Goal: Task Accomplishment & Management: Use online tool/utility

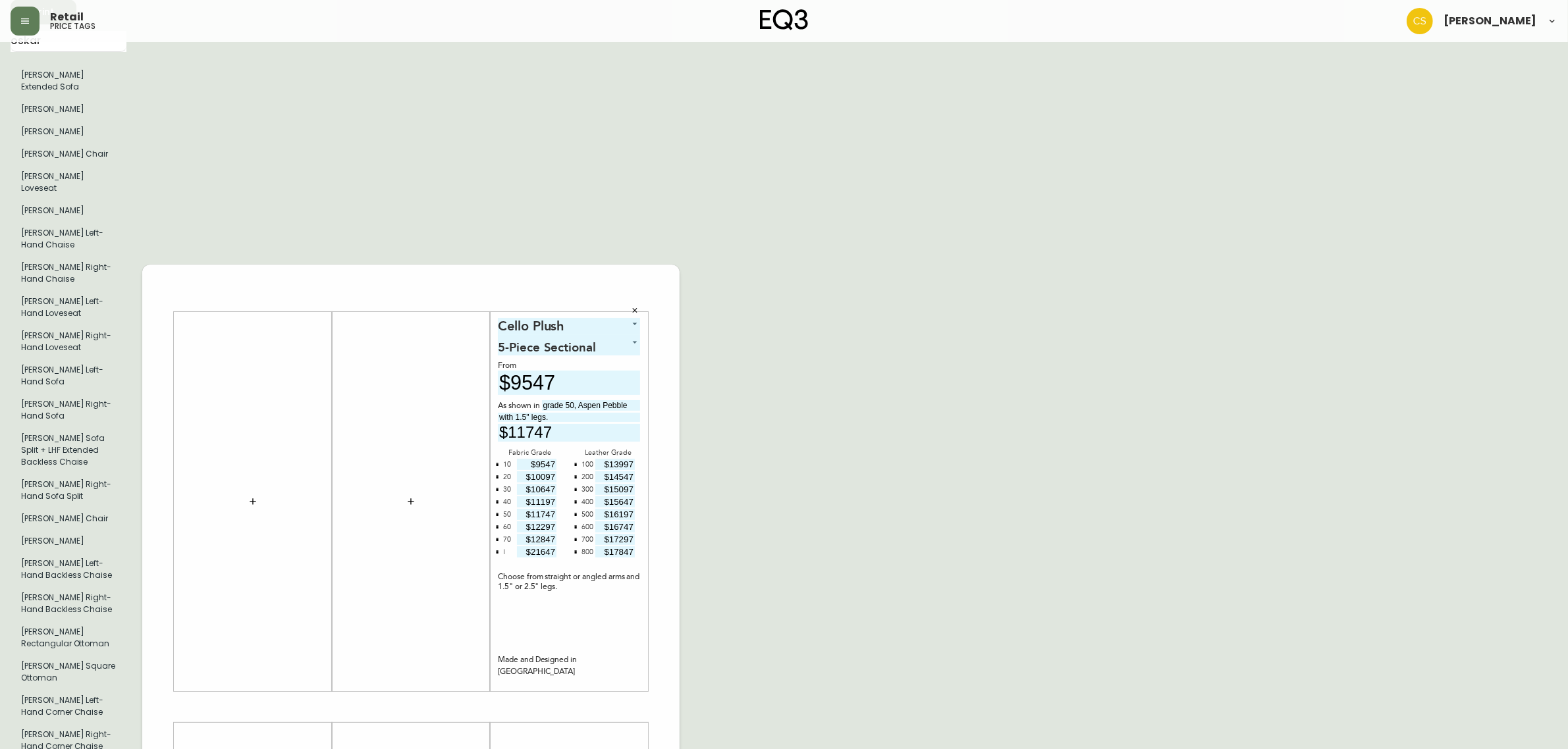
scroll to position [247, 0]
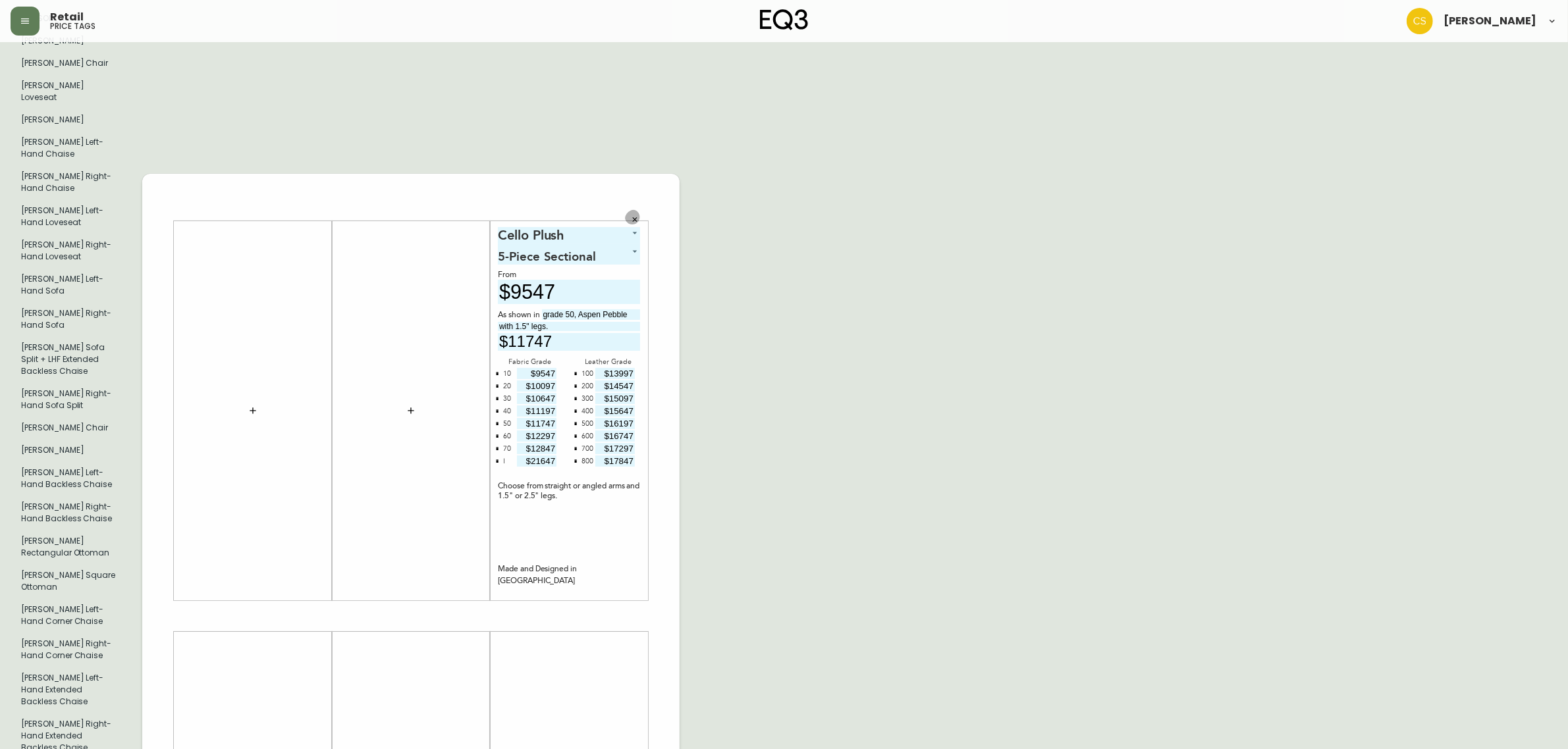
click at [635, 217] on icon "button" at bounding box center [635, 219] width 5 height 5
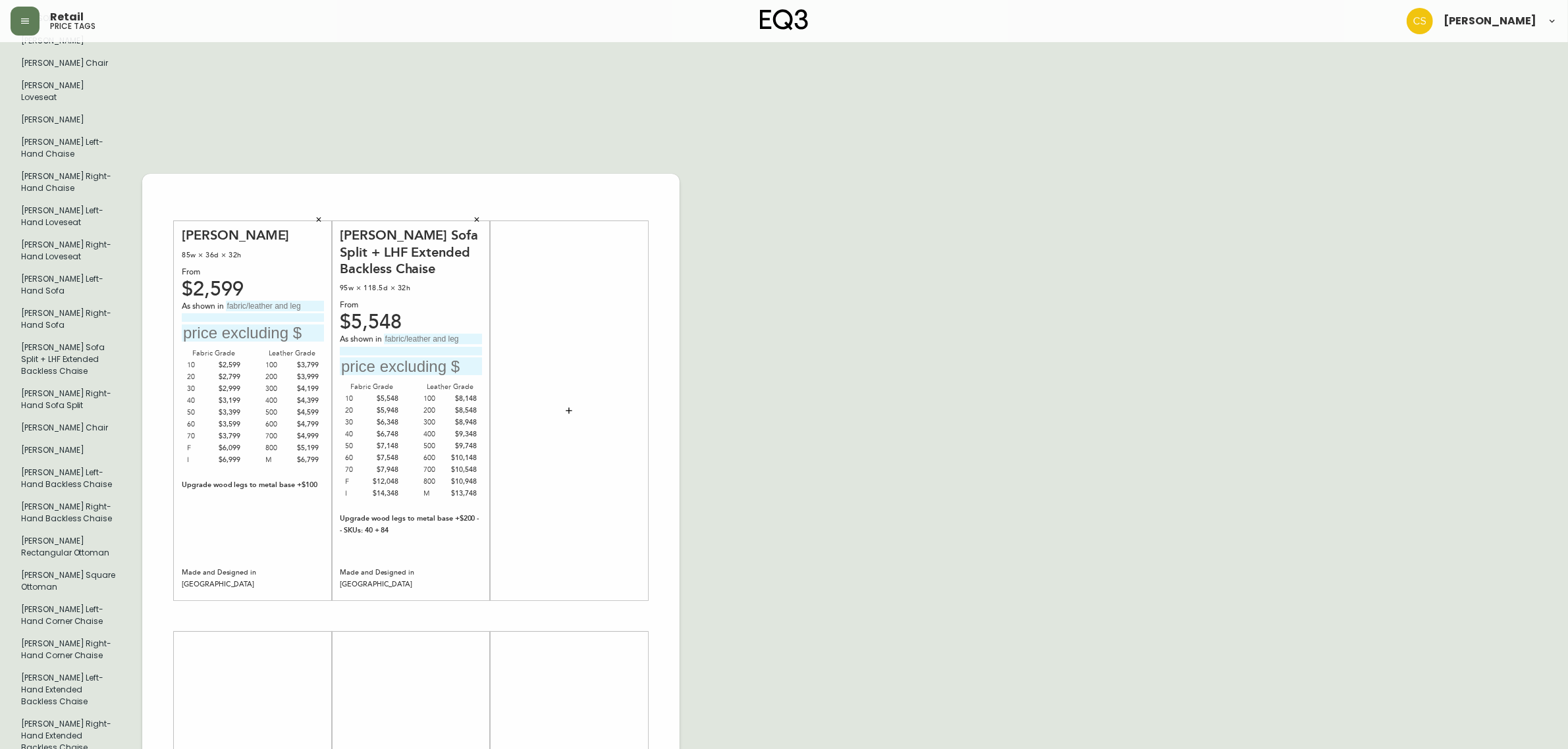
click at [244, 301] on input "text" at bounding box center [275, 306] width 98 height 10
click at [266, 301] on input "grade" at bounding box center [275, 306] width 98 height 10
type input "grade 300, Solana Granite"
click at [250, 313] on input at bounding box center [253, 317] width 142 height 9
type input "with black legs."
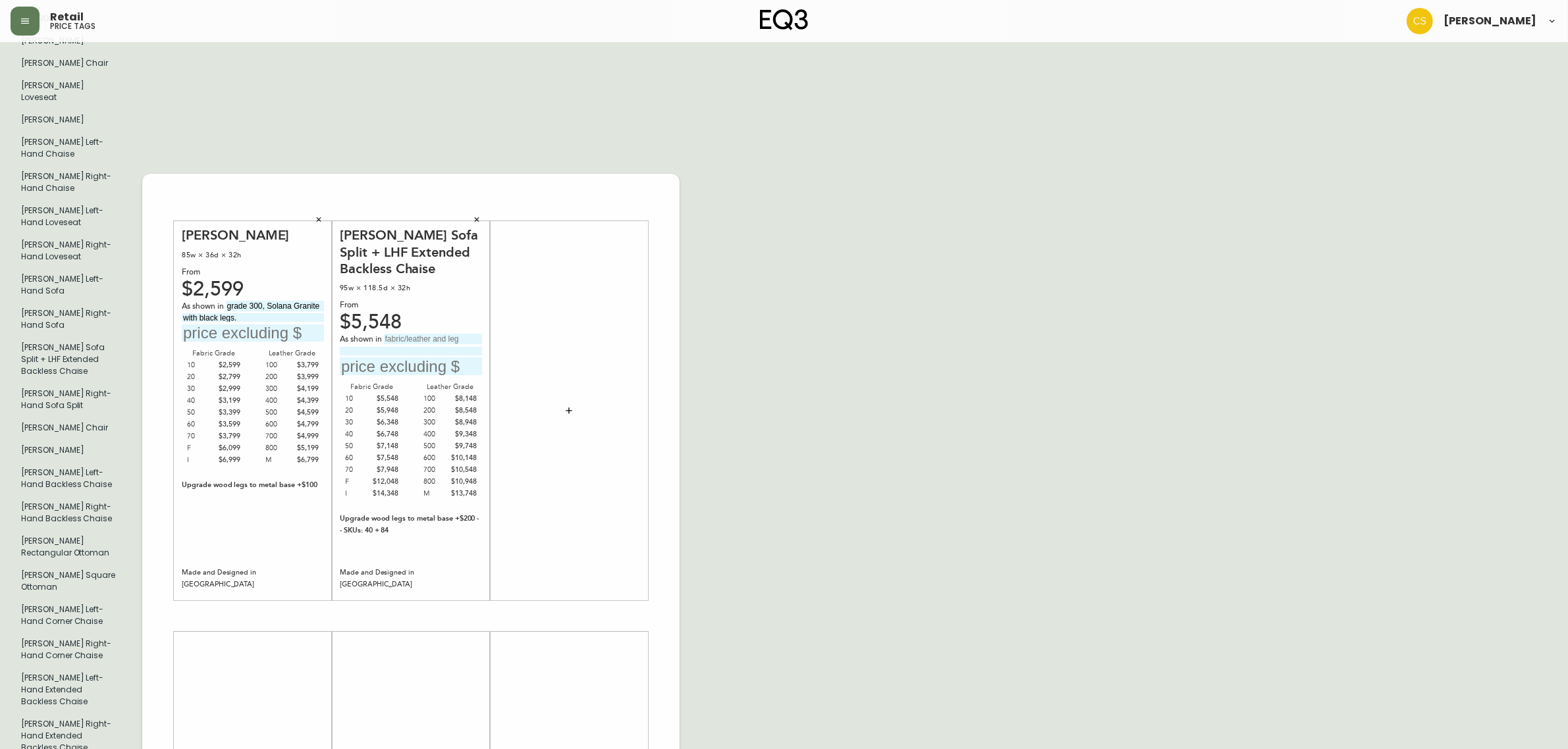
click at [253, 324] on input "text" at bounding box center [253, 333] width 142 height 18
type input "$4199"
drag, startPoint x: 376, startPoint y: 370, endPoint x: 396, endPoint y: 369, distance: 20.0
click at [396, 416] on div "$6,348" at bounding box center [386, 422] width 27 height 12
click at [405, 334] on input "text" at bounding box center [433, 339] width 98 height 10
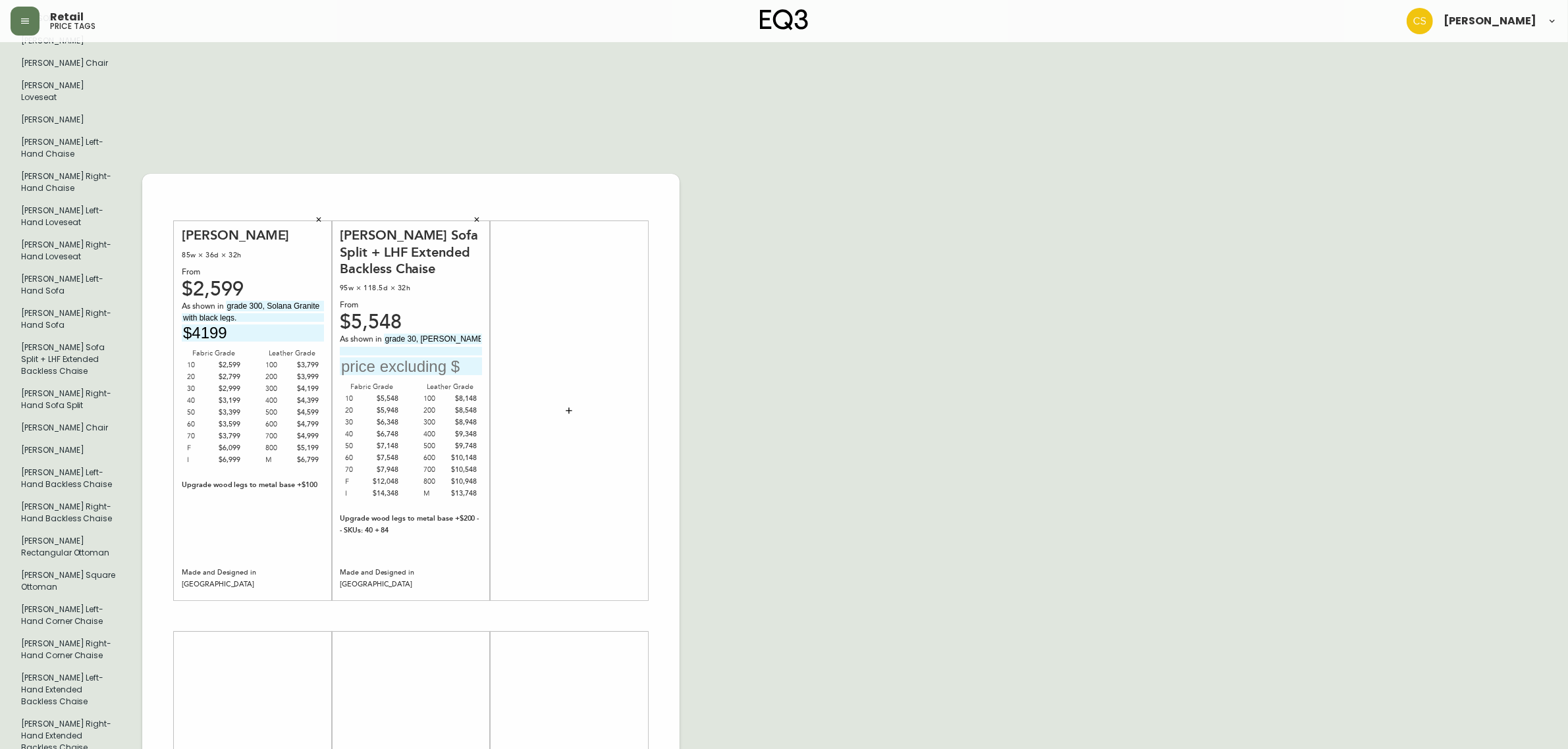
scroll to position [0, 1]
drag, startPoint x: 471, startPoint y: 292, endPoint x: 494, endPoint y: 292, distance: 23.0
click at [478, 334] on input "grade 30, [PERSON_NAME] with" at bounding box center [433, 339] width 98 height 10
type input "grade 30, [PERSON_NAME]"
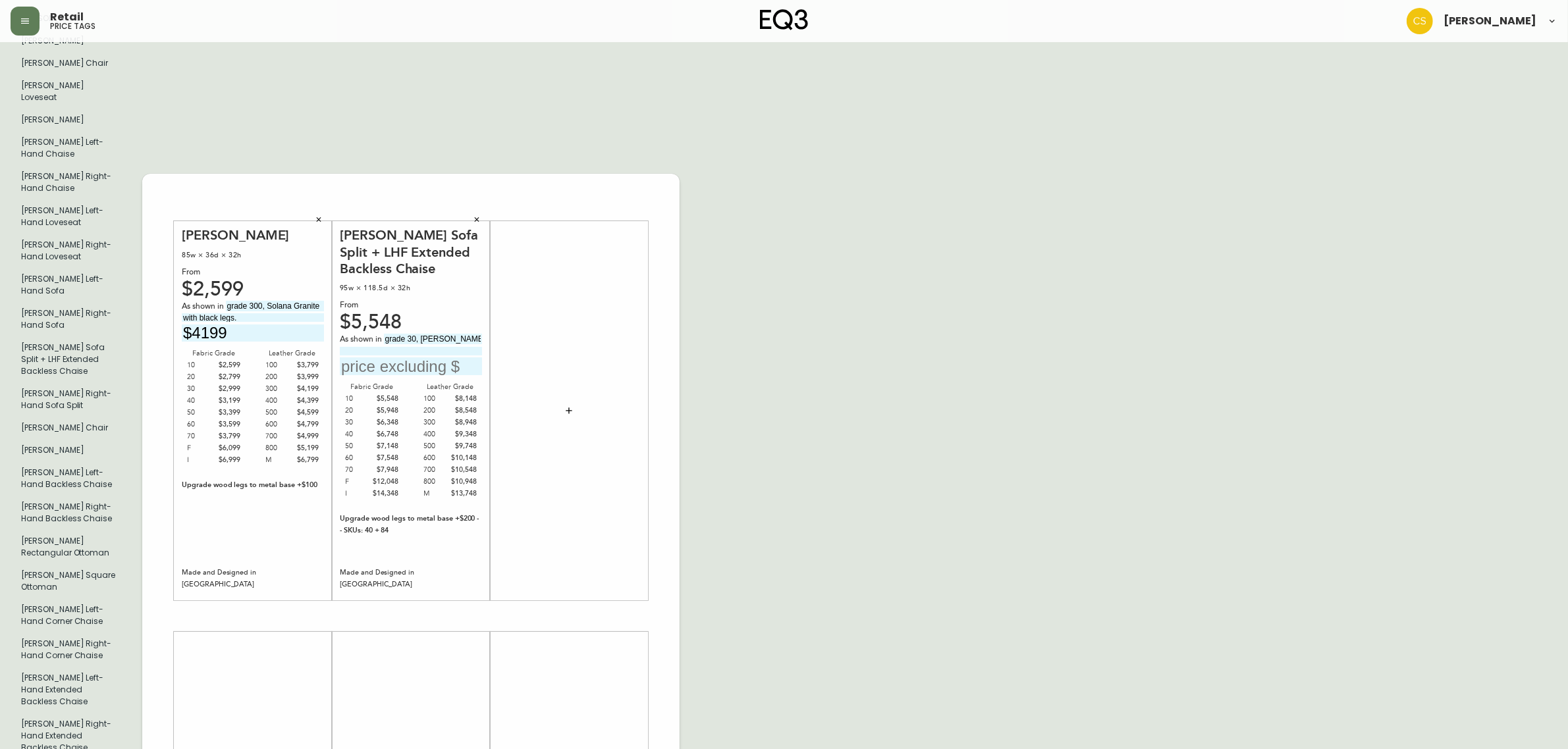
click at [449, 347] on input at bounding box center [410, 351] width 142 height 9
type input "with"
click at [474, 215] on icon "button" at bounding box center [477, 219] width 8 height 8
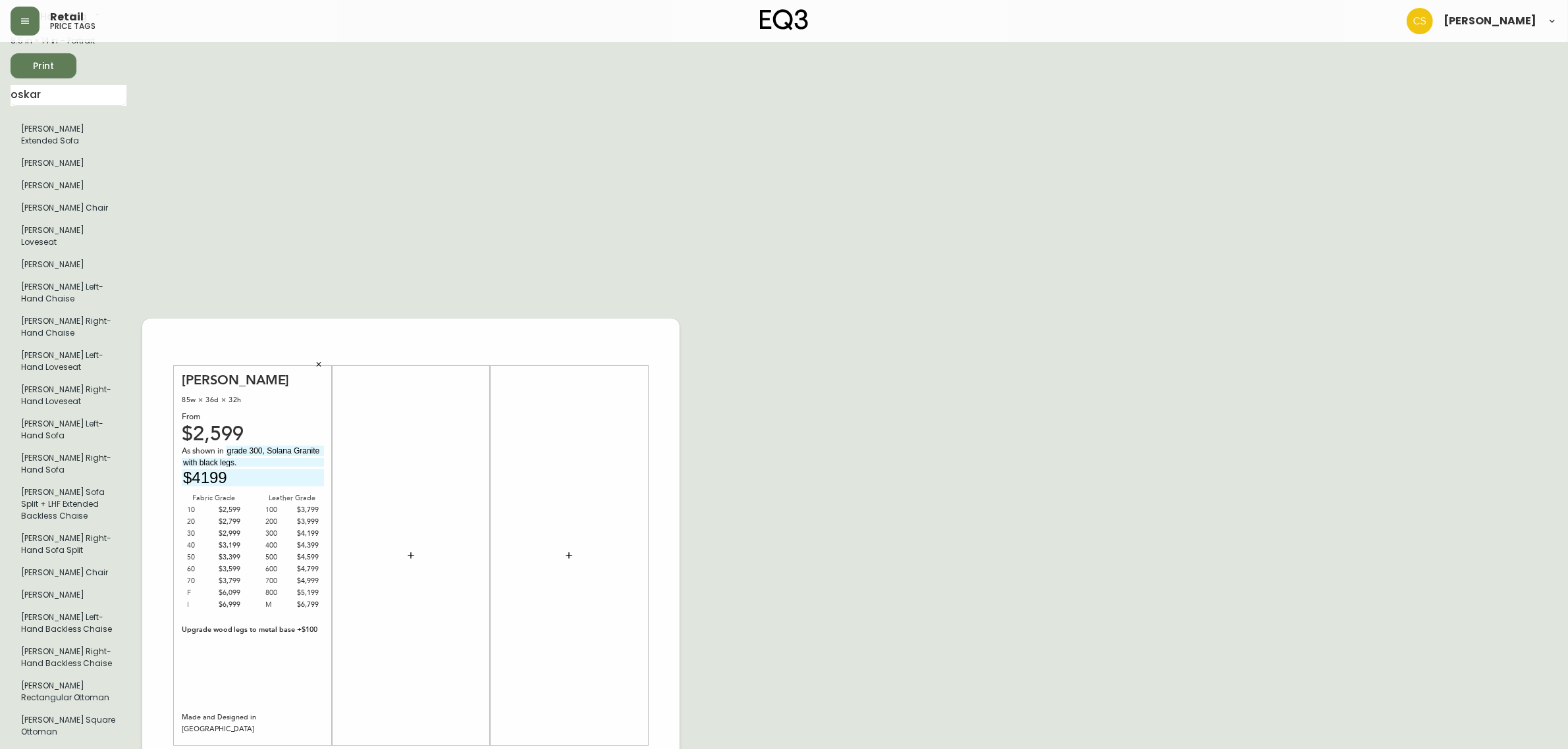
scroll to position [170, 0]
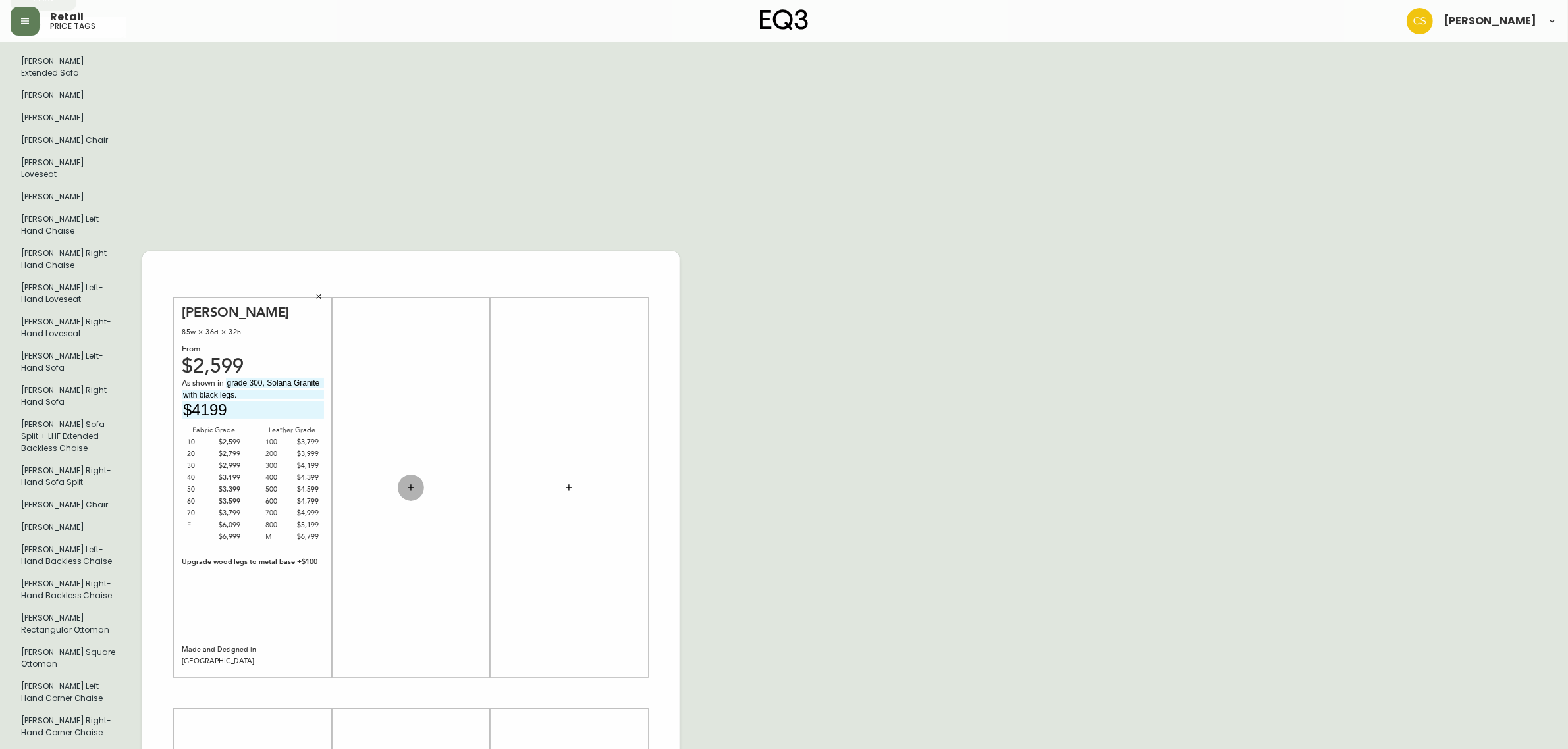
click at [418, 475] on button "button" at bounding box center [410, 487] width 27 height 27
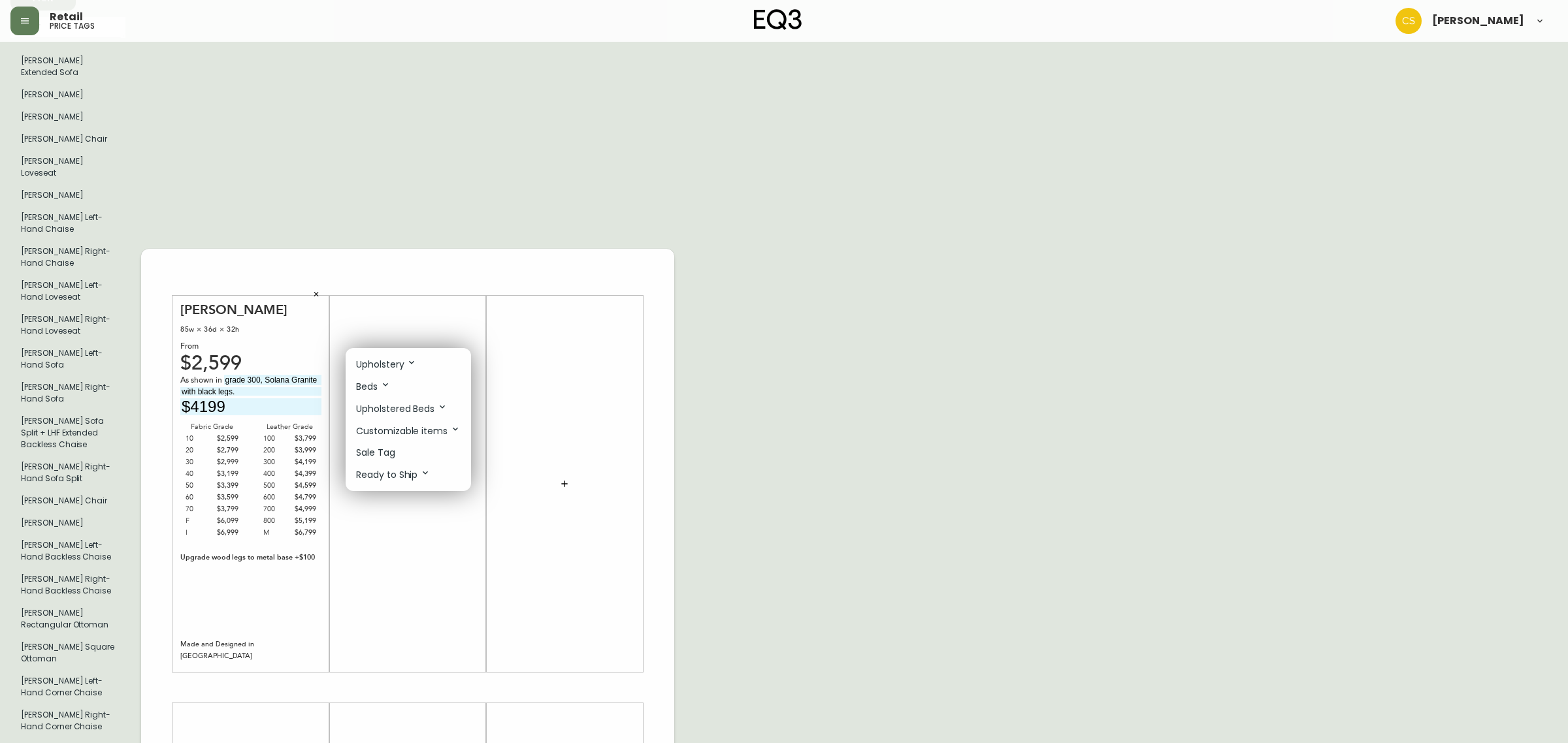
click at [392, 366] on p "Upholstery" at bounding box center [386, 364] width 61 height 14
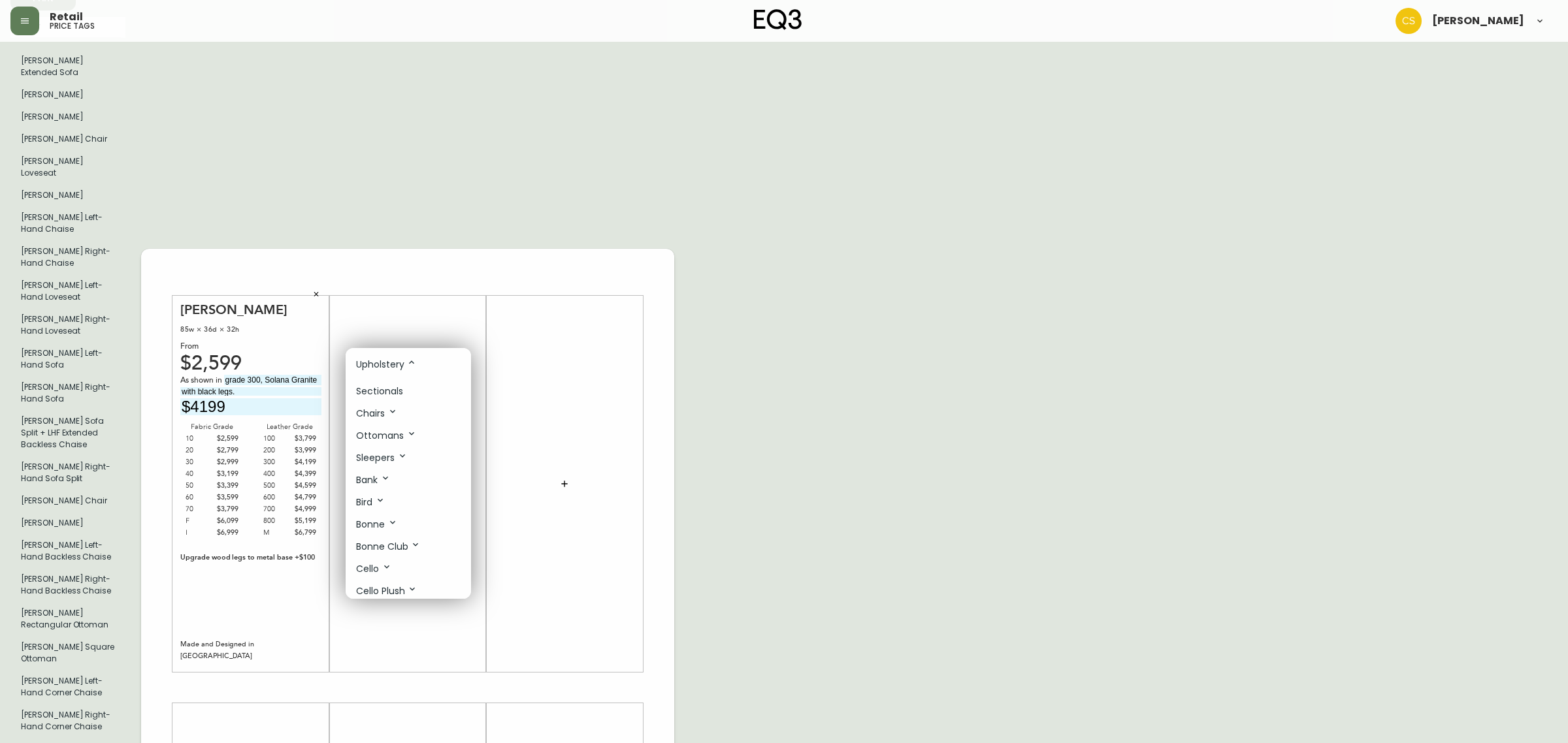
click at [384, 390] on p "Sectionals" at bounding box center [379, 391] width 47 height 14
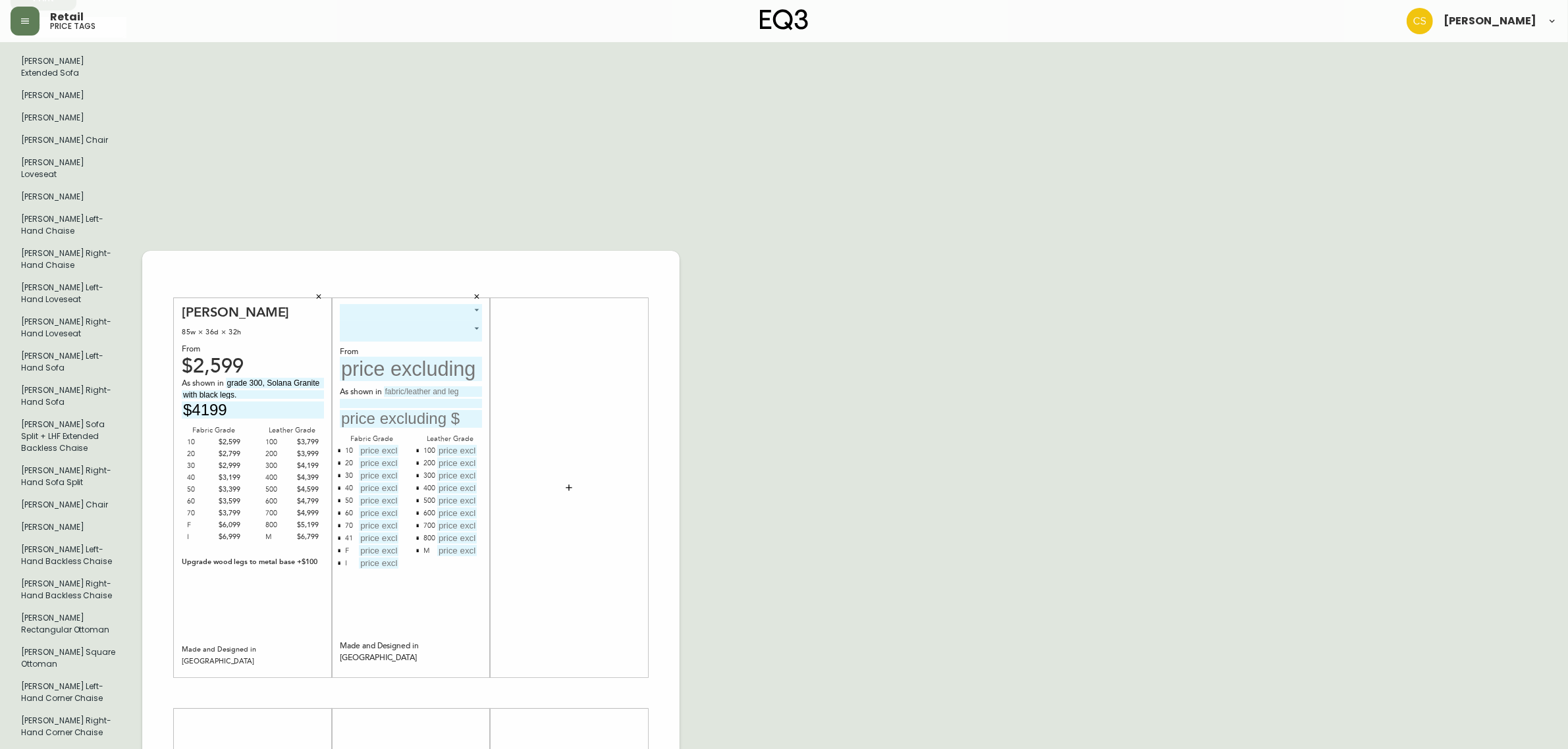
click at [423, 267] on body "Retail price tags [PERSON_NAME] English [GEOGRAPHIC_DATA] en_CA EQ3 font EQ3 La…" at bounding box center [784, 666] width 1568 height 1673
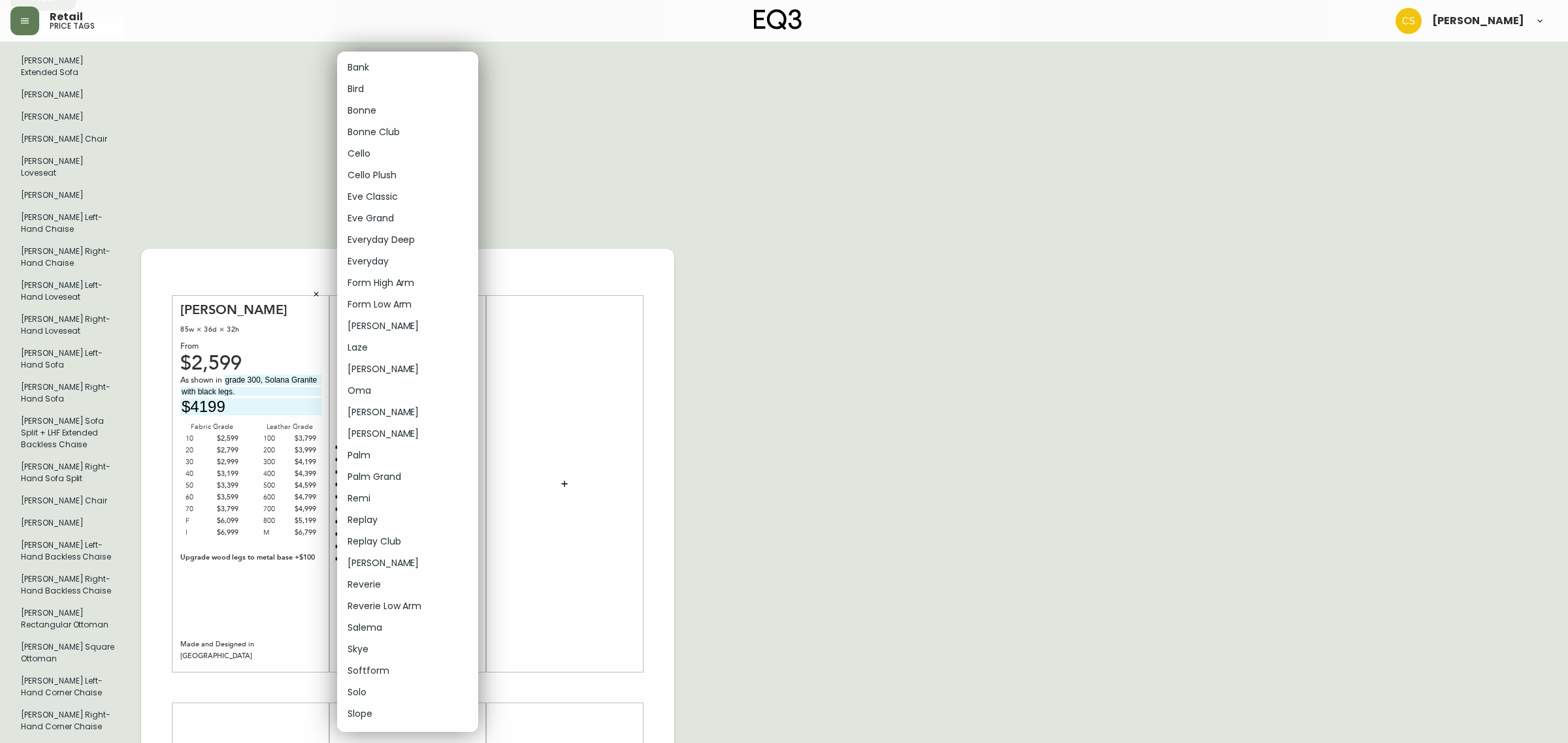
click at [377, 431] on li "[PERSON_NAME]" at bounding box center [407, 434] width 141 height 22
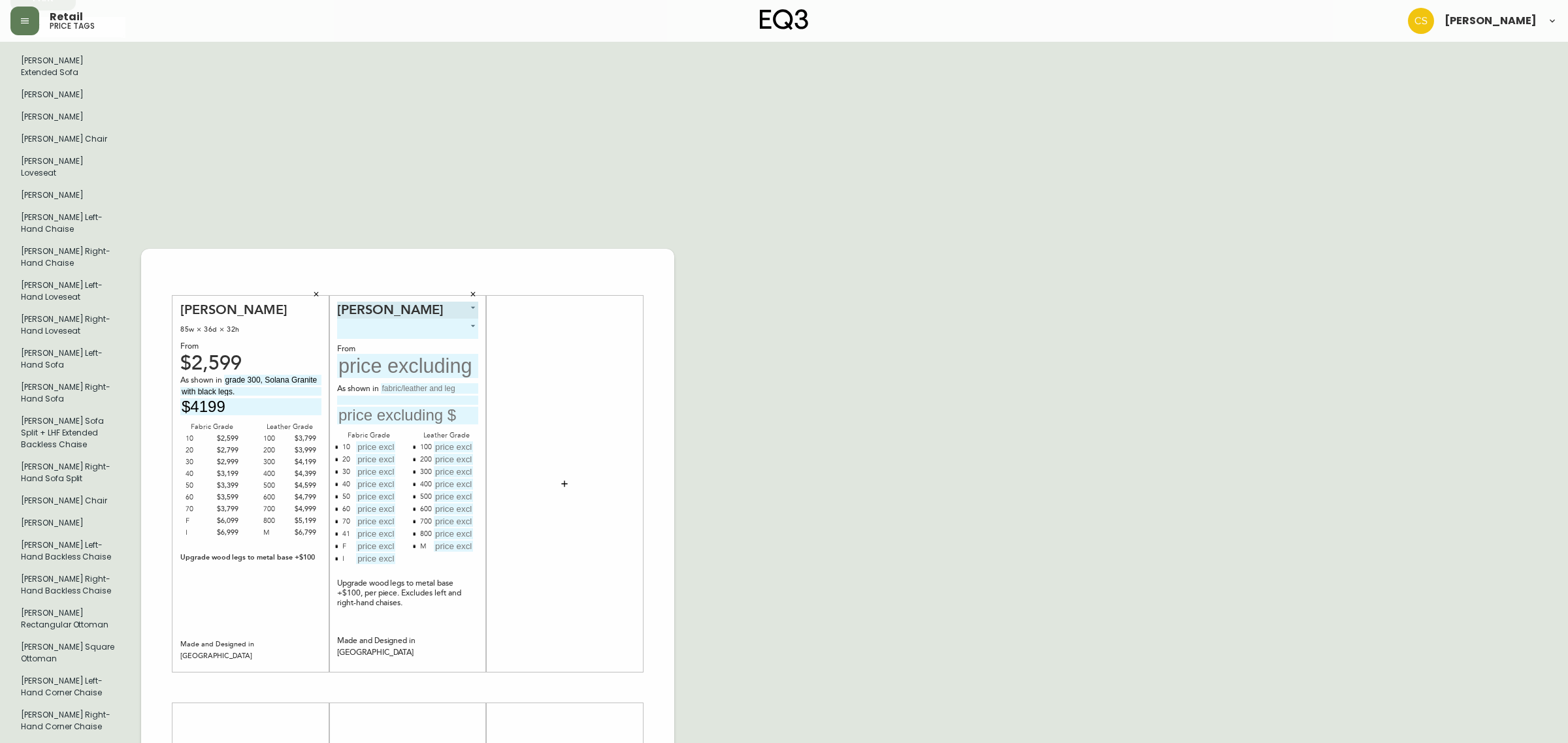
type input "17"
click at [424, 282] on body "Retail price tags [PERSON_NAME] English [GEOGRAPHIC_DATA] en_CA EQ3 font EQ3 La…" at bounding box center [778, 661] width 1556 height 1660
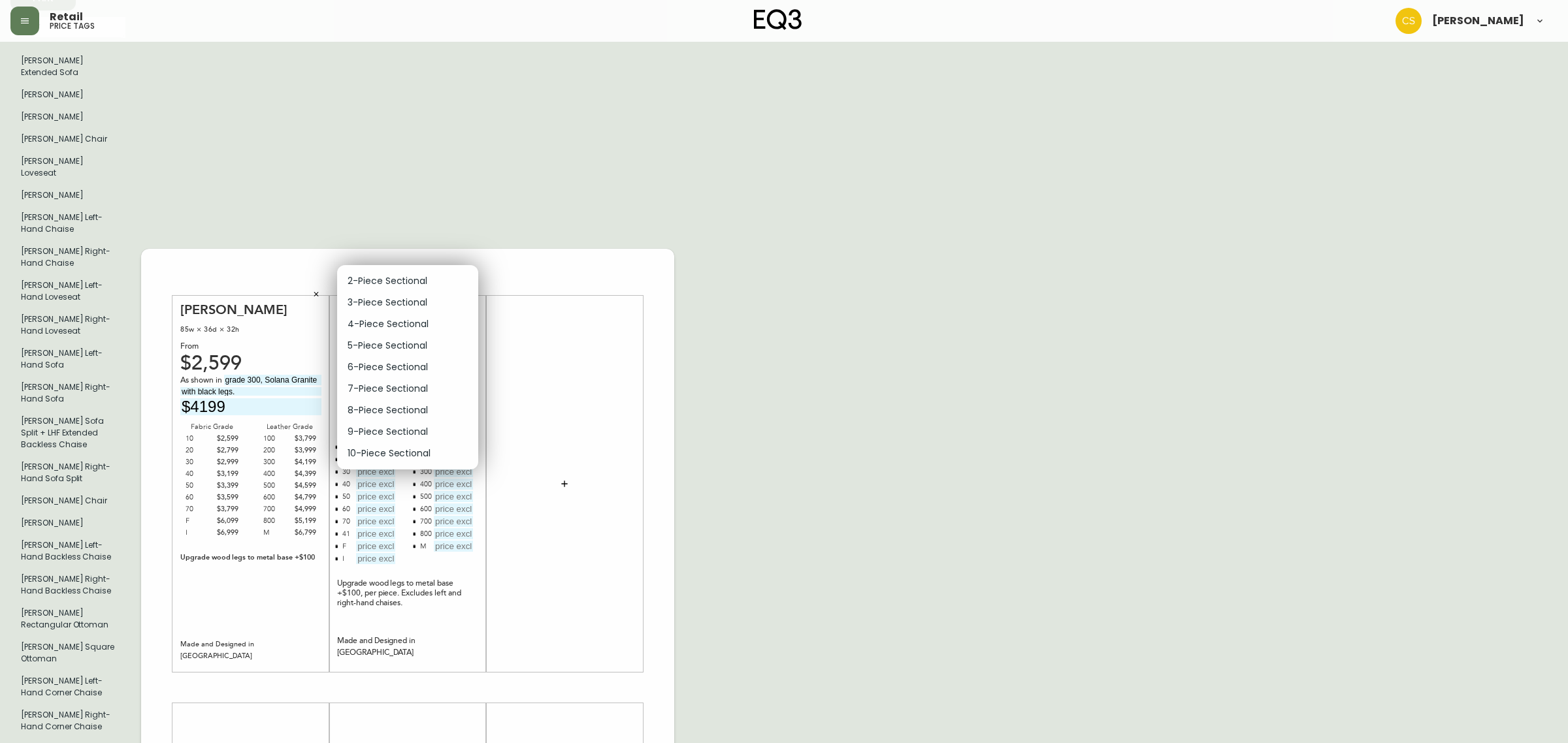
click at [404, 279] on li "2-Piece Sectional" at bounding box center [407, 281] width 141 height 22
type input "0"
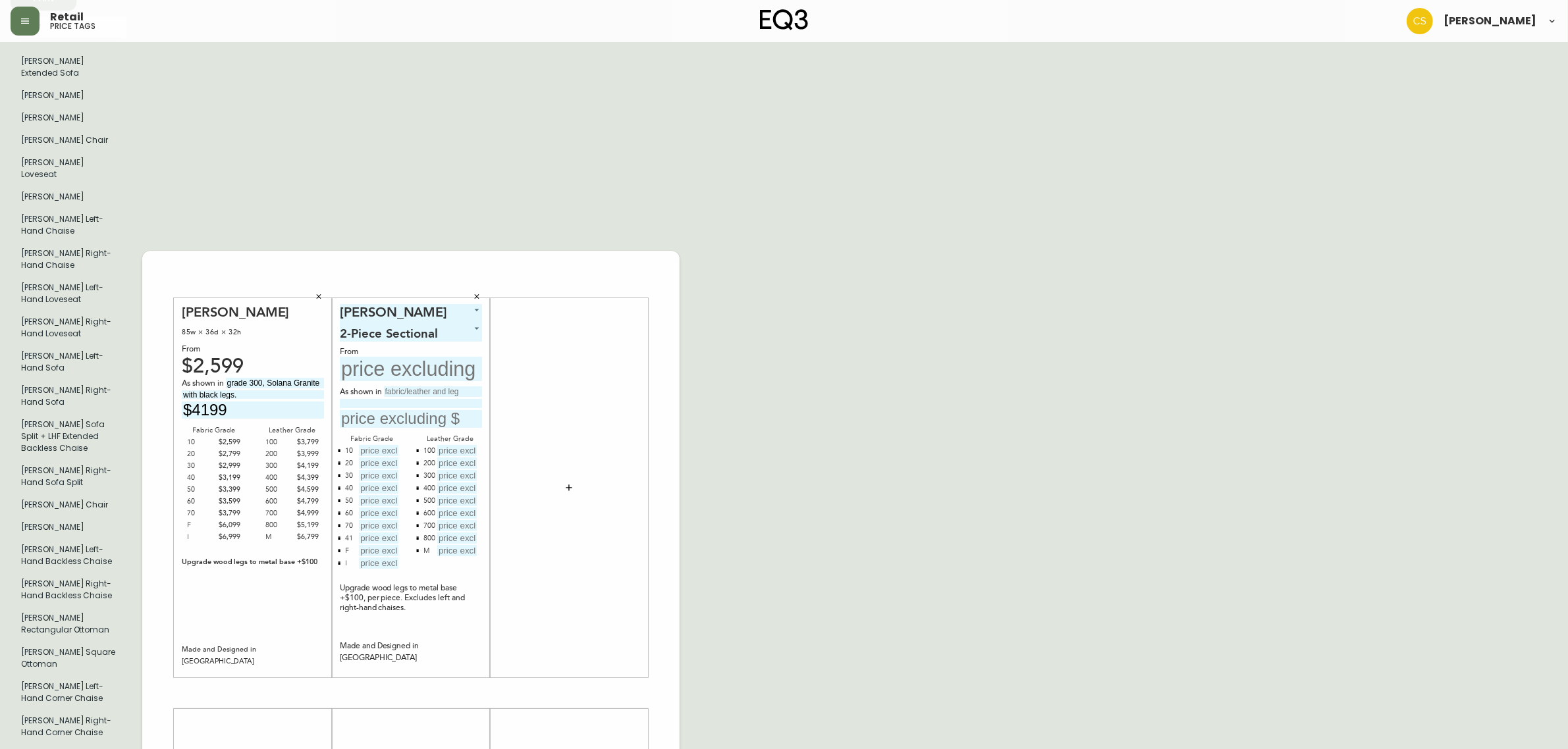
click at [410, 357] on input "text" at bounding box center [410, 369] width 142 height 25
type input "$5848"
click at [402, 386] on input "text" at bounding box center [433, 391] width 98 height 10
type input "grade 30, [PERSON_NAME]"
click at [398, 399] on input at bounding box center [410, 403] width 142 height 9
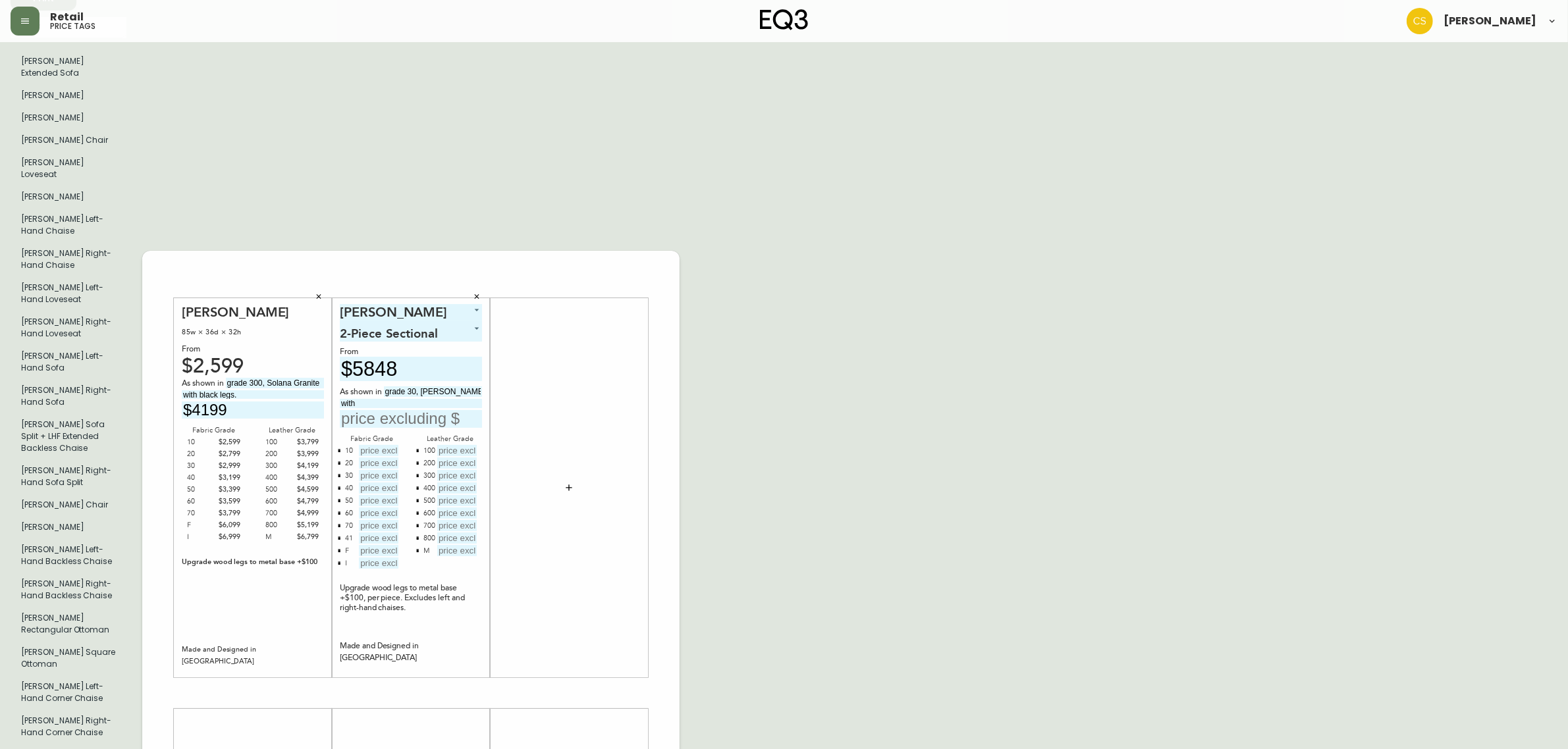
click at [365, 399] on input "with" at bounding box center [410, 403] width 142 height 9
type input "with walnut legs."
click at [382, 445] on input "text" at bounding box center [378, 451] width 40 height 11
click at [337, 537] on icon "button" at bounding box center [339, 539] width 4 height 4
click at [337, 533] on button "button" at bounding box center [339, 538] width 10 height 10
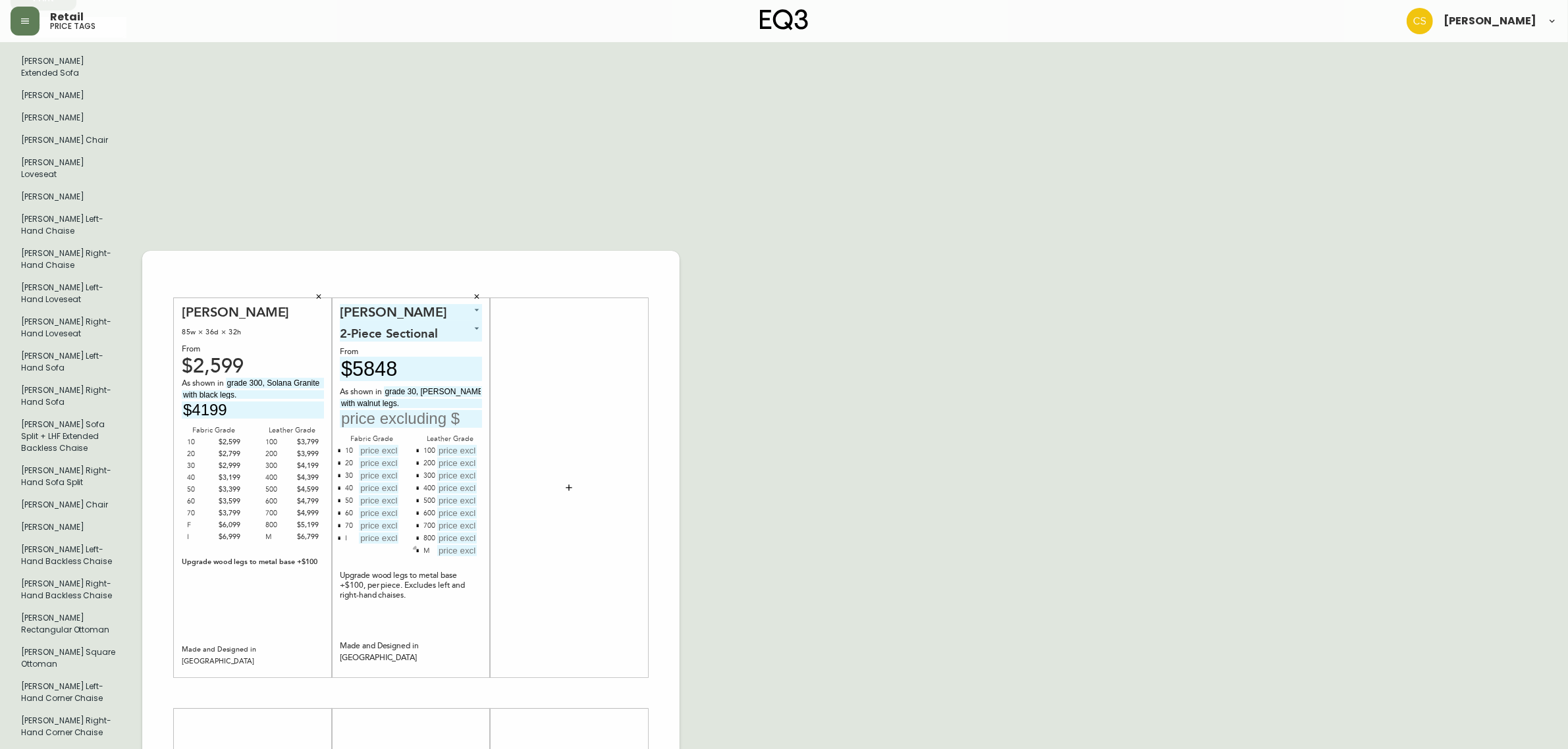
click at [416, 546] on button "button" at bounding box center [417, 550] width 10 height 10
click at [372, 445] on input "text" at bounding box center [378, 451] width 40 height 11
type input "$5848"
click at [383, 457] on input "text" at bounding box center [378, 463] width 40 height 11
type input "$6248"
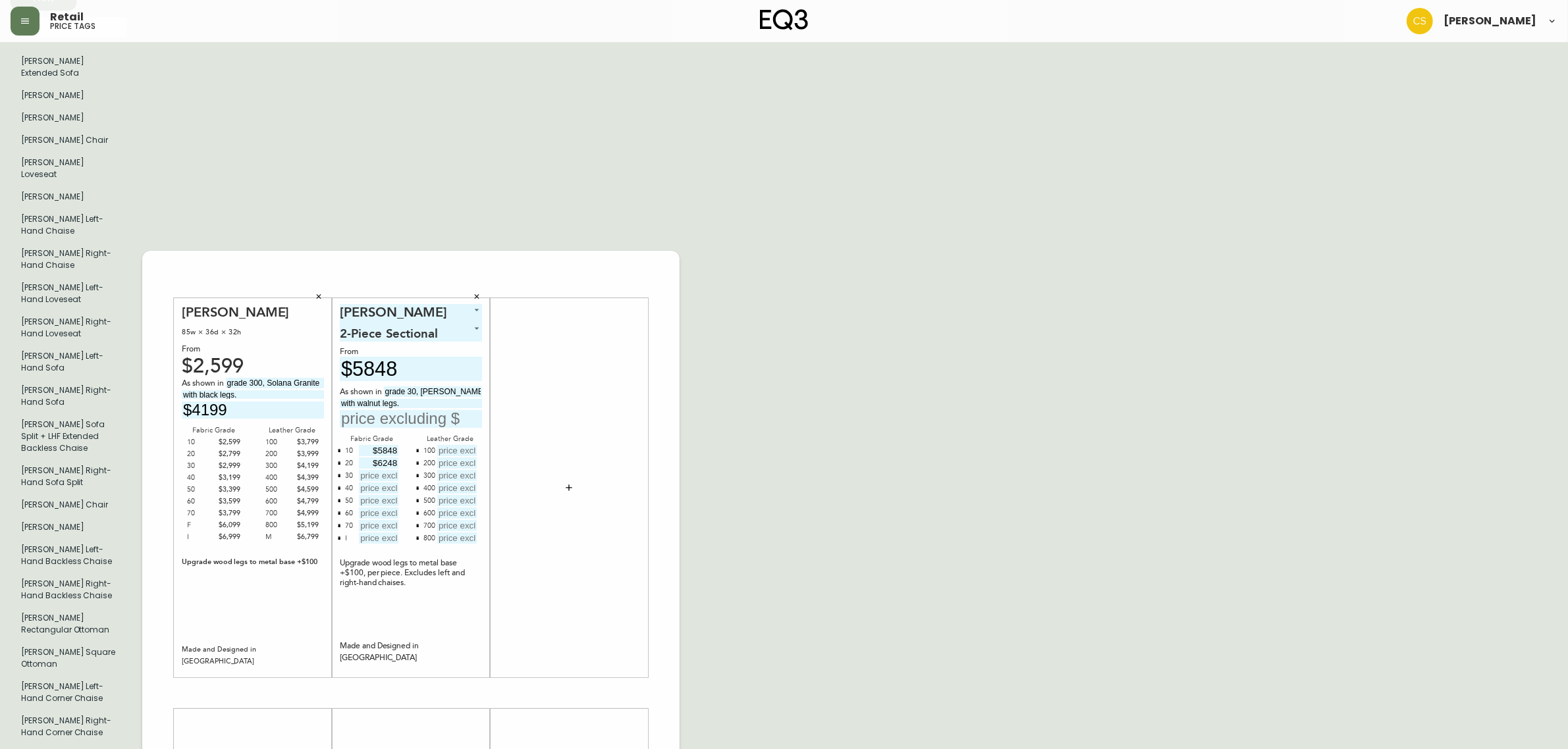
click at [359, 470] on input "text" at bounding box center [378, 475] width 40 height 11
type input "$6648"
click at [379, 483] on input "text" at bounding box center [378, 488] width 40 height 11
click at [380, 483] on input "text" at bounding box center [378, 488] width 40 height 11
type input "$7048"
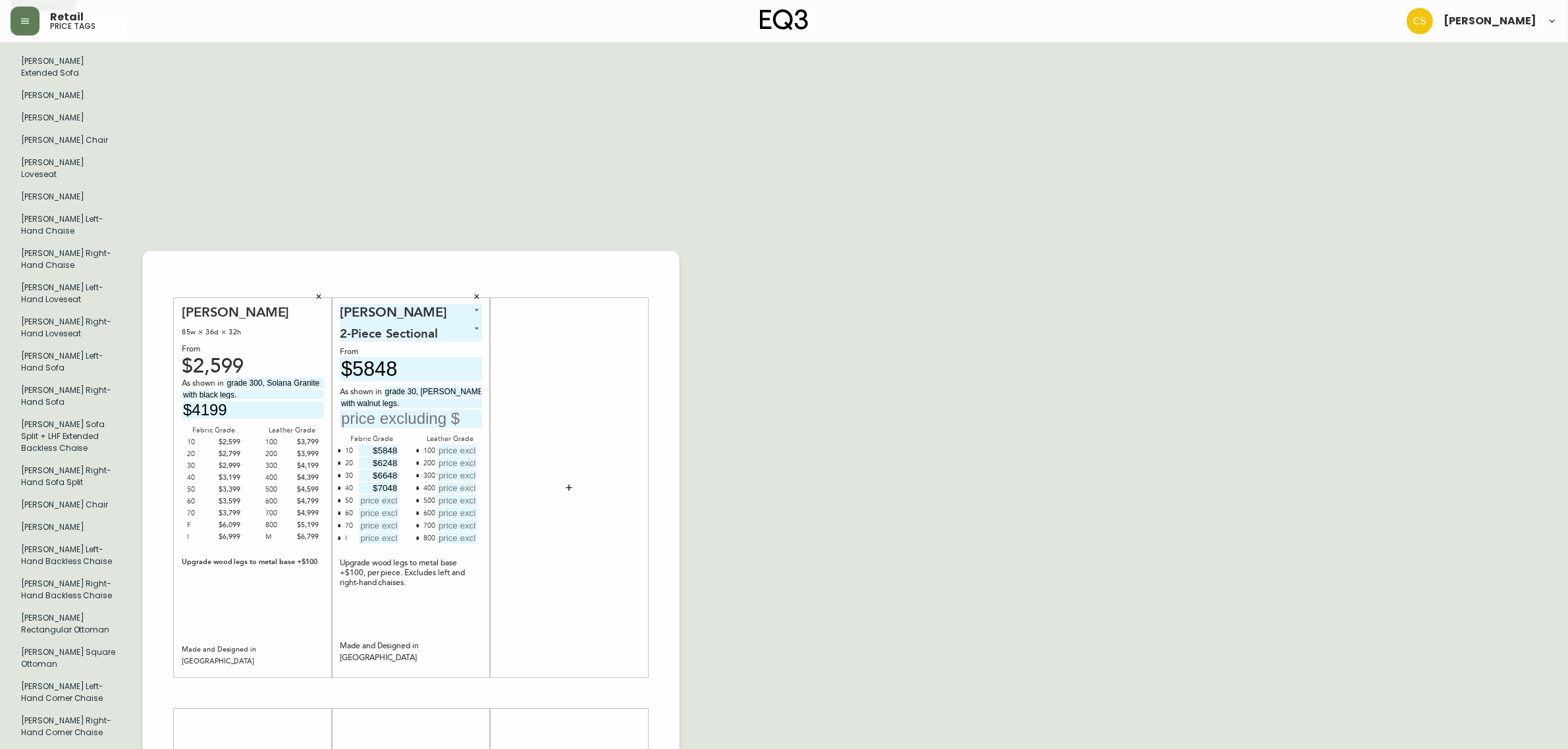
click at [371, 495] on input "text" at bounding box center [378, 500] width 40 height 11
type input "$7448"
click at [380, 507] on input "text" at bounding box center [378, 513] width 40 height 11
type input "$7848"
click at [380, 520] on input "text" at bounding box center [378, 526] width 40 height 11
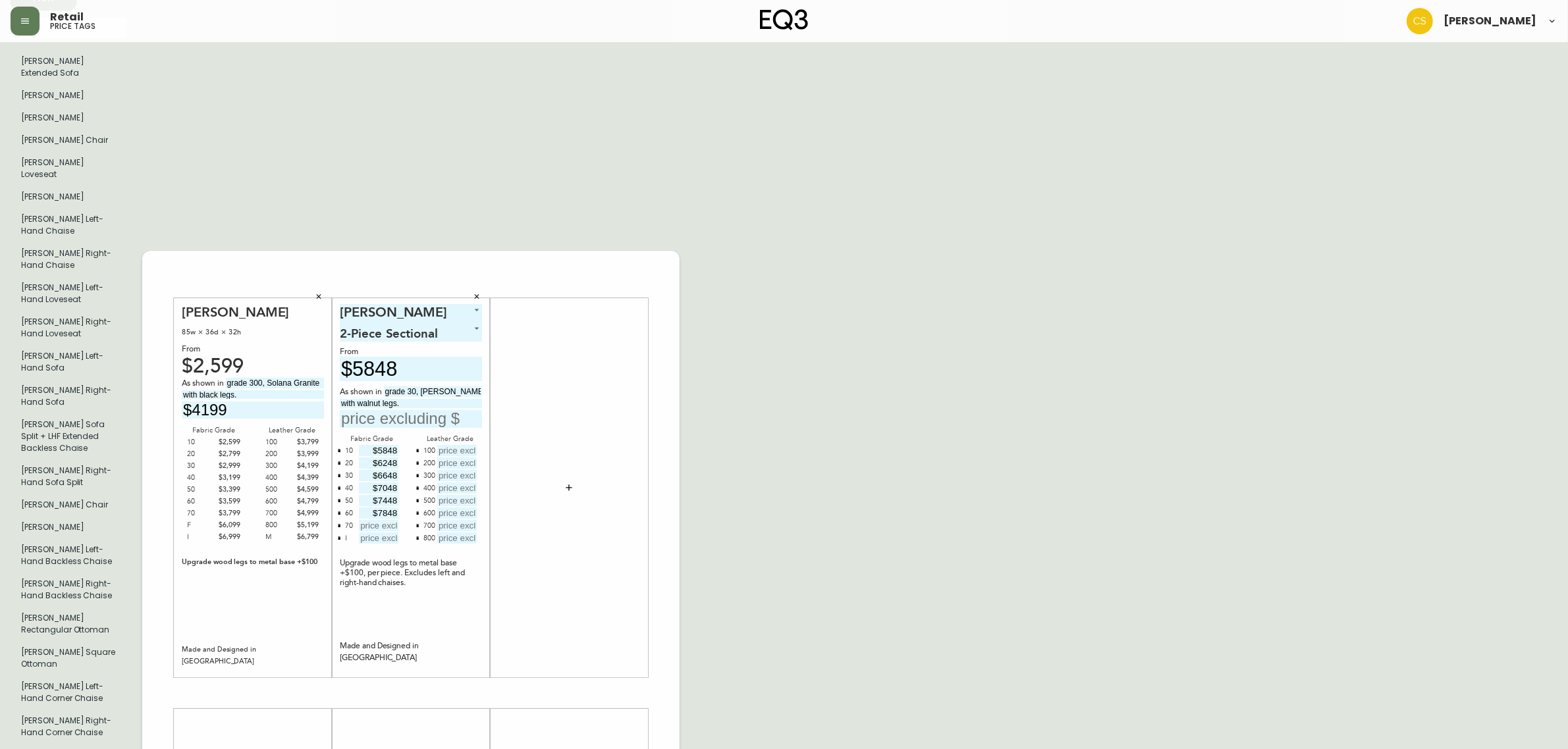
click at [378, 520] on input "text" at bounding box center [378, 526] width 40 height 11
type input "$8248"
click at [383, 533] on input "text" at bounding box center [378, 538] width 40 height 11
type input "$14648"
click at [448, 445] on input "text" at bounding box center [457, 451] width 40 height 11
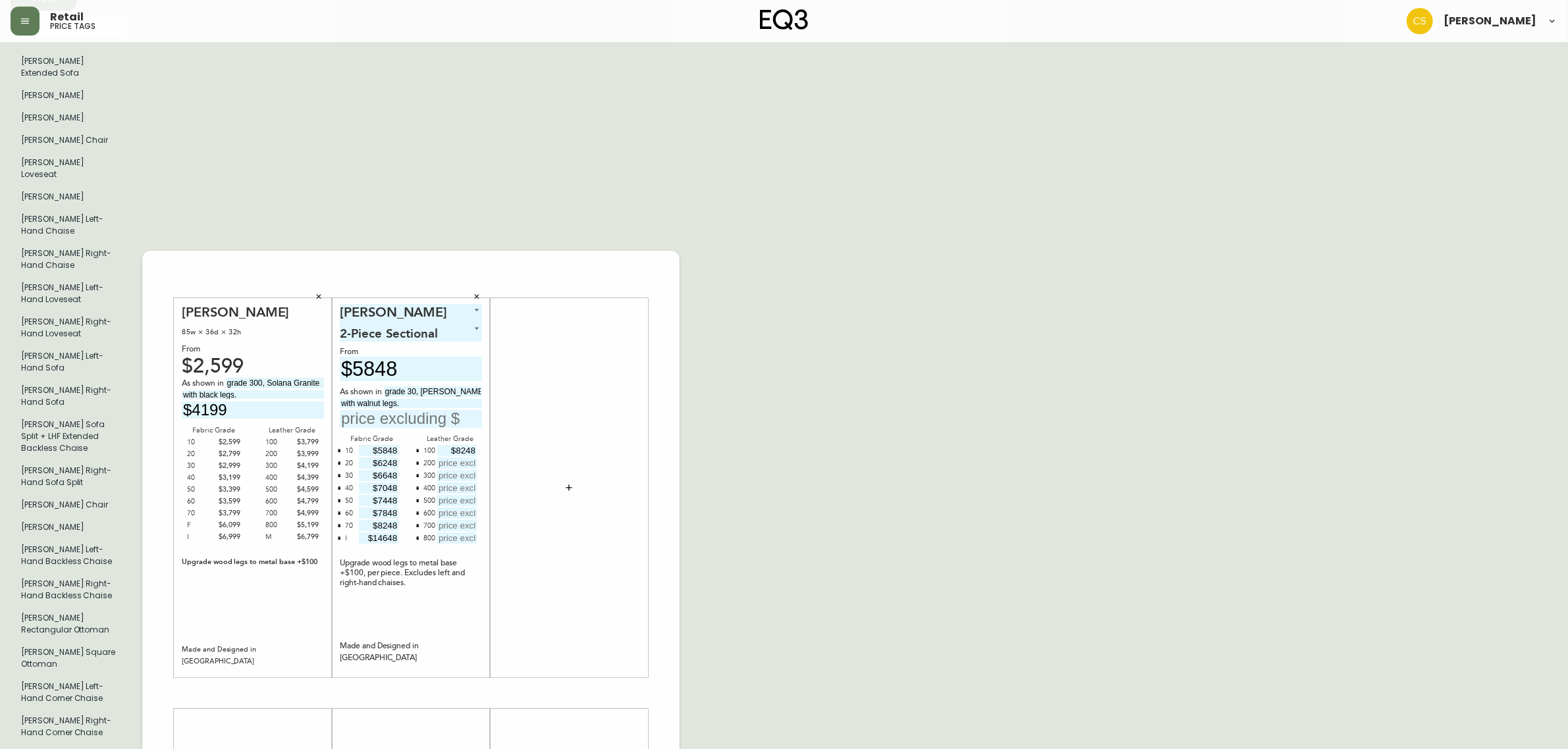
type input "$8248"
click at [456, 457] on input "text" at bounding box center [457, 463] width 40 height 11
type input "$4648"
click at [455, 470] on input "text" at bounding box center [457, 475] width 40 height 11
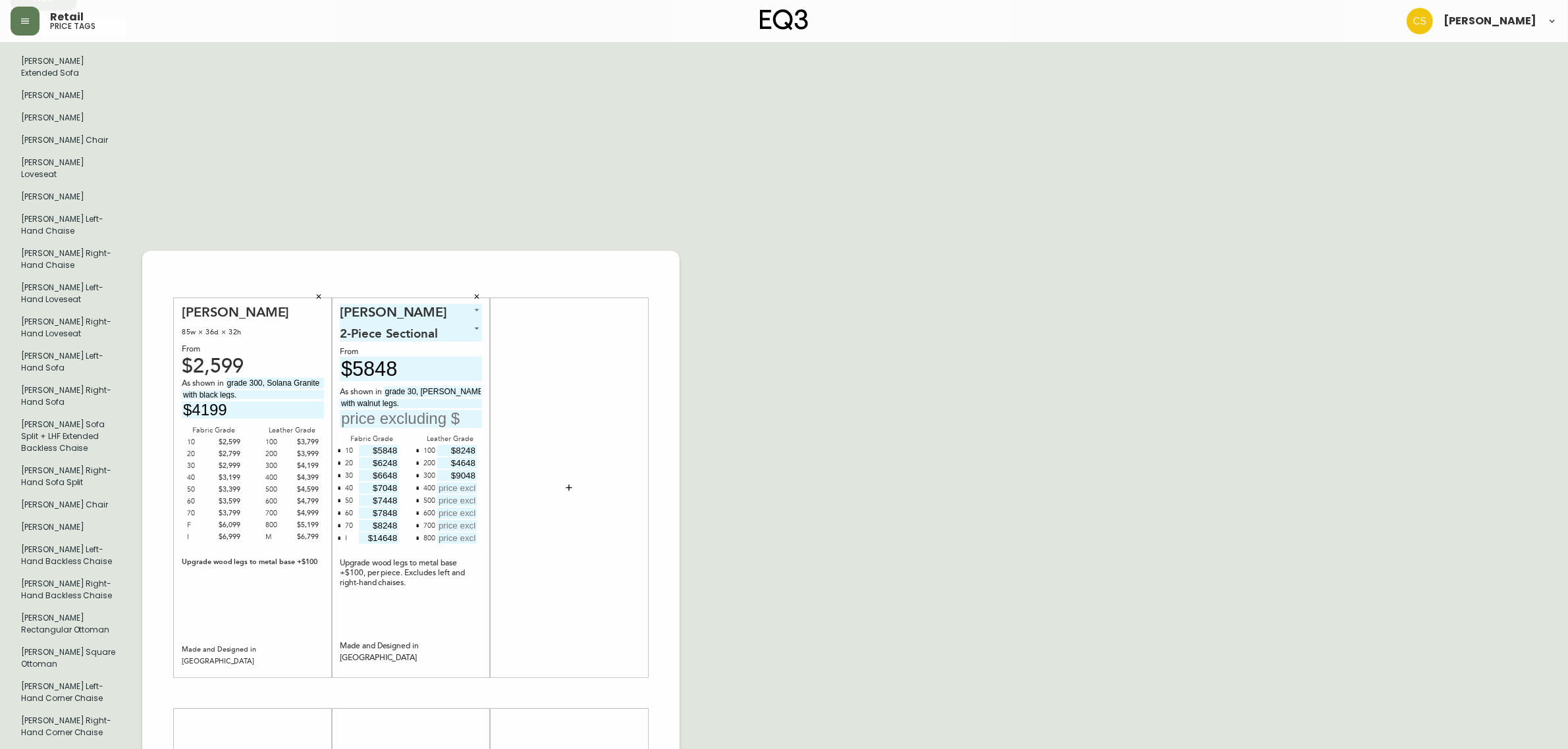
type input "$9048"
click at [451, 483] on input "text" at bounding box center [457, 488] width 40 height 11
type input "$9448"
click at [465, 495] on input "text" at bounding box center [457, 500] width 40 height 11
type input "$9848"
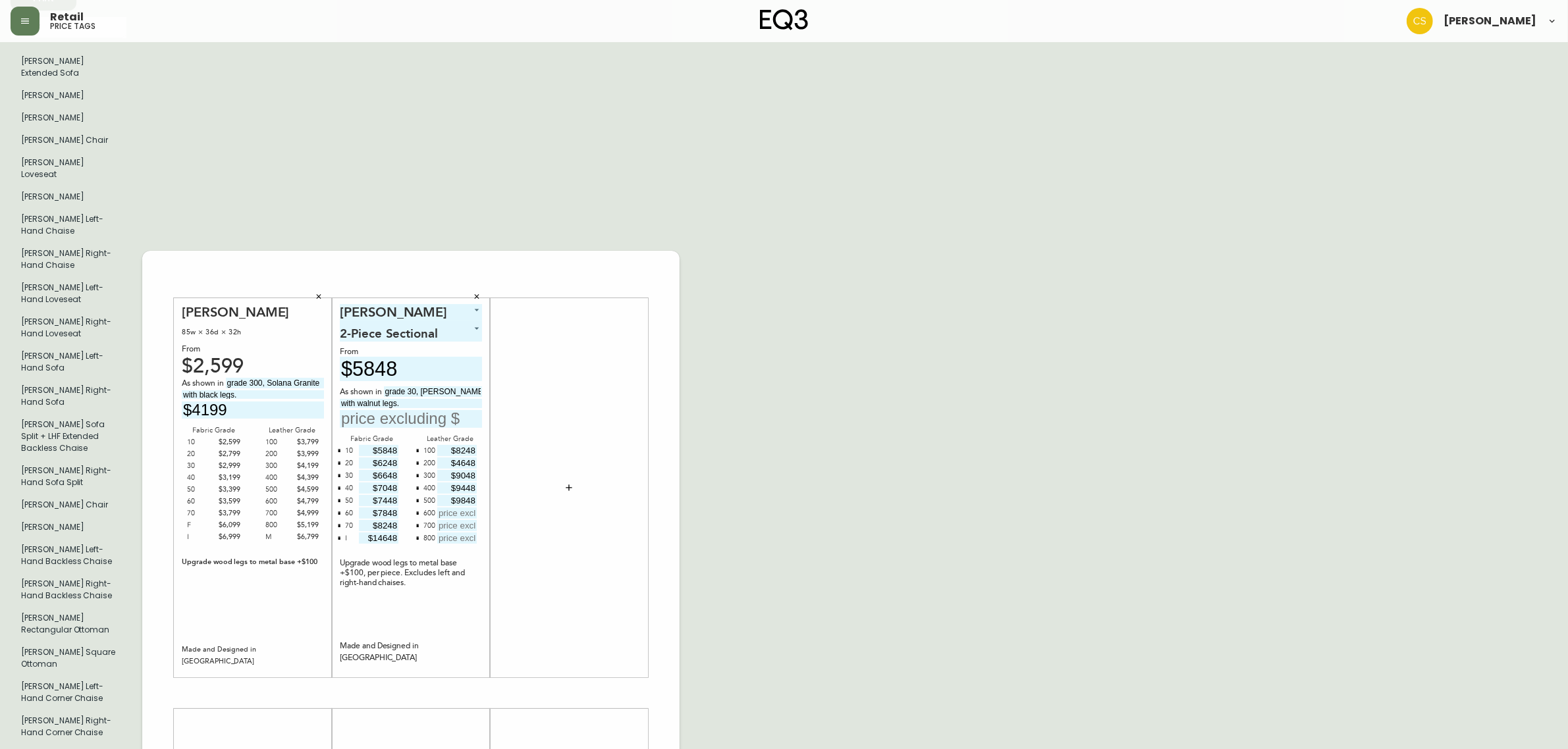
click at [456, 507] on div at bounding box center [456, 513] width 42 height 12
click at [458, 507] on input "text" at bounding box center [457, 513] width 40 height 11
type input "$10248"
click at [464, 520] on input "text" at bounding box center [457, 526] width 40 height 11
type input "$10648"
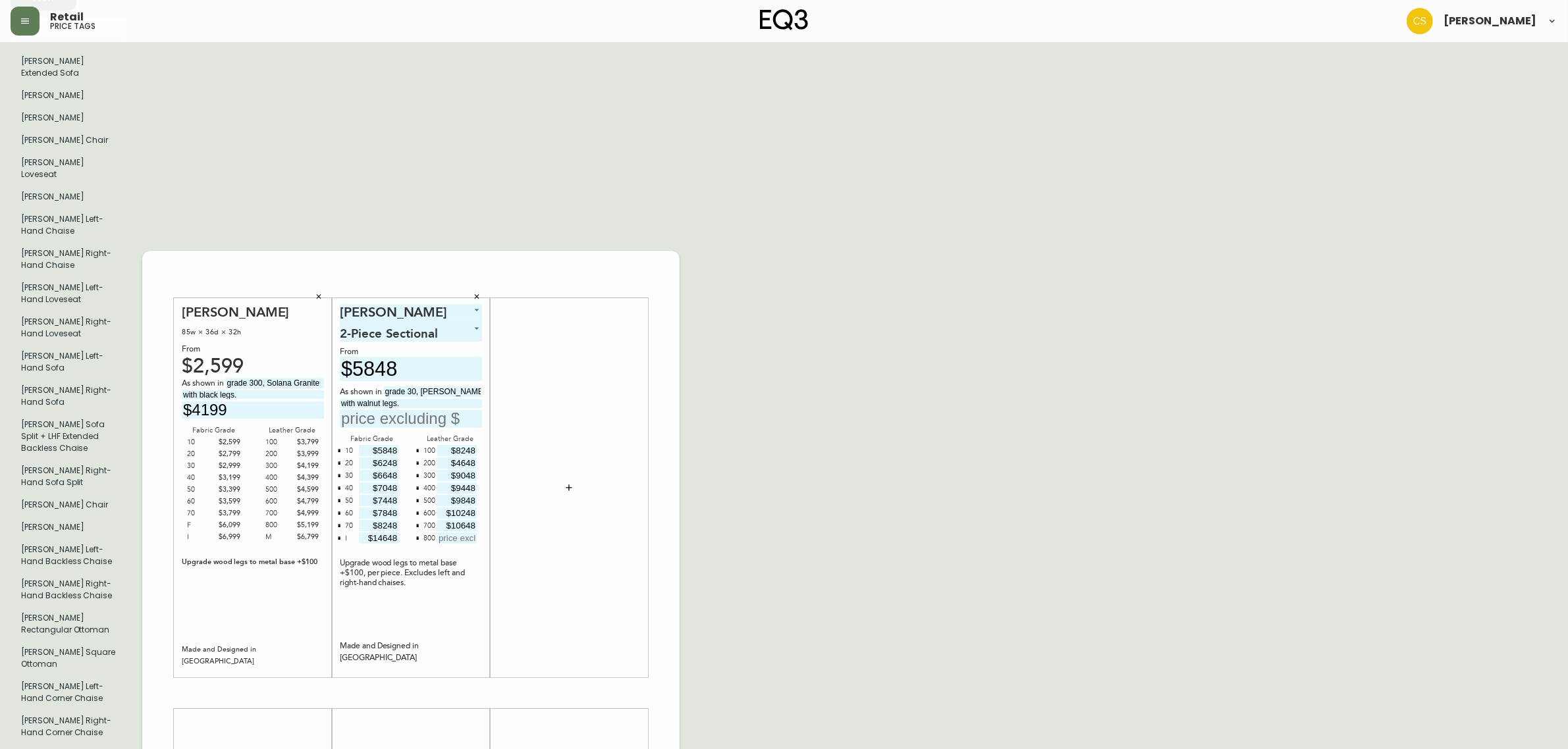
click at [455, 533] on input "text" at bounding box center [457, 538] width 40 height 11
type input "$11048"
click at [756, 451] on div "English Canada en_CA EQ3 font EQ3 Large Hang Tag large 8.5 in × 14 in – Portrai…" at bounding box center [783, 693] width 1547 height 1621
click at [427, 410] on input "text" at bounding box center [410, 419] width 142 height 18
type input "$6648"
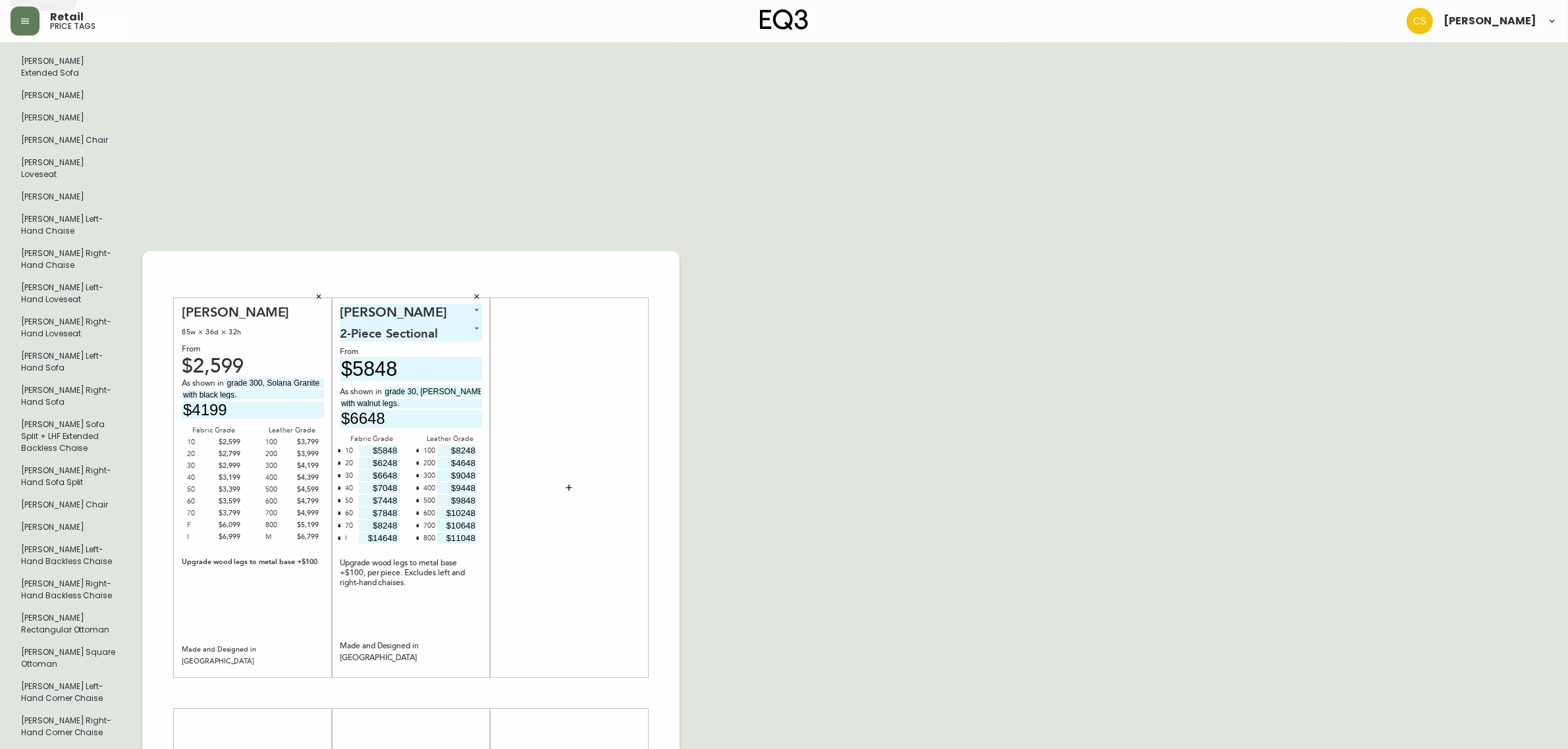
click at [826, 397] on div "English Canada en_CA EQ3 font EQ3 Large Hang Tag large 8.5 in × 14 in – Portrai…" at bounding box center [783, 693] width 1547 height 1621
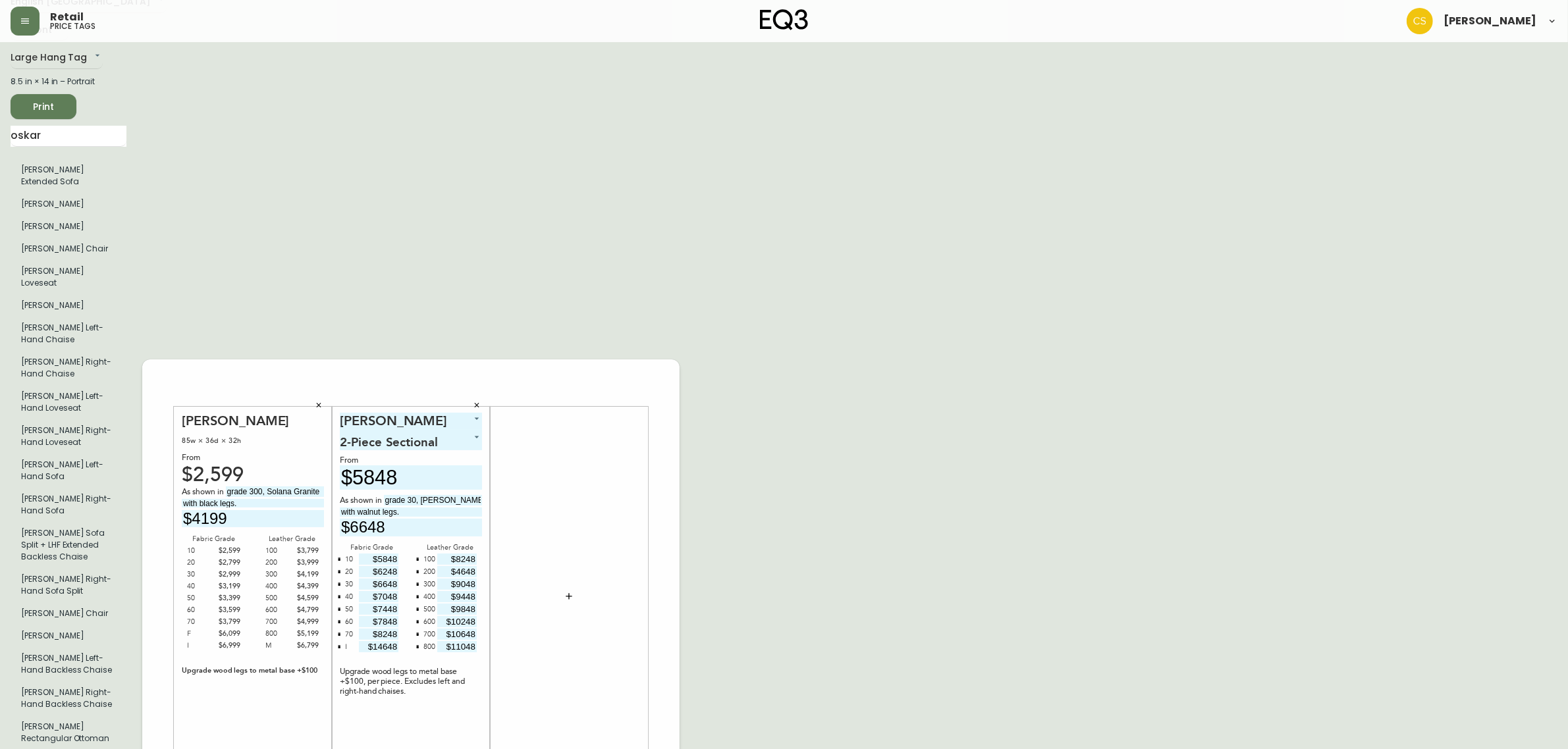
scroll to position [0, 0]
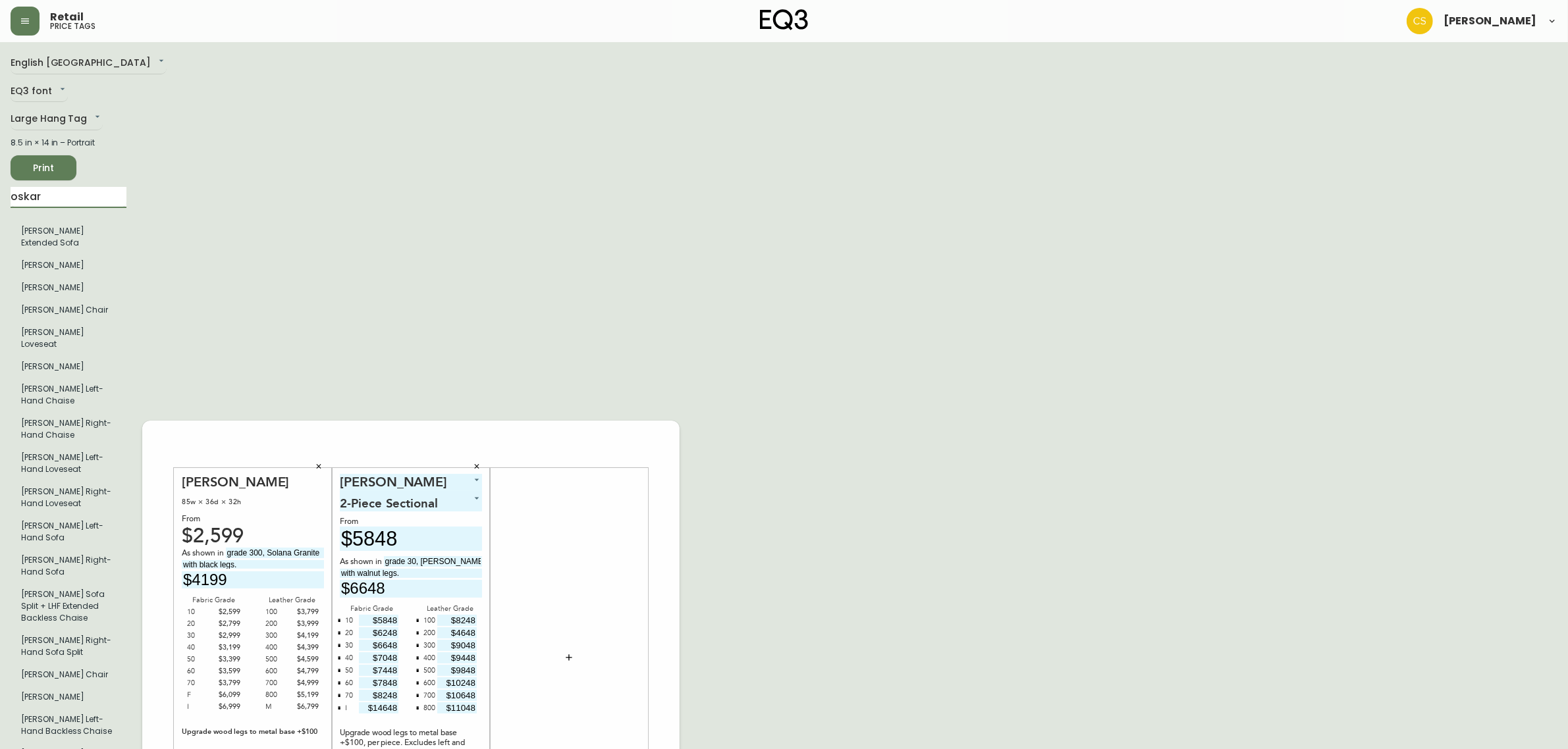
drag, startPoint x: 61, startPoint y: 191, endPoint x: 0, endPoint y: 194, distance: 61.1
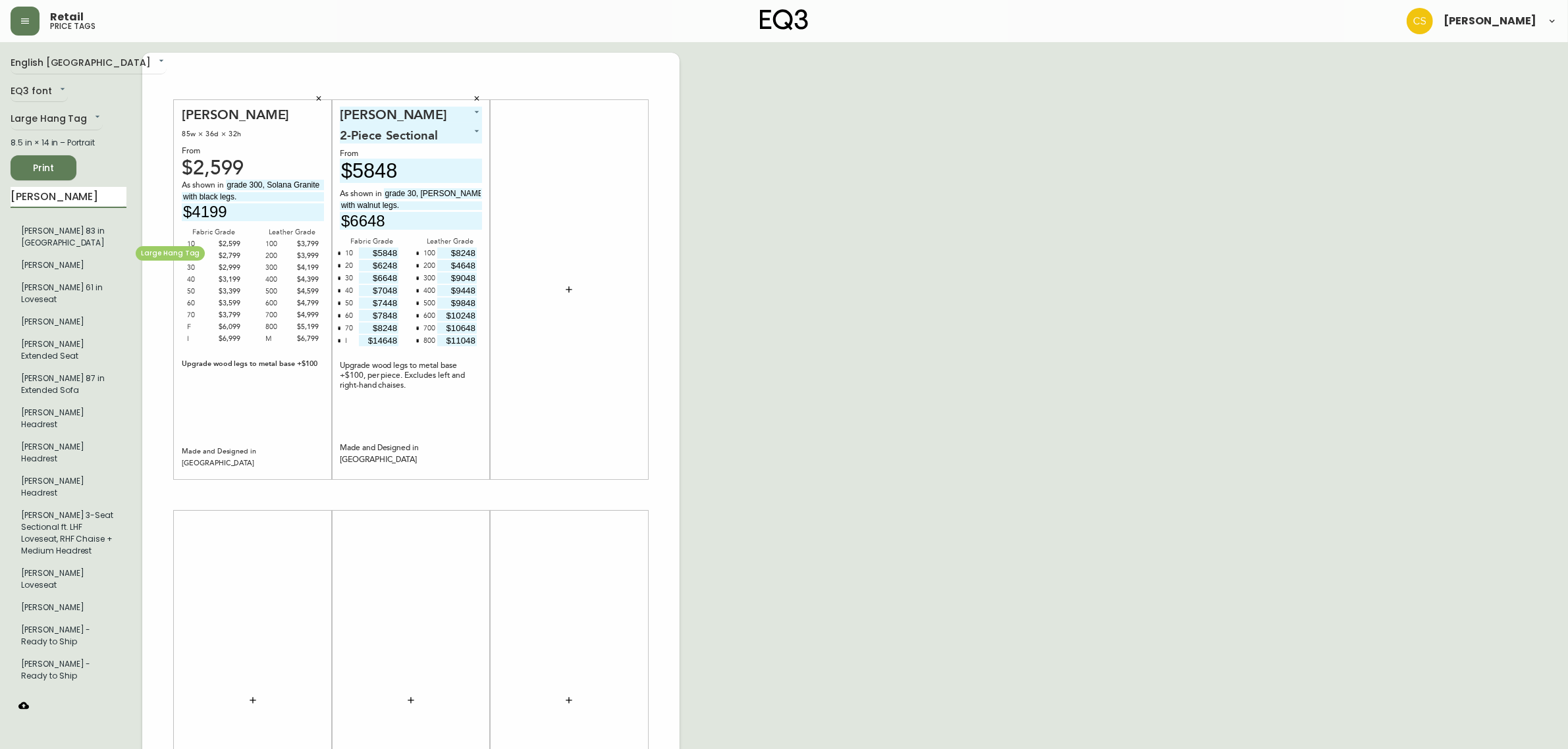
type input "[PERSON_NAME]"
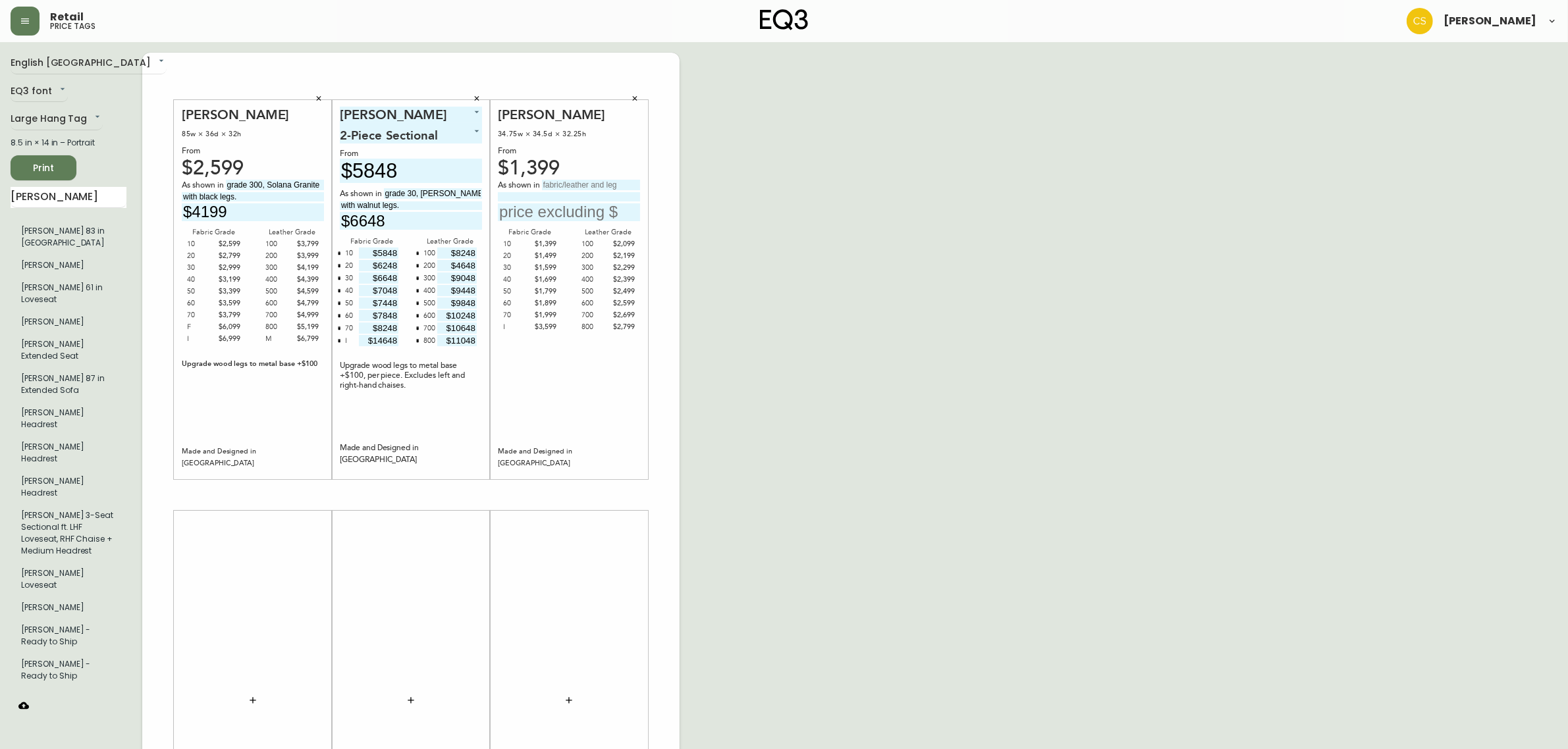
click at [572, 185] on input "text" at bounding box center [591, 184] width 98 height 10
type input "G"
type input "grade 800, [GEOGRAPHIC_DATA]"
click at [617, 196] on input at bounding box center [569, 197] width 142 height 9
click at [514, 196] on input "with fluted aluminum legs" at bounding box center [569, 197] width 142 height 9
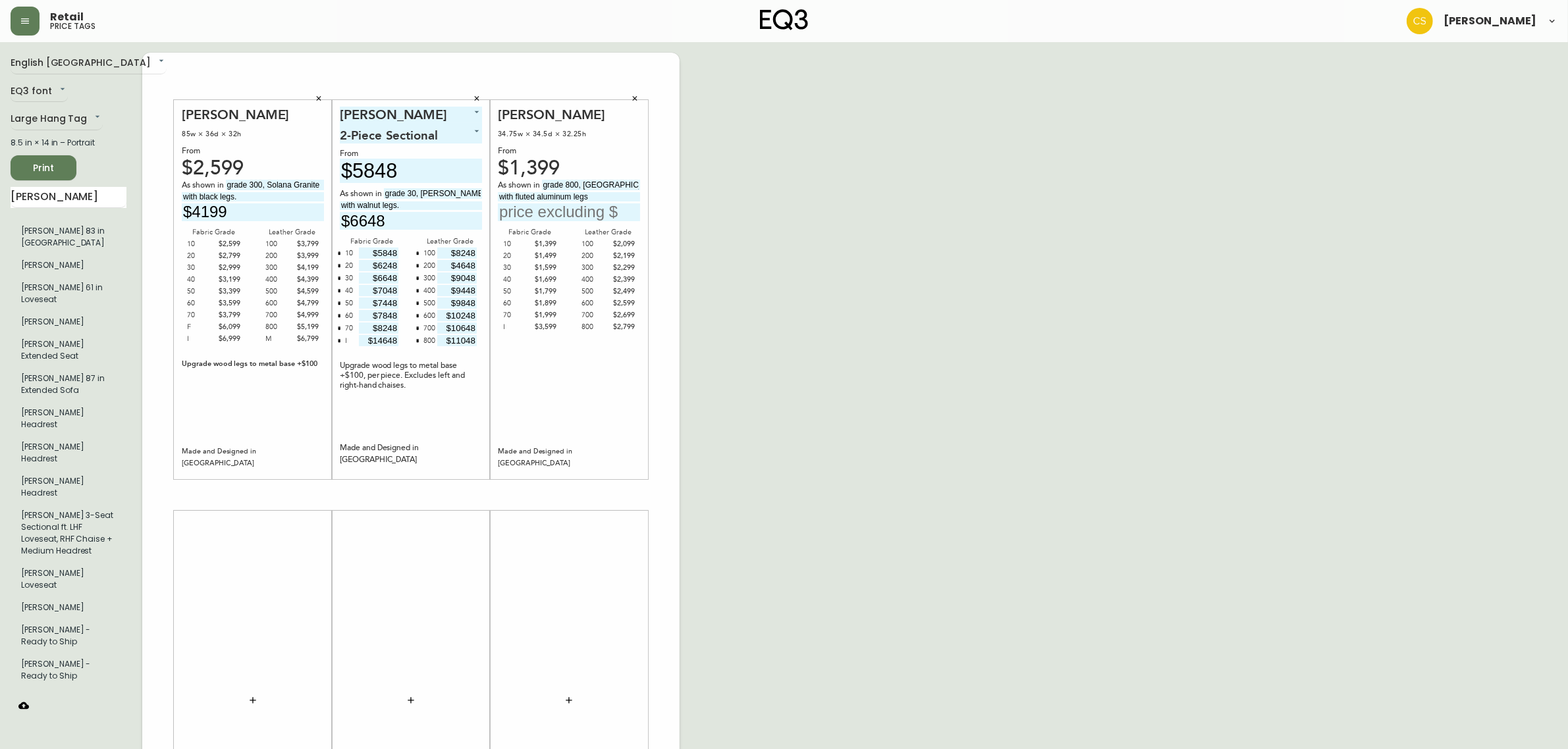
click at [499, 196] on input "with fluted aluminum legs" at bounding box center [569, 197] width 142 height 9
type input "non-tufted with fluted aluminum legs"
click at [631, 211] on input "text" at bounding box center [569, 212] width 142 height 18
type input "$2799"
click at [814, 475] on div "English [GEOGRAPHIC_DATA] en_CA EQ3 font EQ3 Large Hang Tag large 8.5 in × 14 i…" at bounding box center [783, 495] width 1547 height 885
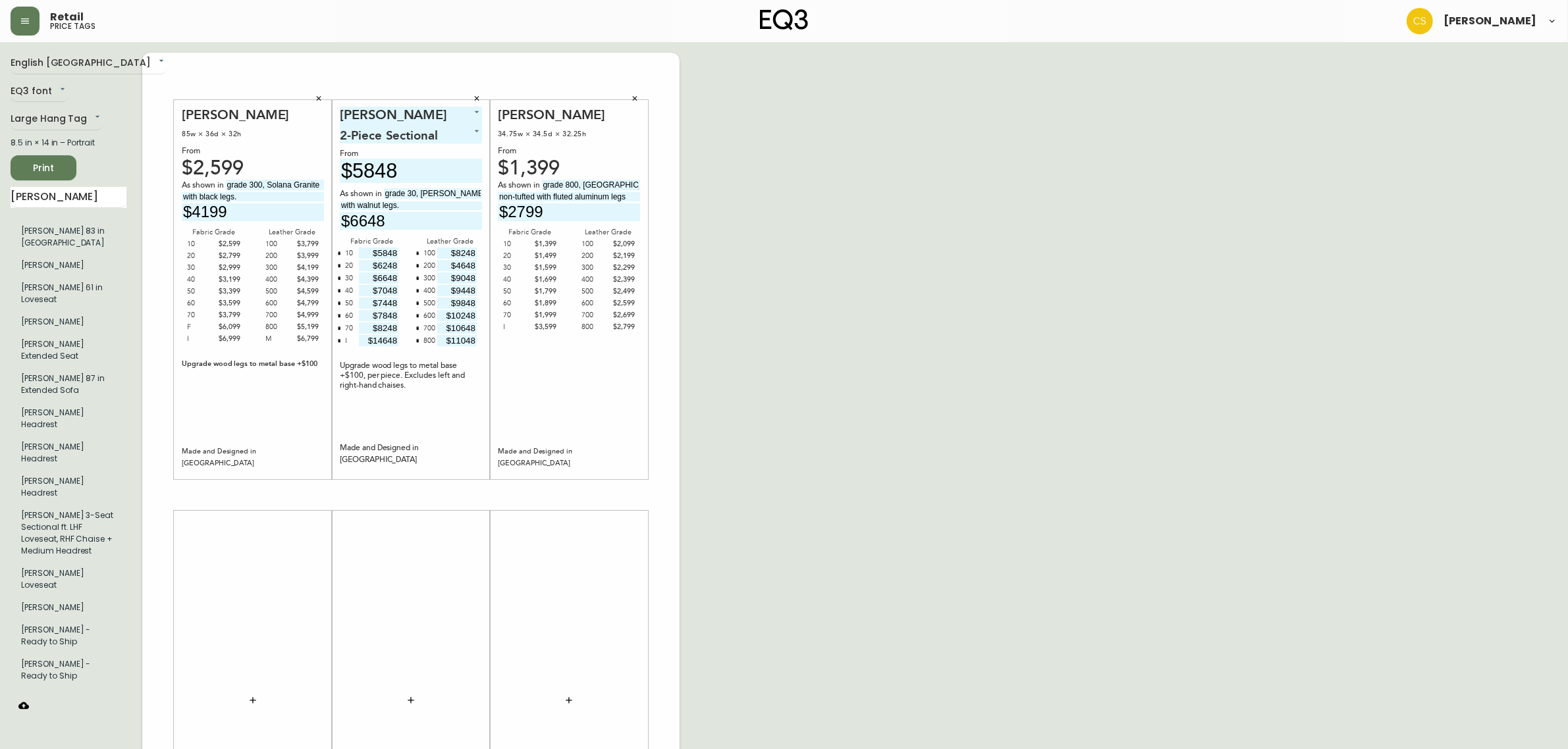
click at [633, 97] on icon "button" at bounding box center [635, 99] width 8 height 8
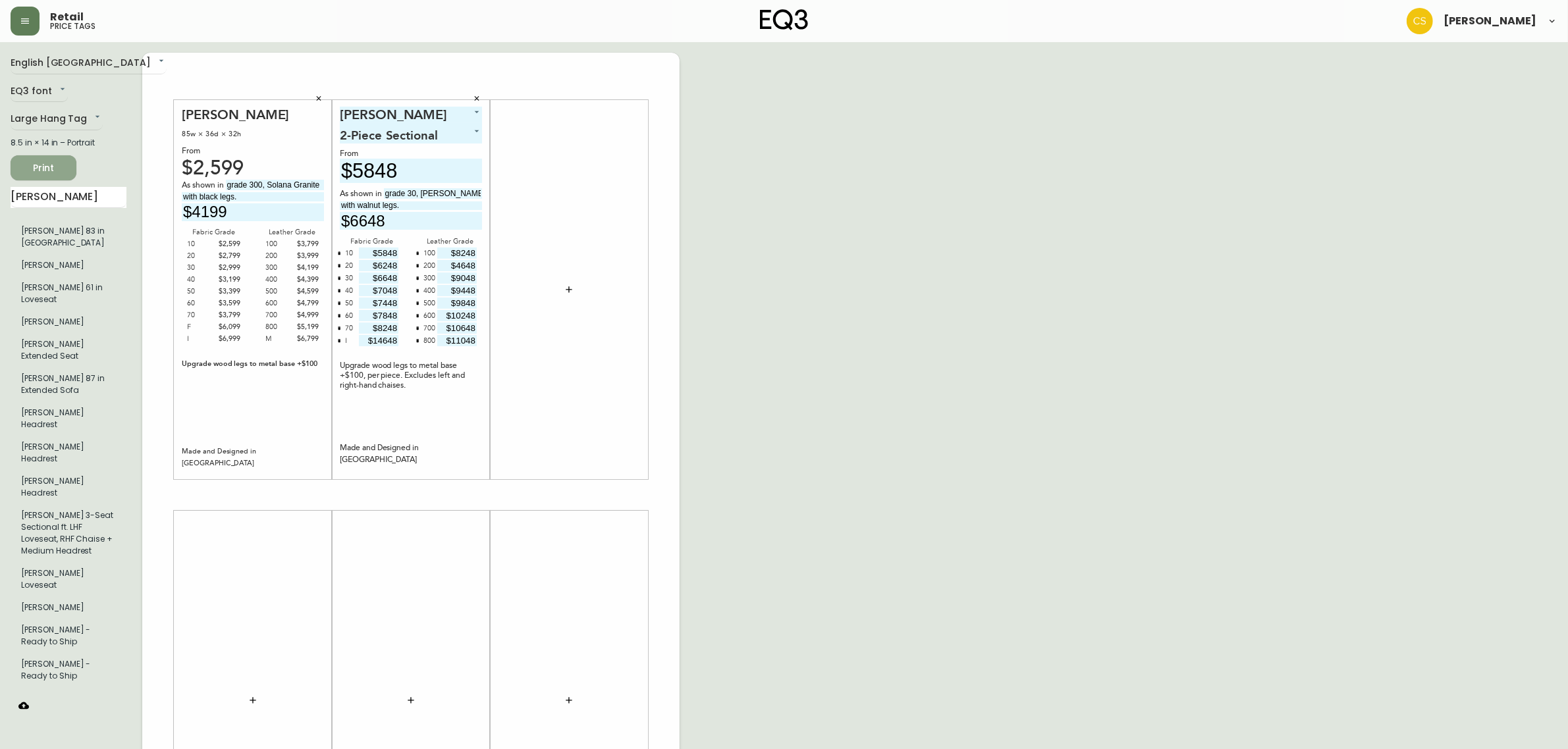
click at [44, 170] on span "Print" at bounding box center [44, 168] width 45 height 16
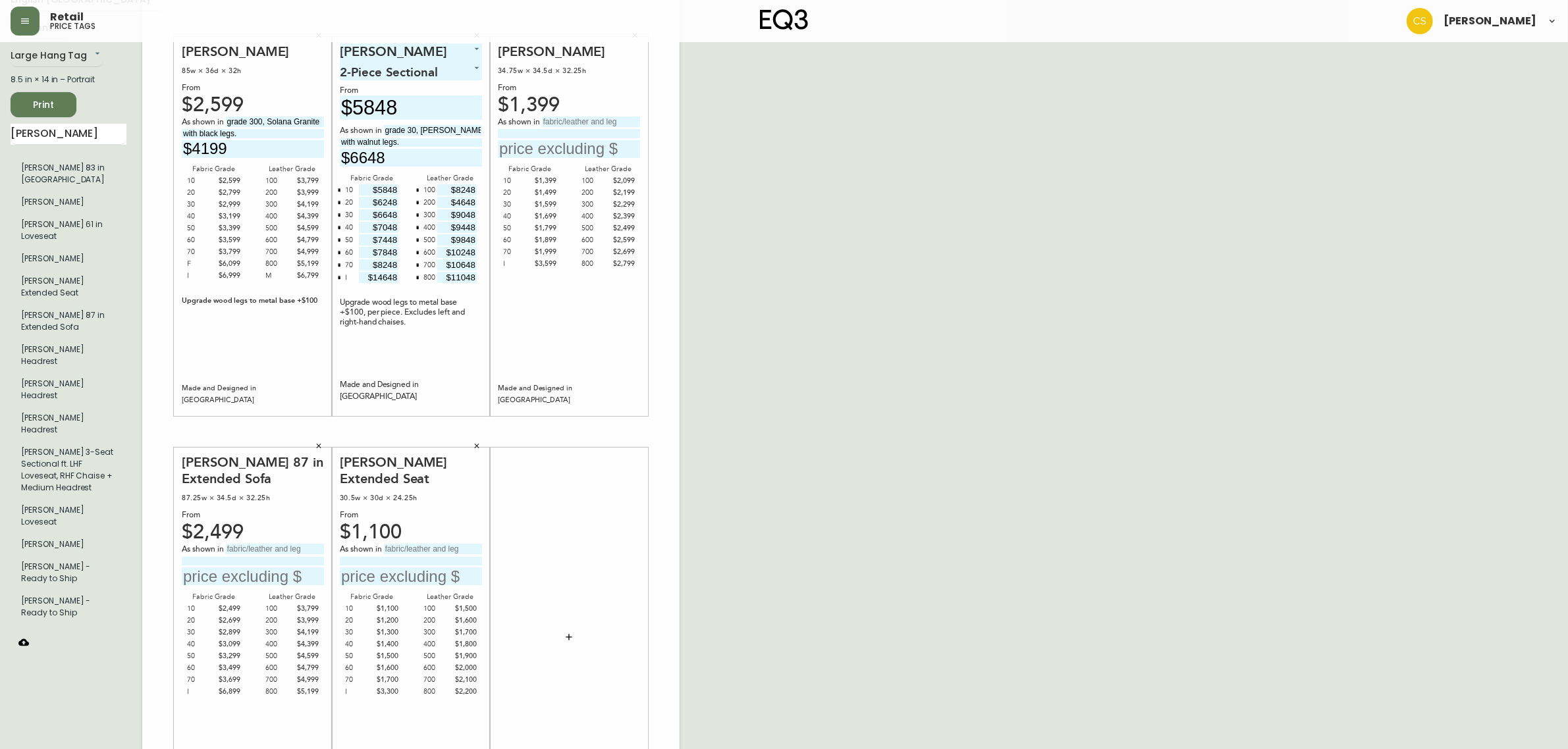
scroll to position [165, 0]
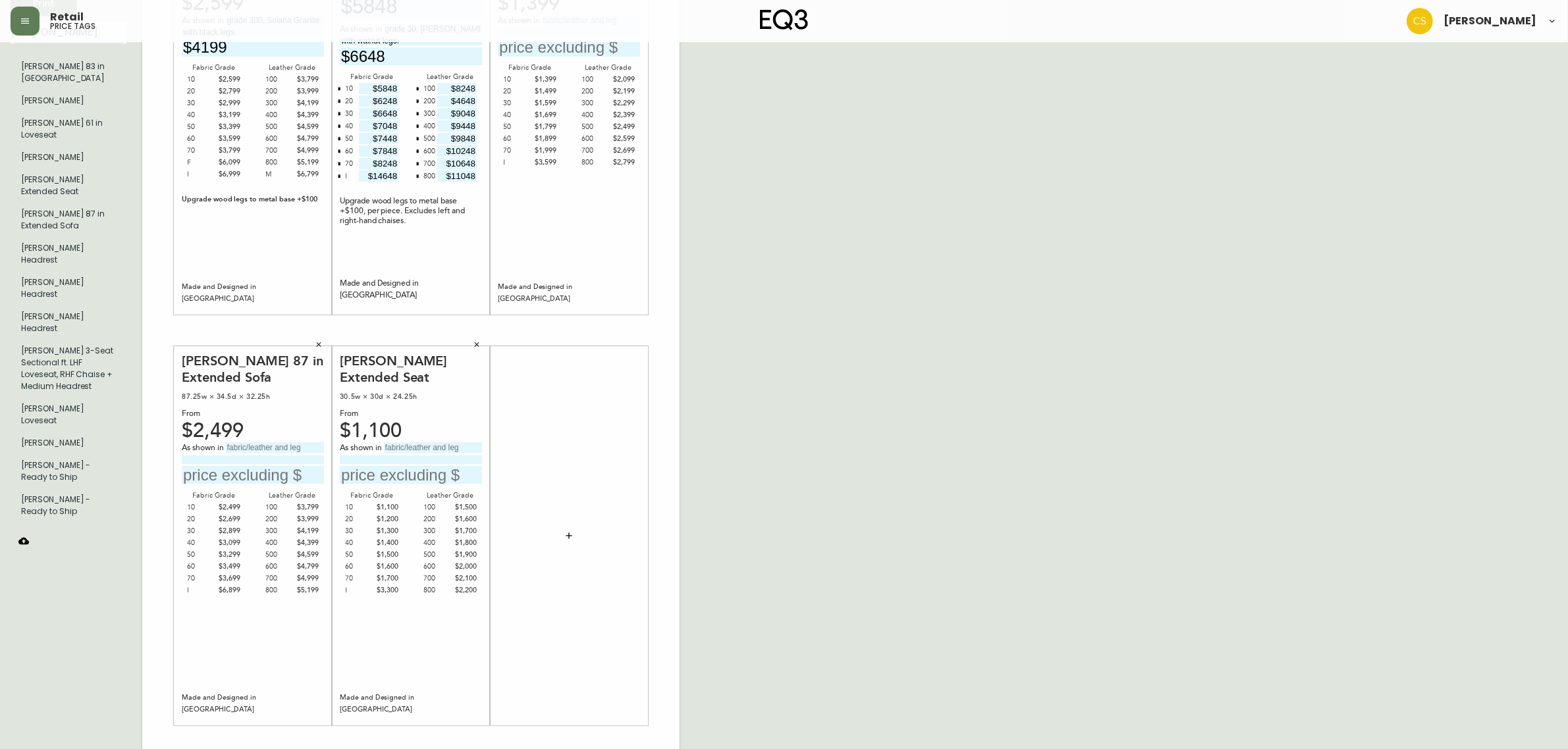
click at [252, 449] on input "text" at bounding box center [275, 447] width 98 height 10
click at [274, 449] on input "grade" at bounding box center [275, 447] width 98 height 10
type input "grade 20, Panama Natural"
click at [253, 462] on input at bounding box center [253, 460] width 142 height 9
type input "with walnut legs."
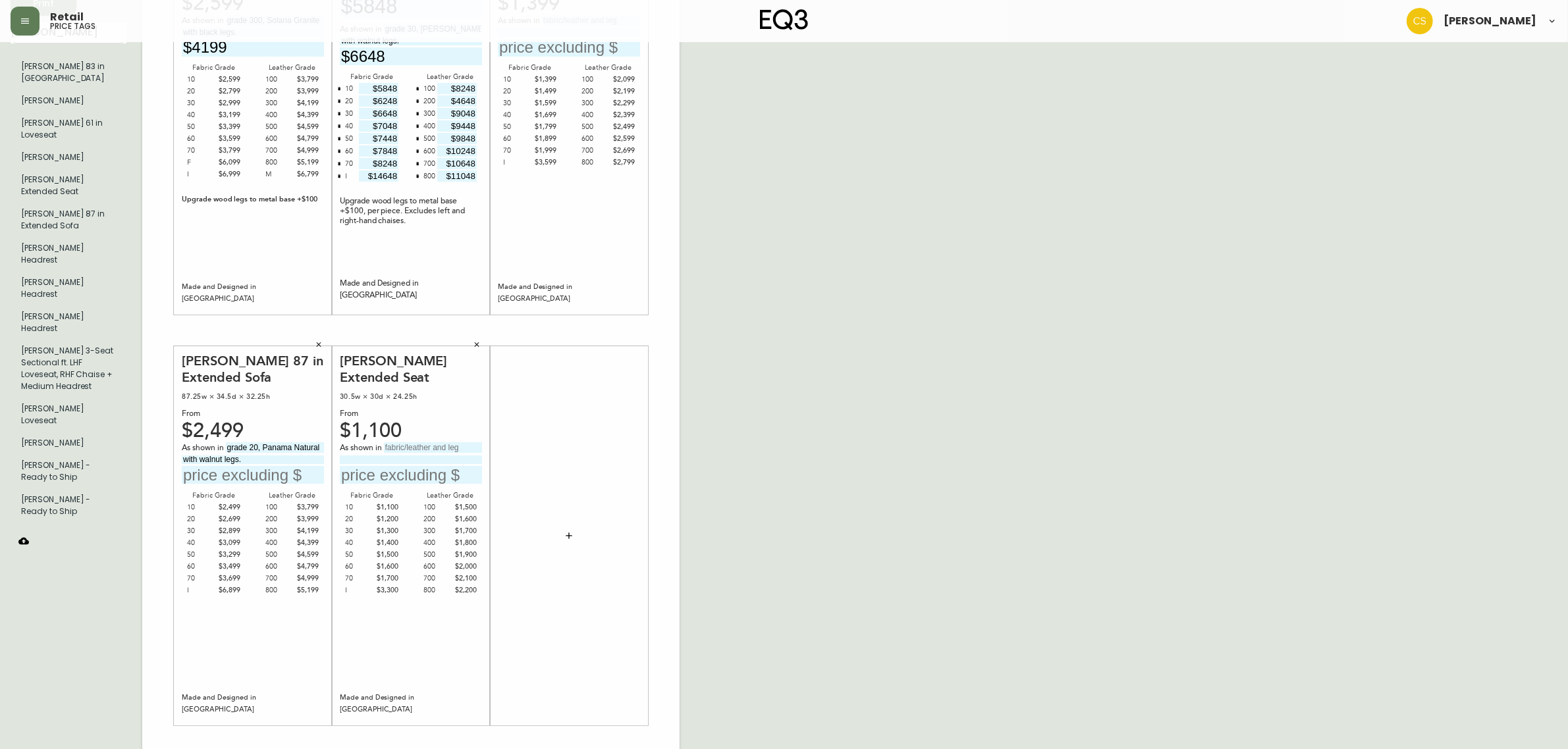
click at [248, 477] on input "text" at bounding box center [253, 475] width 142 height 18
type input "$2699"
drag, startPoint x: 318, startPoint y: 445, endPoint x: 179, endPoint y: 443, distance: 139.0
click at [179, 443] on div "[PERSON_NAME] 87 in Extended Sofa 87.25w × 34.5d × 32.25h From $2,499 As shown …" at bounding box center [253, 535] width 158 height 379
drag, startPoint x: 321, startPoint y: 448, endPoint x: 166, endPoint y: 435, distance: 155.5
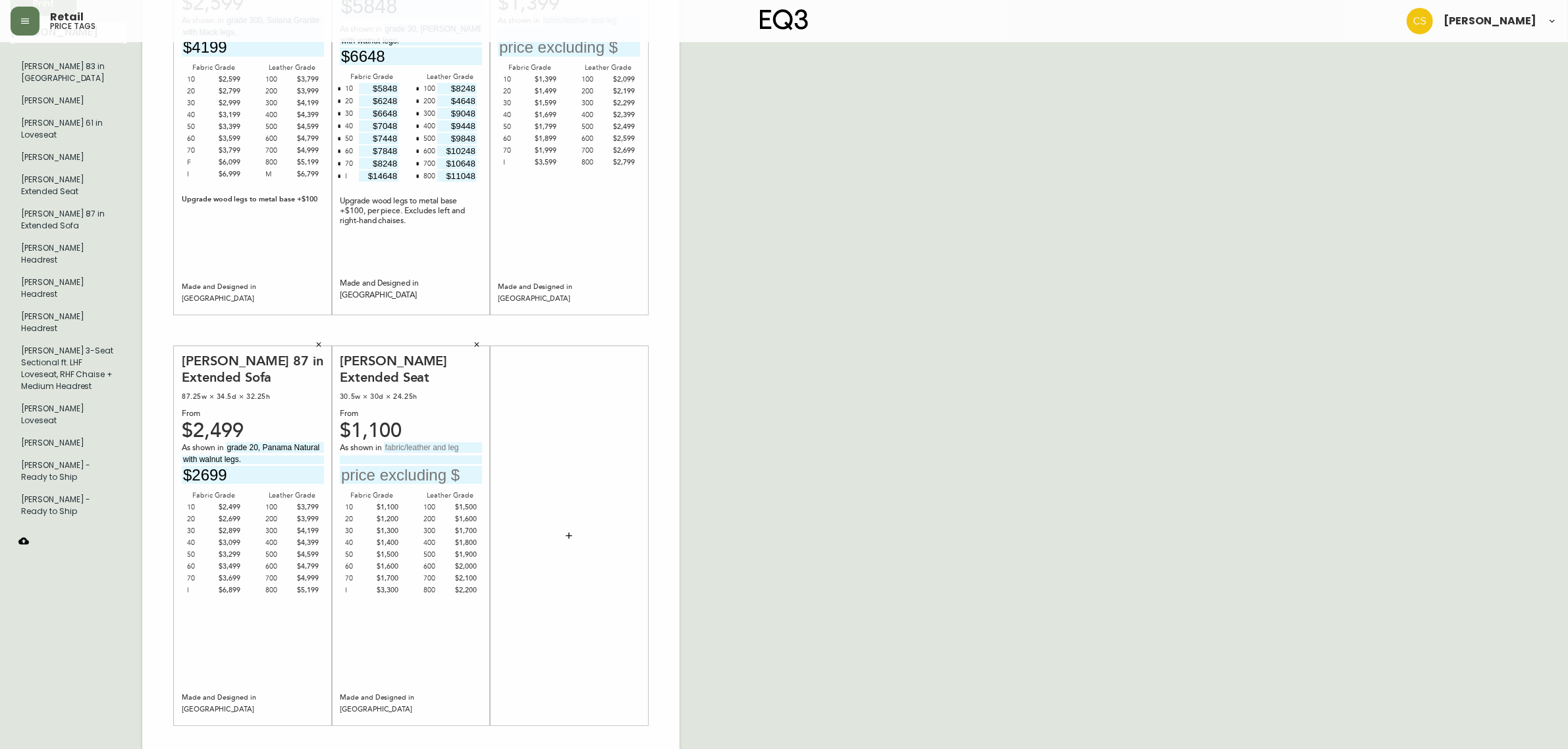
click at [166, 435] on div "[PERSON_NAME] 85w × 36d × 32h From $2,599 As shown in grade 300, Solana Granite…" at bounding box center [410, 330] width 537 height 885
click at [421, 442] on input "text" at bounding box center [433, 447] width 98 height 10
paste input "grade 20, Panama Natural"
type input "grade 20, Panama Natural"
drag, startPoint x: 258, startPoint y: 461, endPoint x: 142, endPoint y: 455, distance: 116.2
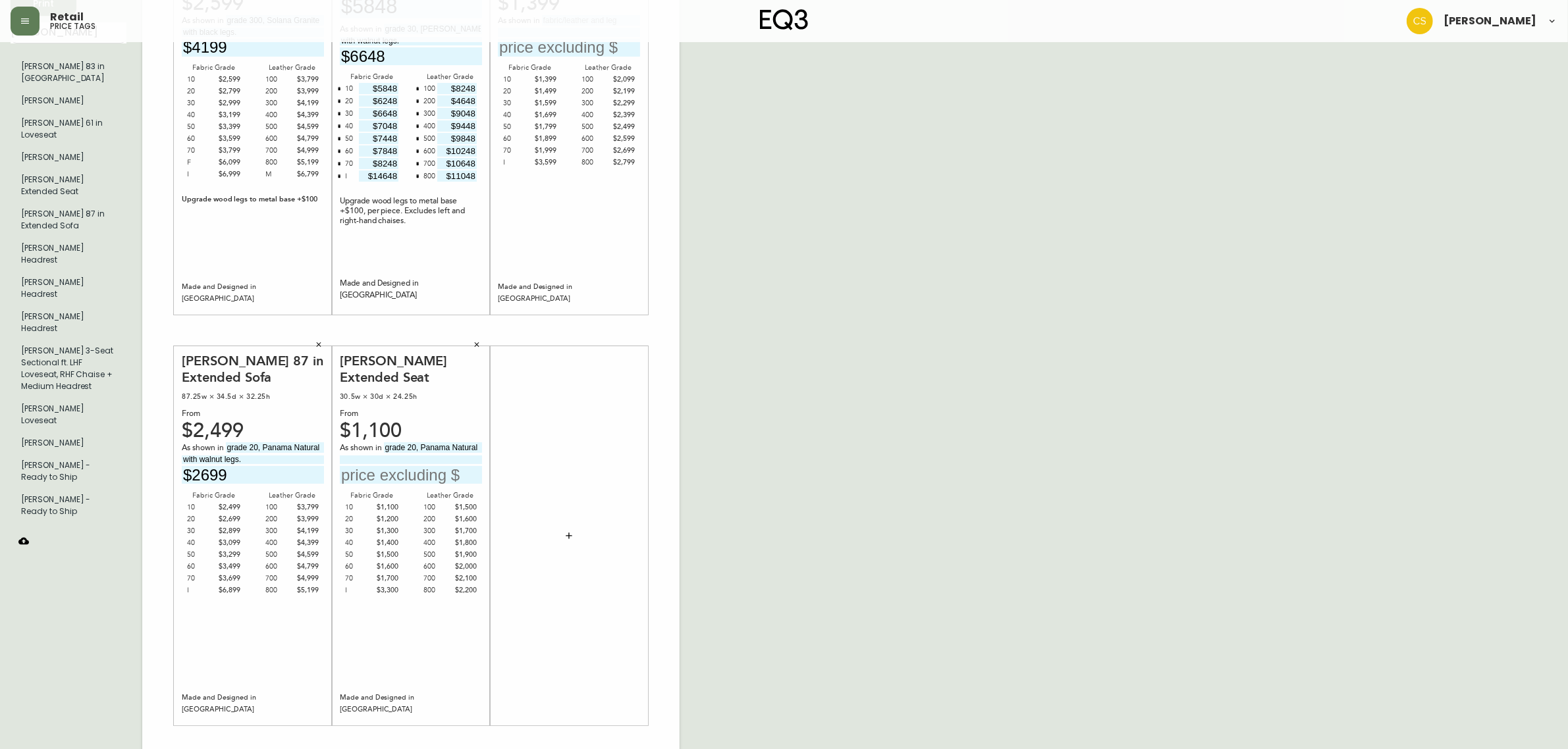
click at [143, 455] on div "[PERSON_NAME] 85w × 36d × 32h From $2,599 As shown in grade 300, Solana Granite…" at bounding box center [410, 330] width 537 height 885
click at [425, 455] on input at bounding box center [410, 460] width 142 height 9
paste input "with walnut legs."
type input "with walnut legs."
click at [423, 466] on input "text" at bounding box center [410, 475] width 142 height 18
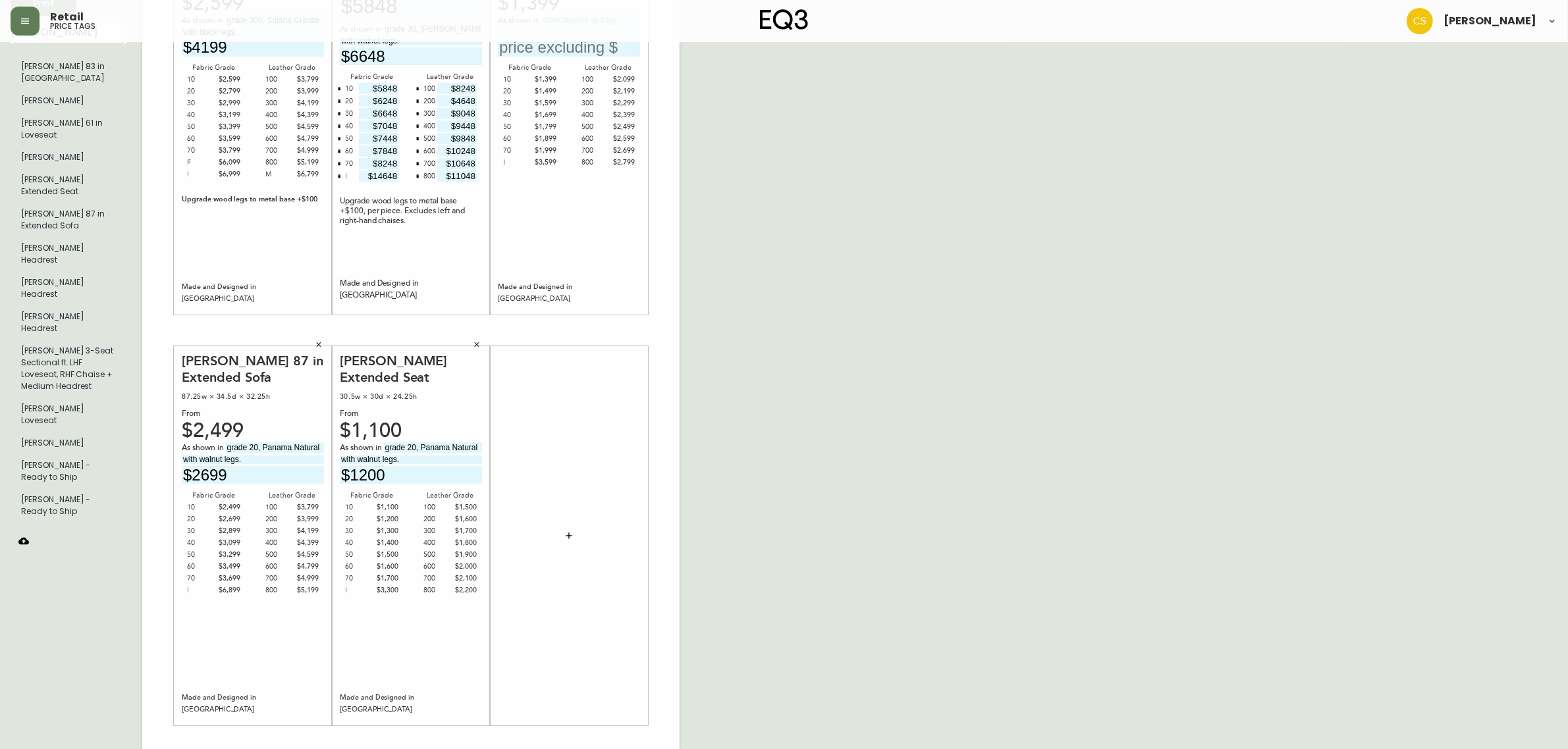
type input "$1200"
click at [734, 503] on div "English [GEOGRAPHIC_DATA] en_CA EQ3 font EQ3 Large Hang Tag large 8.5 in × 14 i…" at bounding box center [783, 330] width 1547 height 885
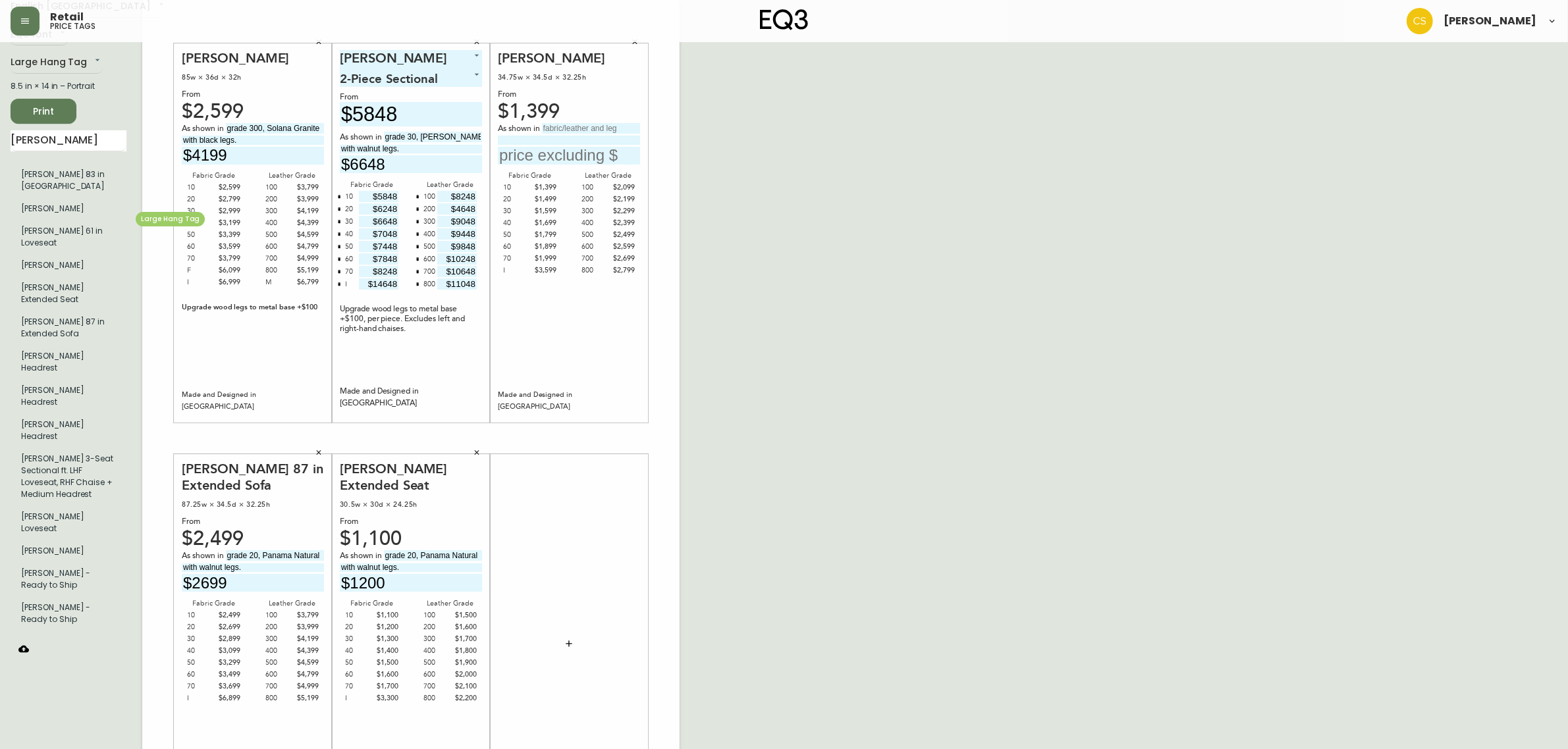
scroll to position [0, 0]
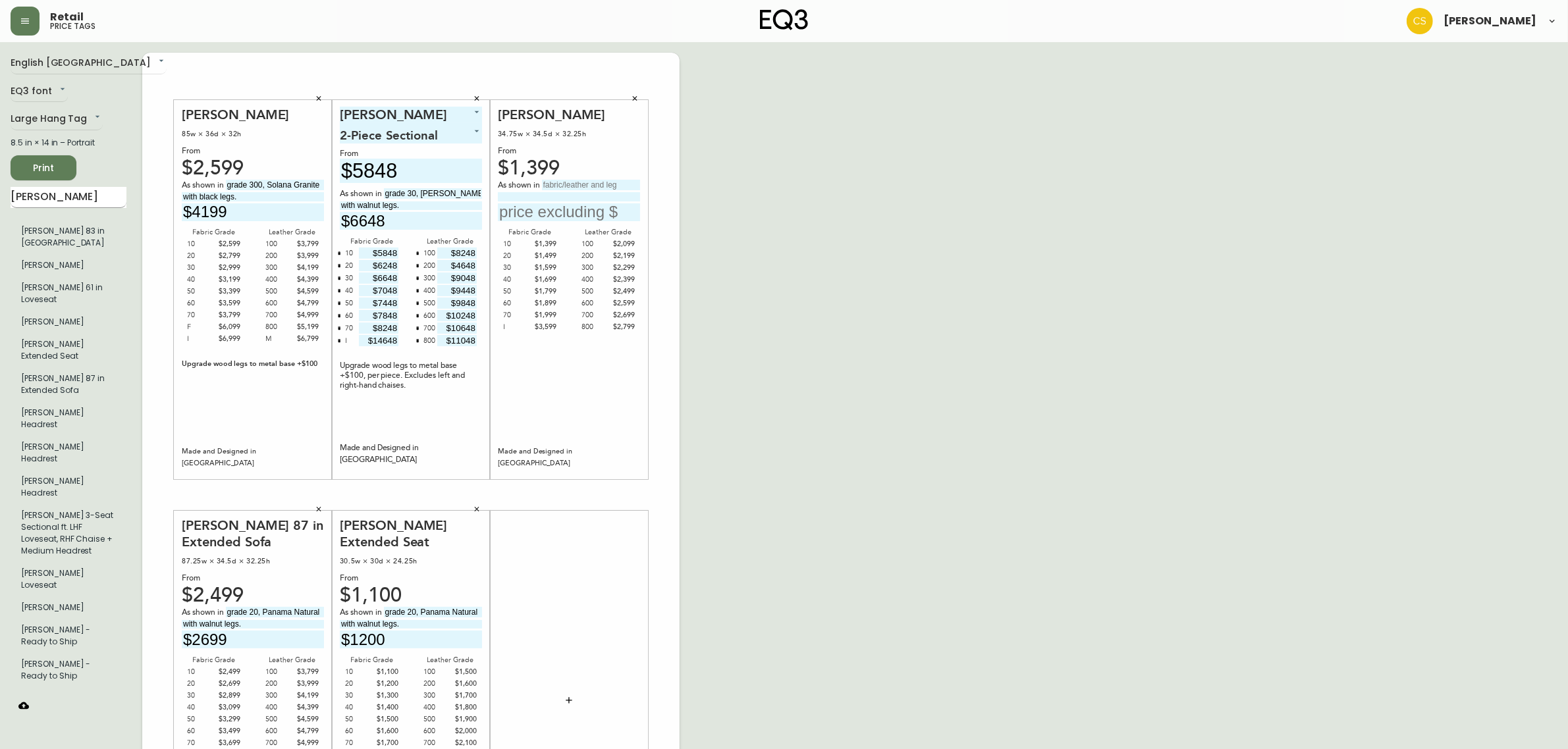
click at [76, 204] on input "[PERSON_NAME]" at bounding box center [68, 197] width 116 height 21
drag, startPoint x: 48, startPoint y: 195, endPoint x: 8, endPoint y: 193, distance: 40.0
click at [8, 193] on main "English [GEOGRAPHIC_DATA] en_CA EQ3 font EQ3 Large Hang Tag large 8.5 in × 14 i…" at bounding box center [784, 490] width 1568 height 895
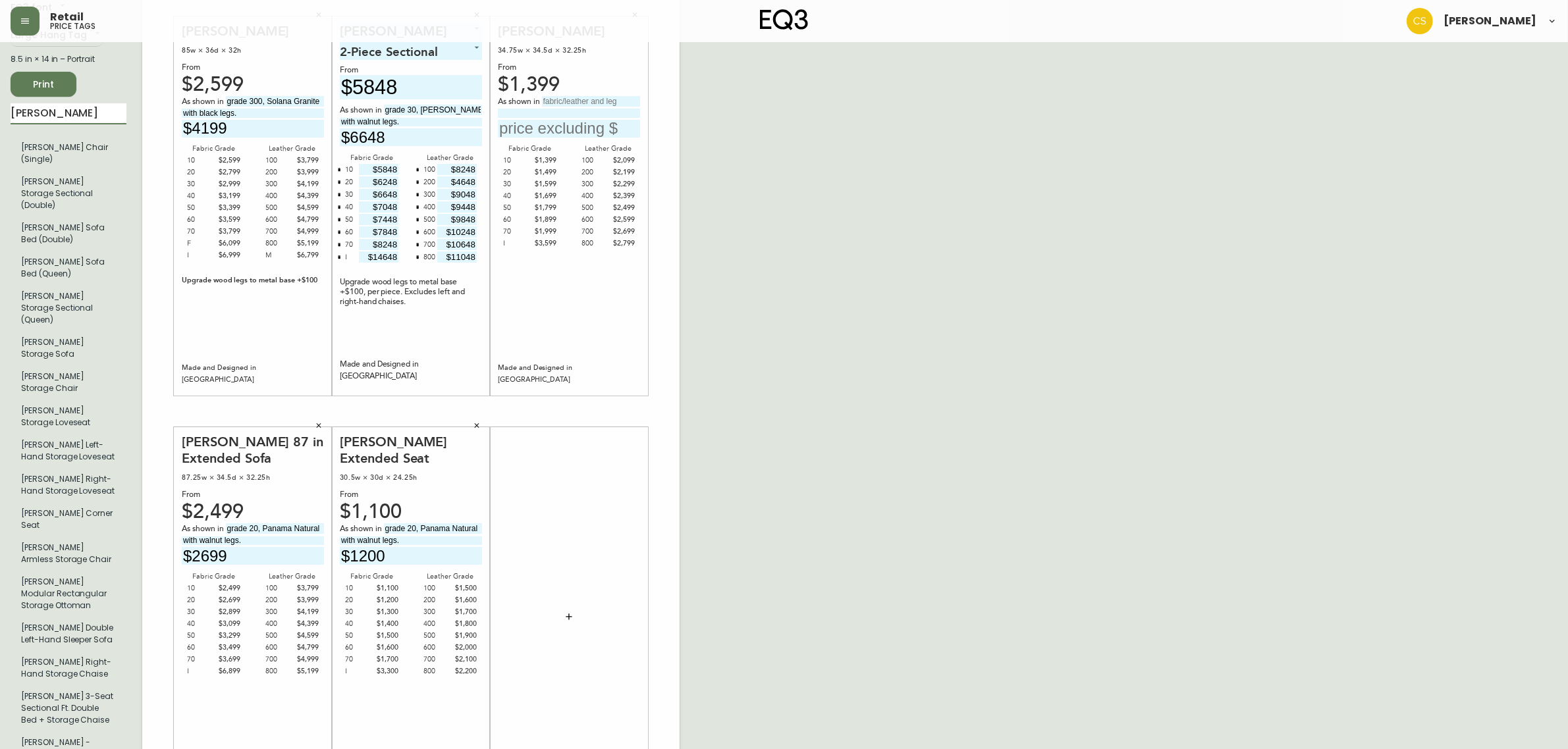
scroll to position [165, 0]
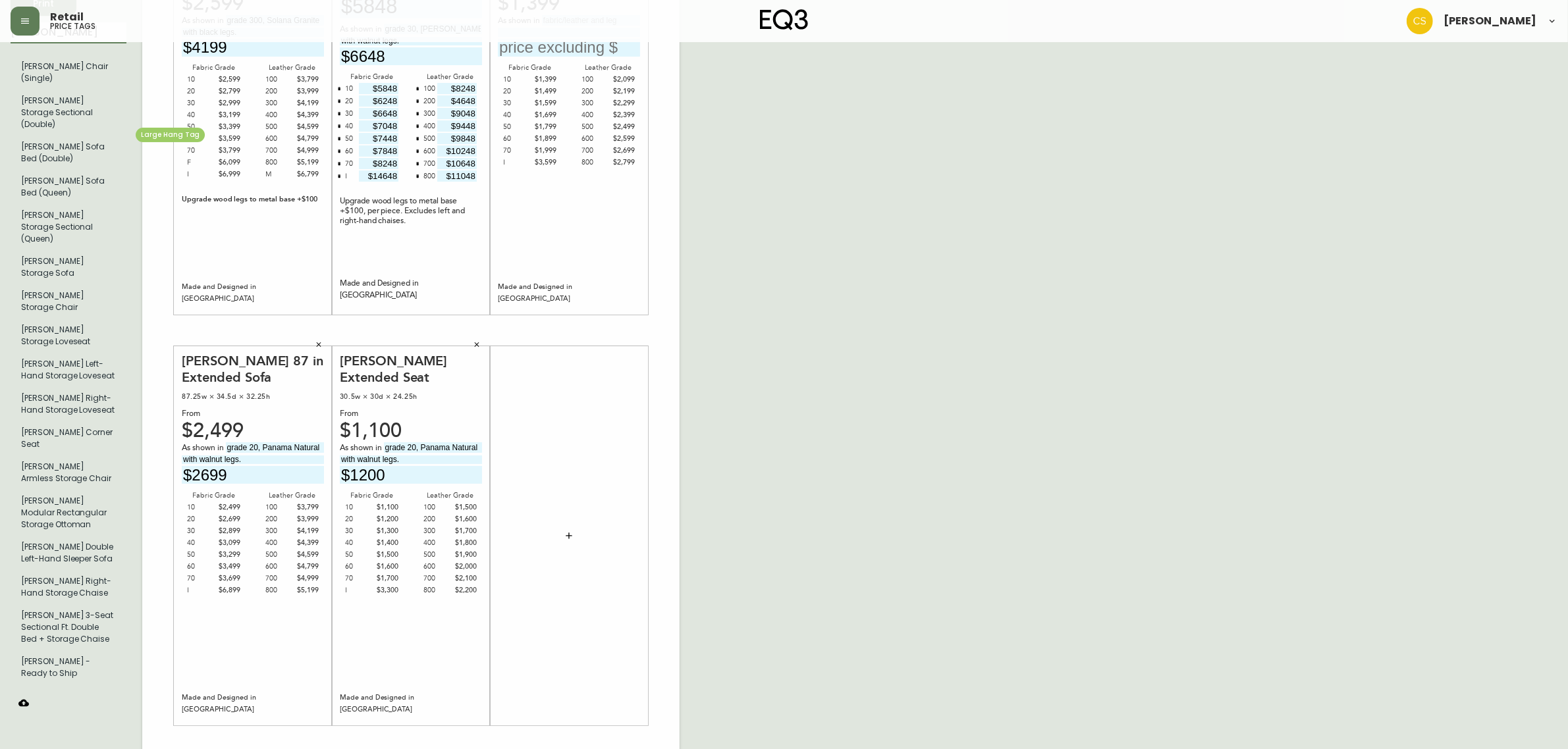
type input "[PERSON_NAME]"
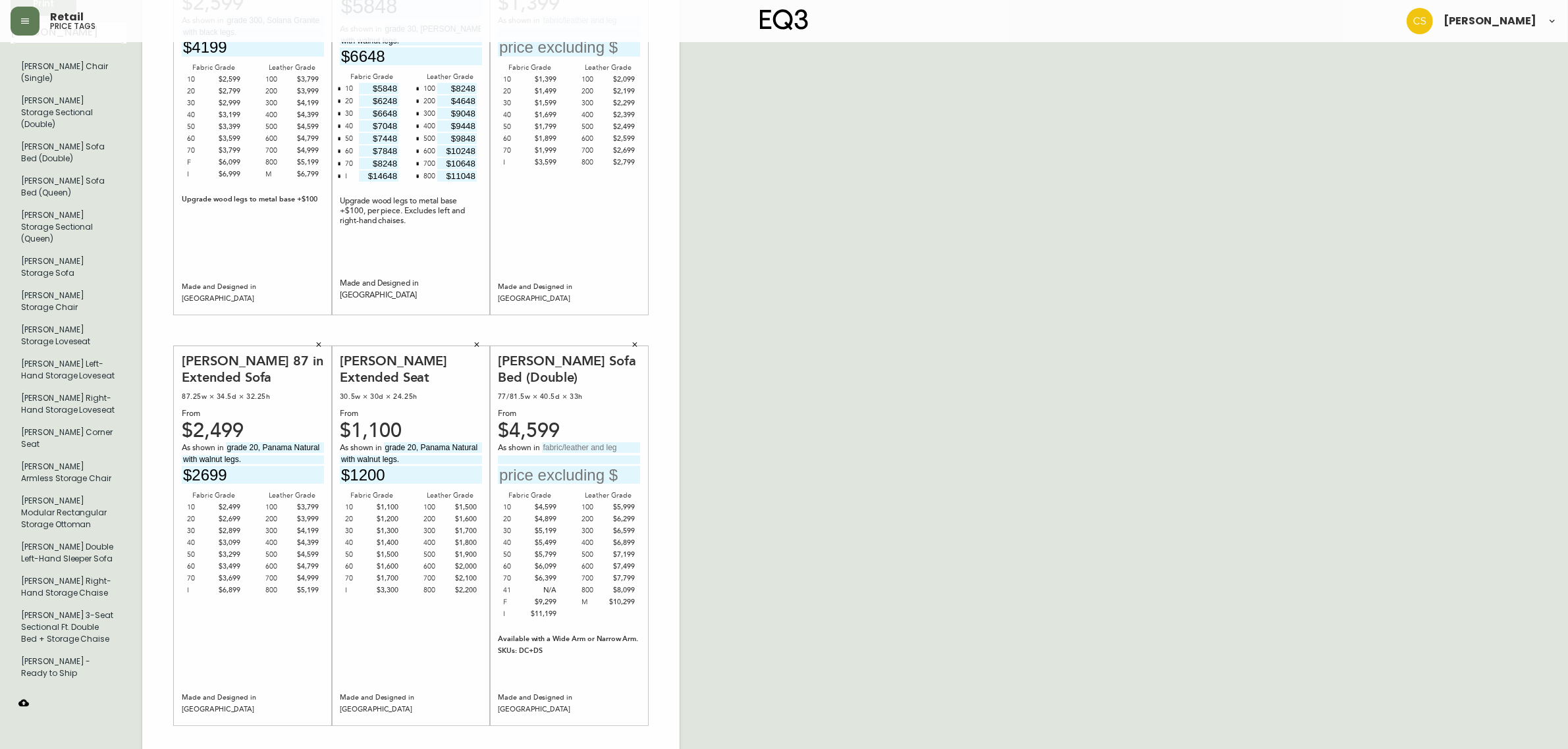
click at [565, 448] on input "text" at bounding box center [591, 447] width 98 height 10
type input "grade 20, Arctic Wolf with"
type input "black ash legs."
click at [544, 479] on input "text" at bounding box center [569, 475] width 142 height 18
type input "$4899"
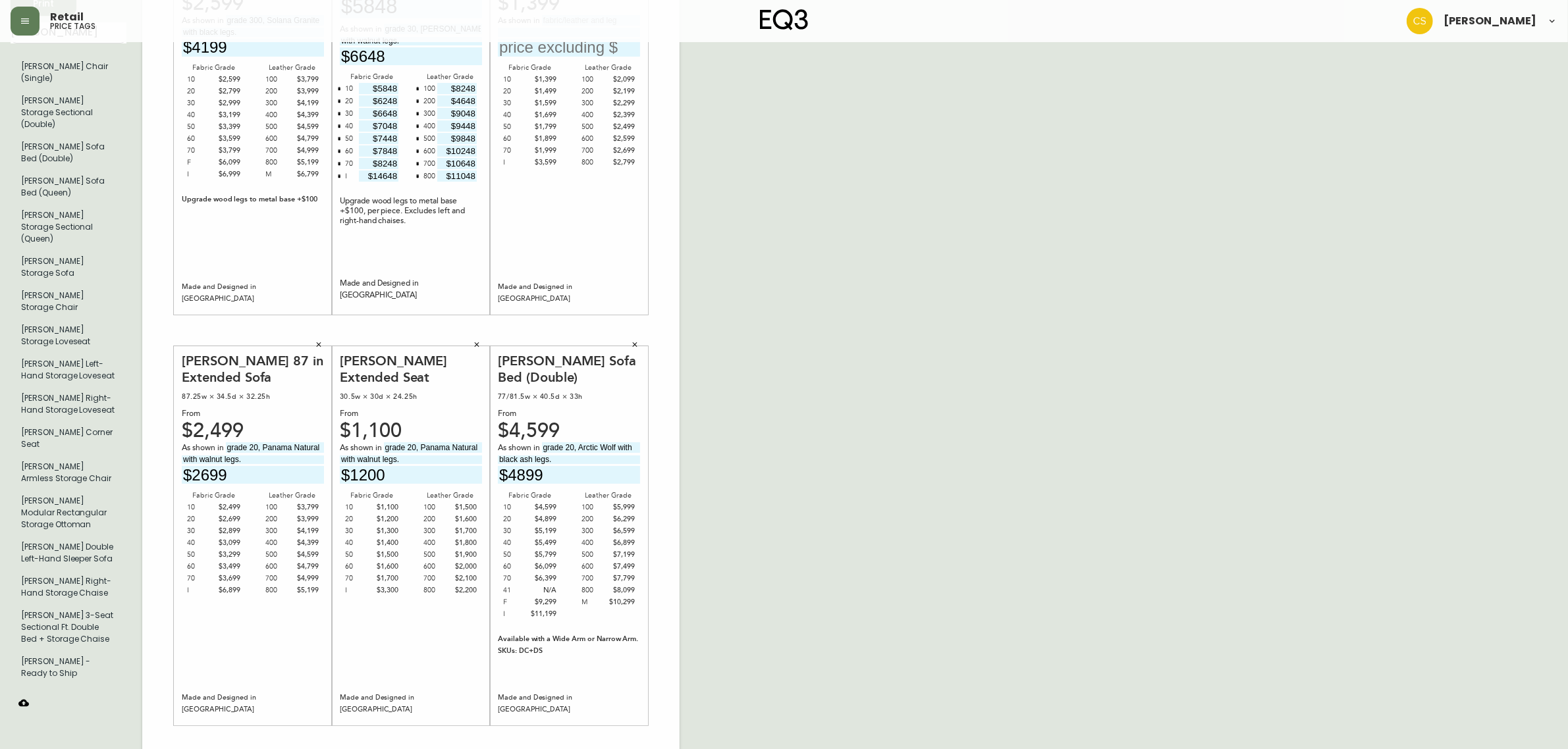
click at [924, 475] on div "English Canada en_CA EQ3 font EQ3 Large Hang Tag large 8.5 in × 14 in – Portrai…" at bounding box center [783, 330] width 1547 height 885
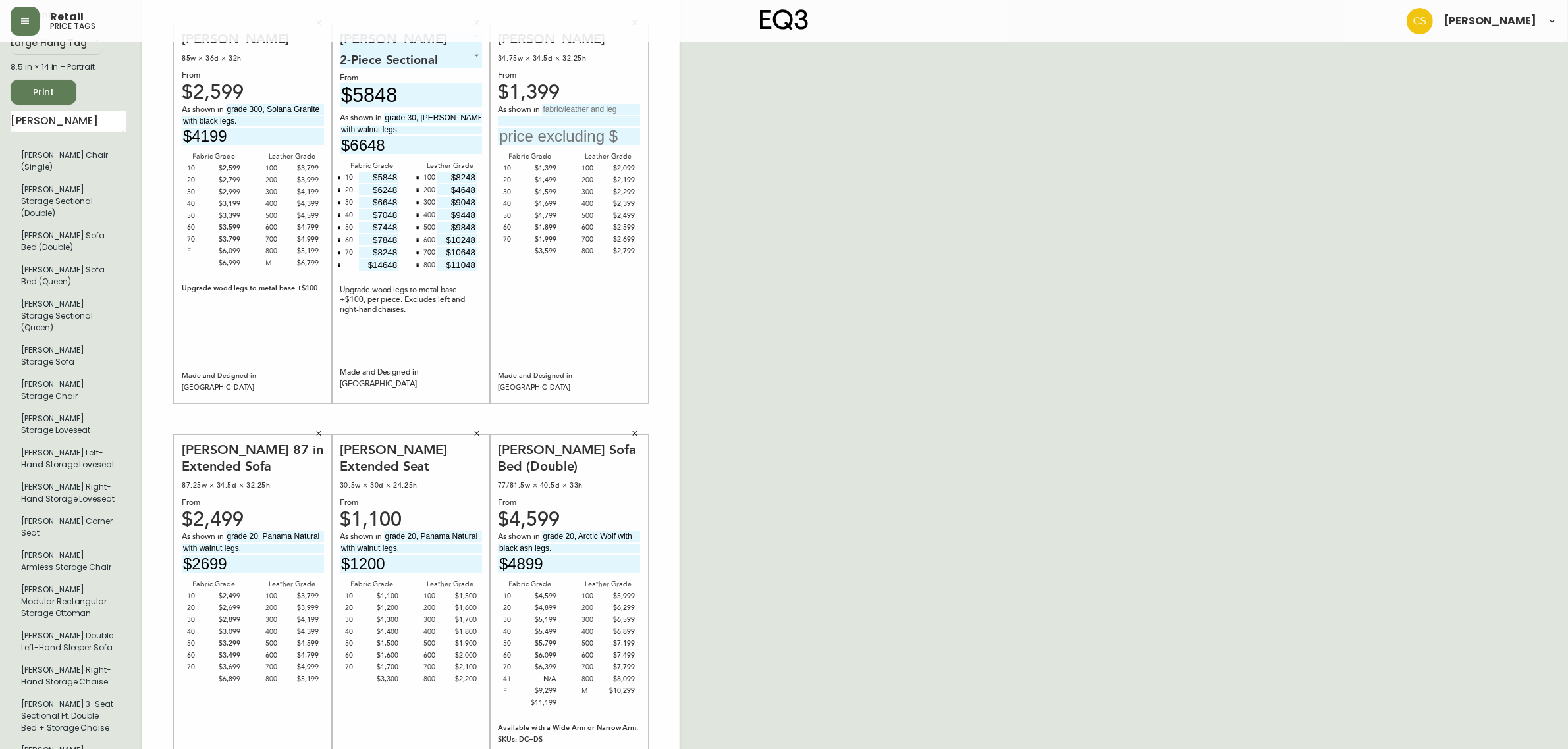
scroll to position [0, 0]
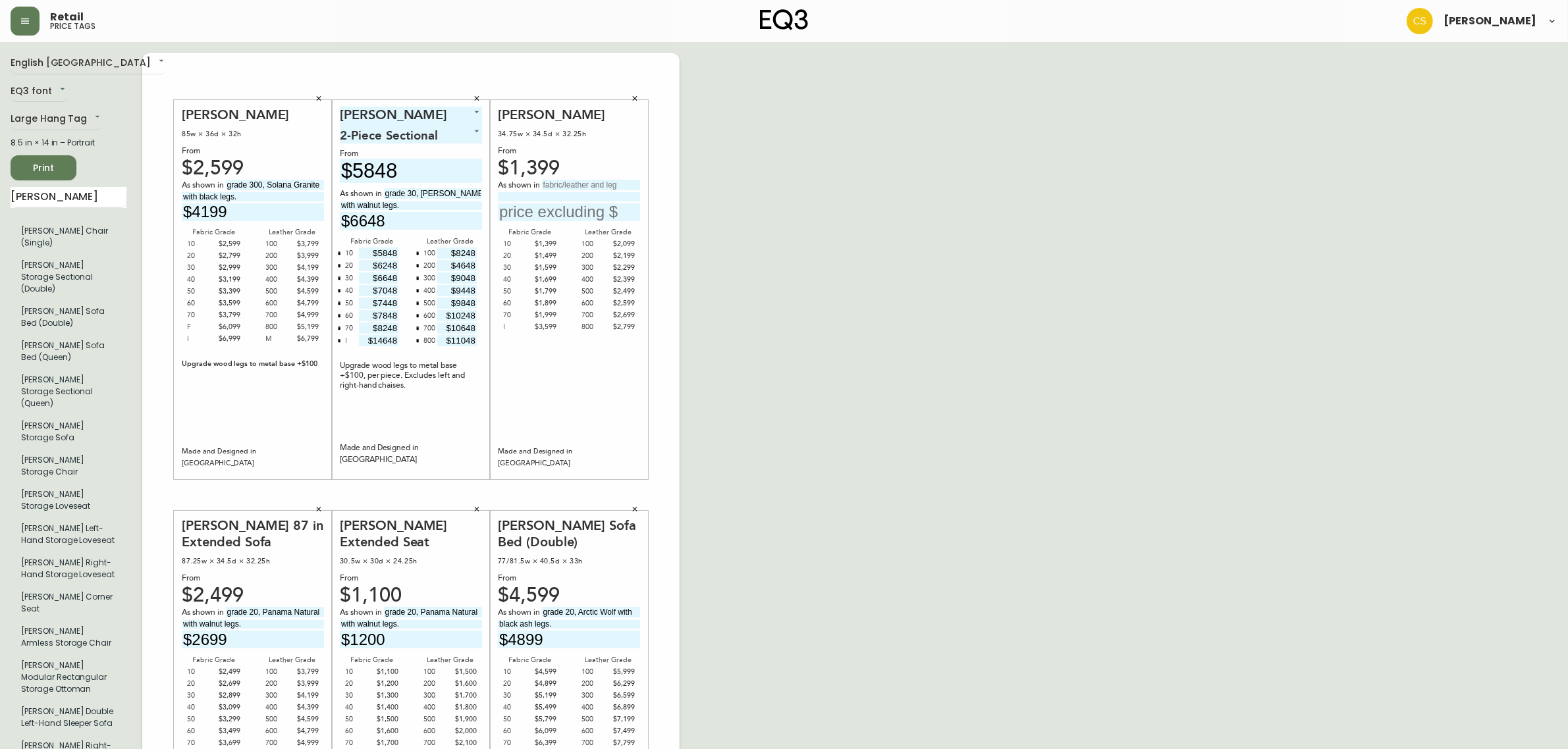
click at [54, 171] on span "Print" at bounding box center [44, 168] width 45 height 16
click at [320, 89] on button "button" at bounding box center [318, 98] width 20 height 20
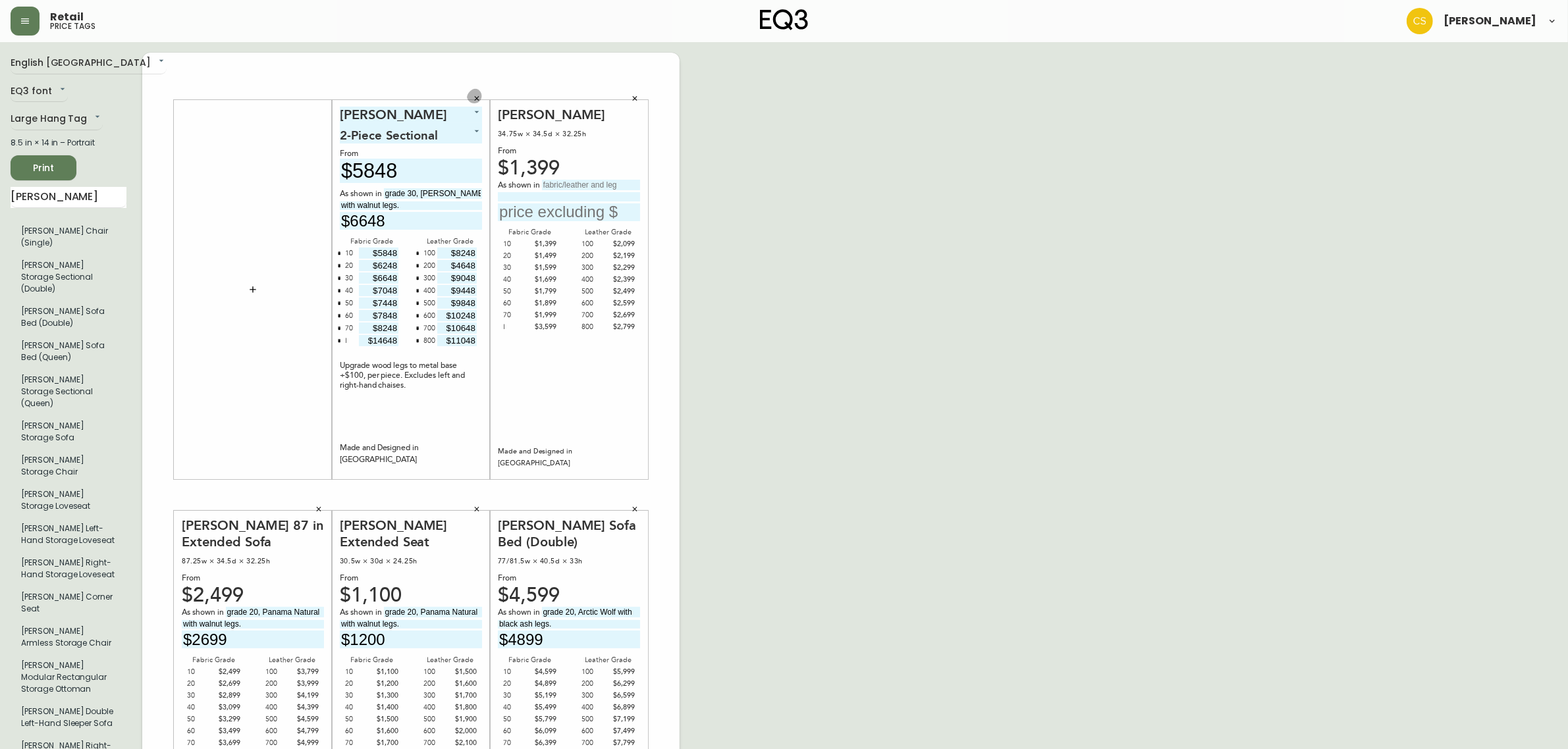
drag, startPoint x: 471, startPoint y: 98, endPoint x: 524, endPoint y: 102, distance: 53.2
click at [471, 98] on button "button" at bounding box center [477, 98] width 20 height 20
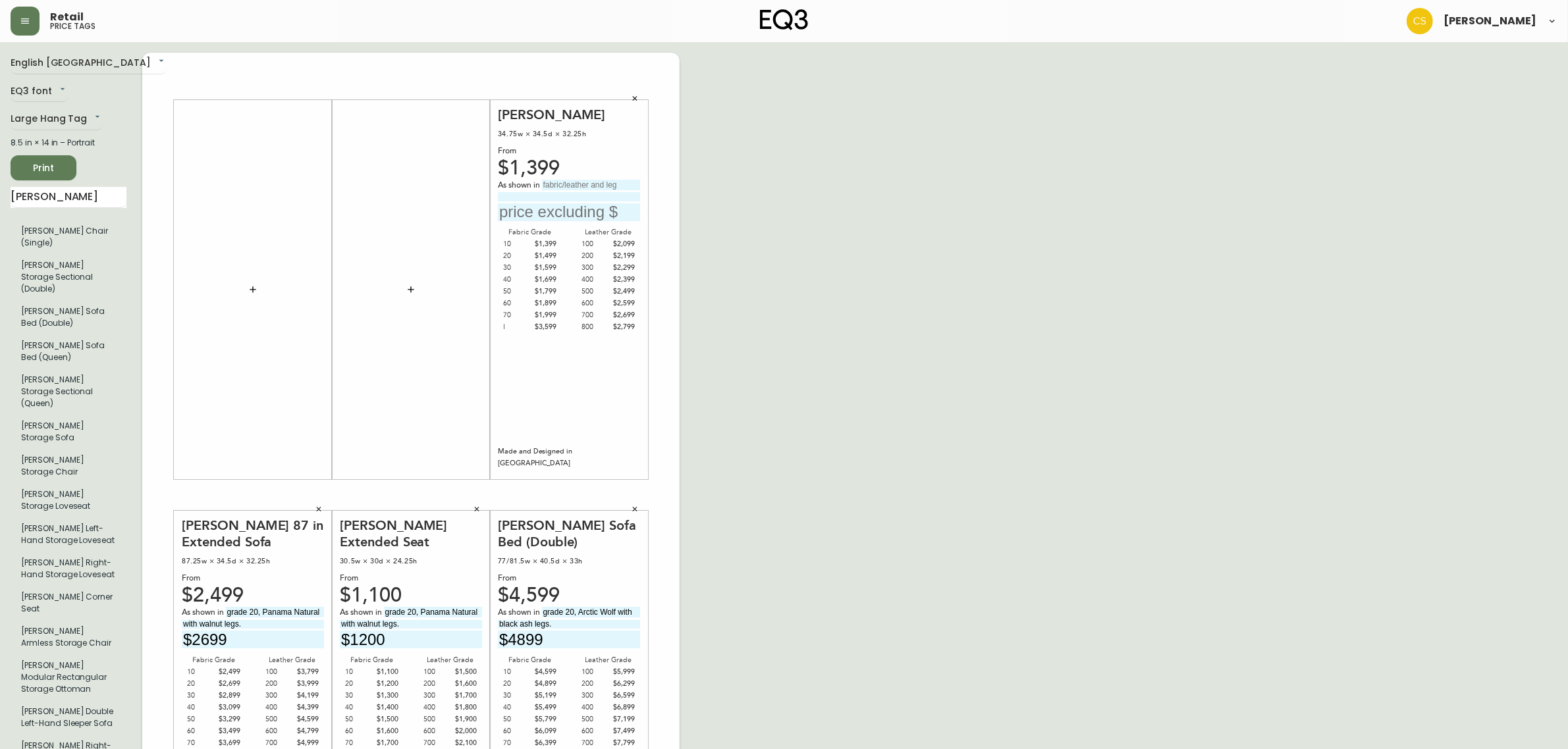
click at [625, 99] on button "button" at bounding box center [634, 98] width 20 height 20
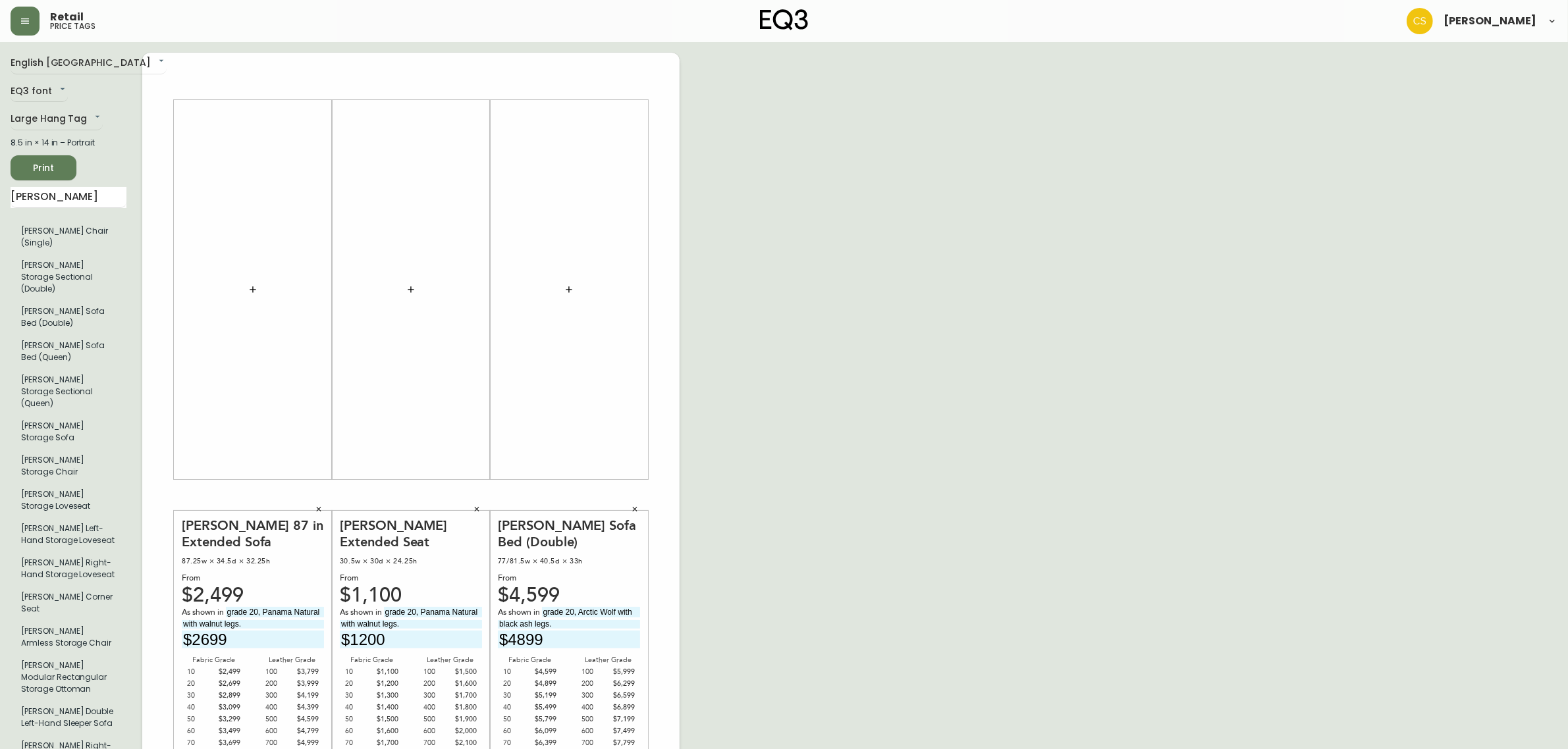
click at [629, 99] on div at bounding box center [568, 289] width 158 height 411
click at [633, 509] on icon "button" at bounding box center [635, 509] width 8 height 8
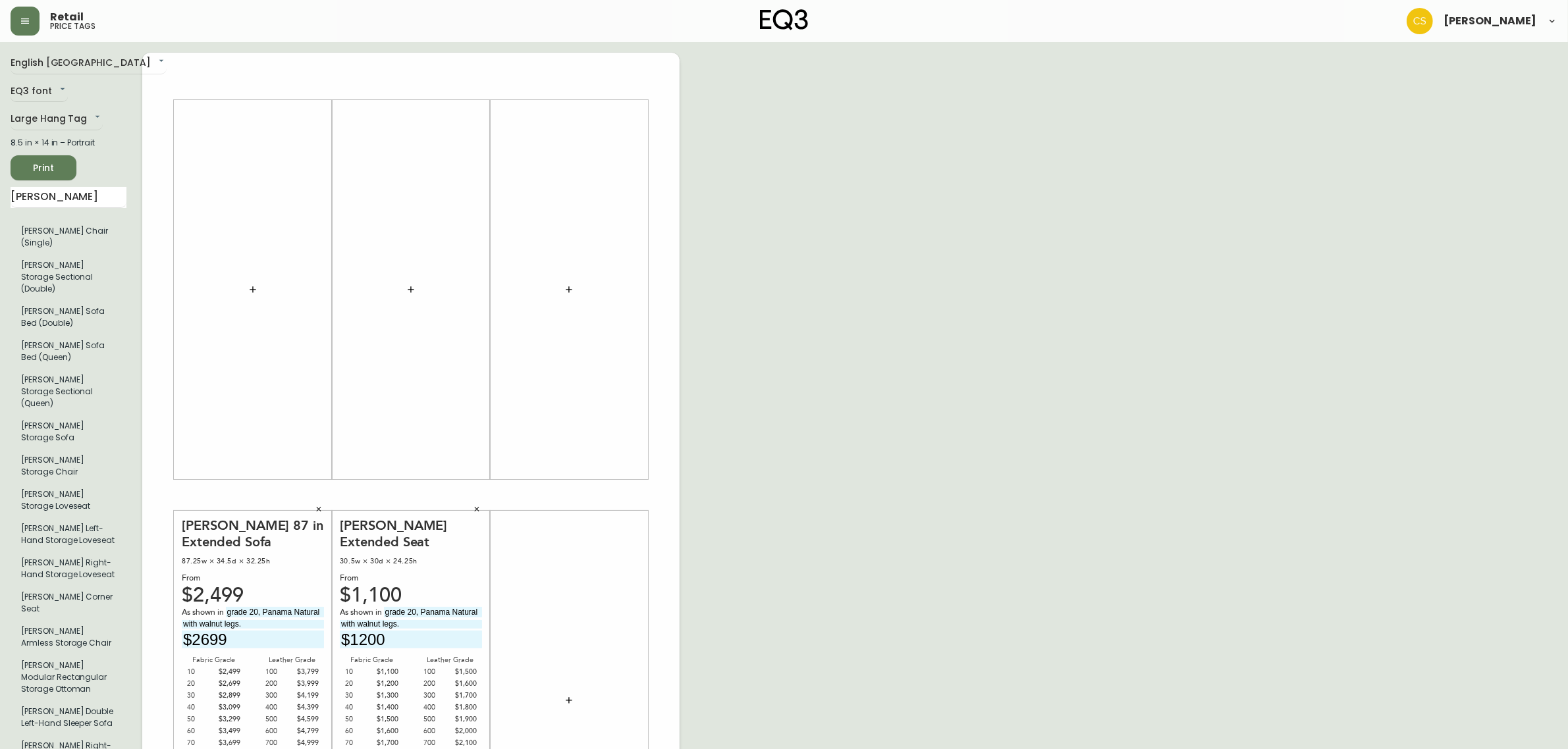
click at [486, 505] on div "[PERSON_NAME] Extended Seat 30.5w × 30d × 24.25h From $1,100 As shown in grade …" at bounding box center [410, 701] width 158 height 411
click at [465, 507] on div "[PERSON_NAME] Extended Seat 30.5w × 30d × 24.25h From $1,100 As shown in grade …" at bounding box center [410, 701] width 158 height 411
click at [478, 505] on icon "button" at bounding box center [477, 509] width 8 height 8
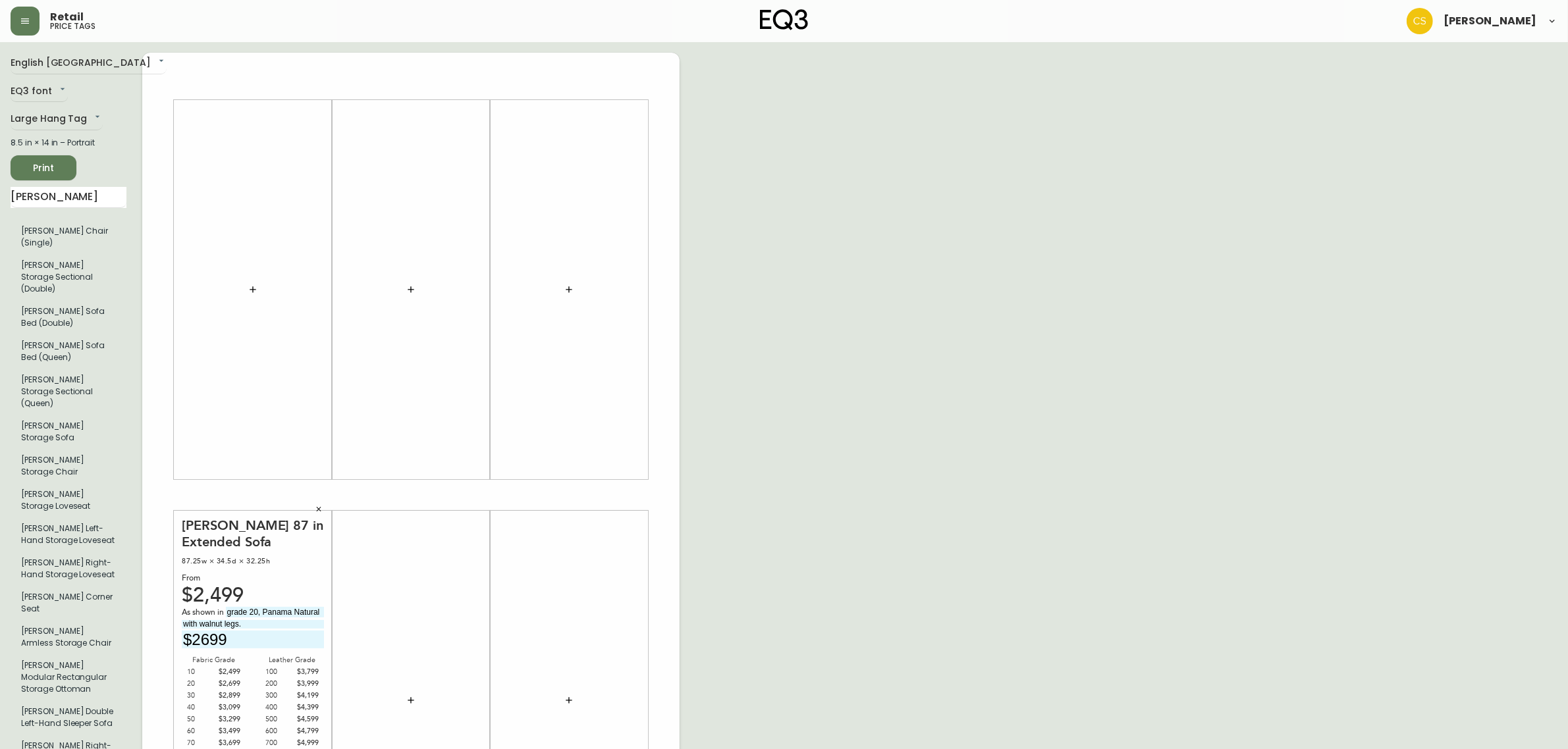
click at [323, 508] on button "button" at bounding box center [318, 509] width 20 height 20
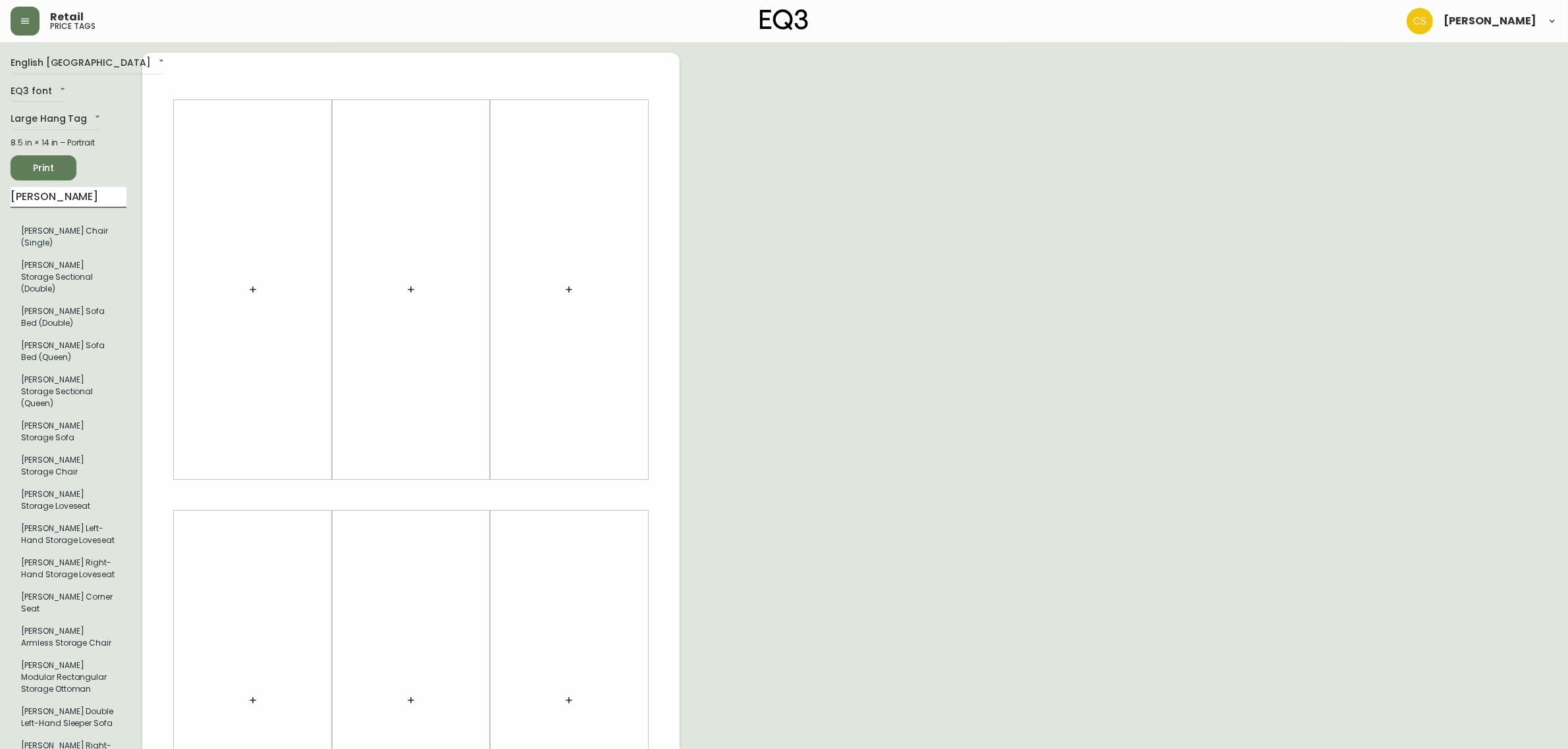
drag, startPoint x: 10, startPoint y: 192, endPoint x: 0, endPoint y: 192, distance: 10.0
click at [0, 192] on main "English Canada en_CA EQ3 font EQ3 Large Hang Tag large 8.5 in × 14 in – Portrai…" at bounding box center [784, 490] width 1568 height 895
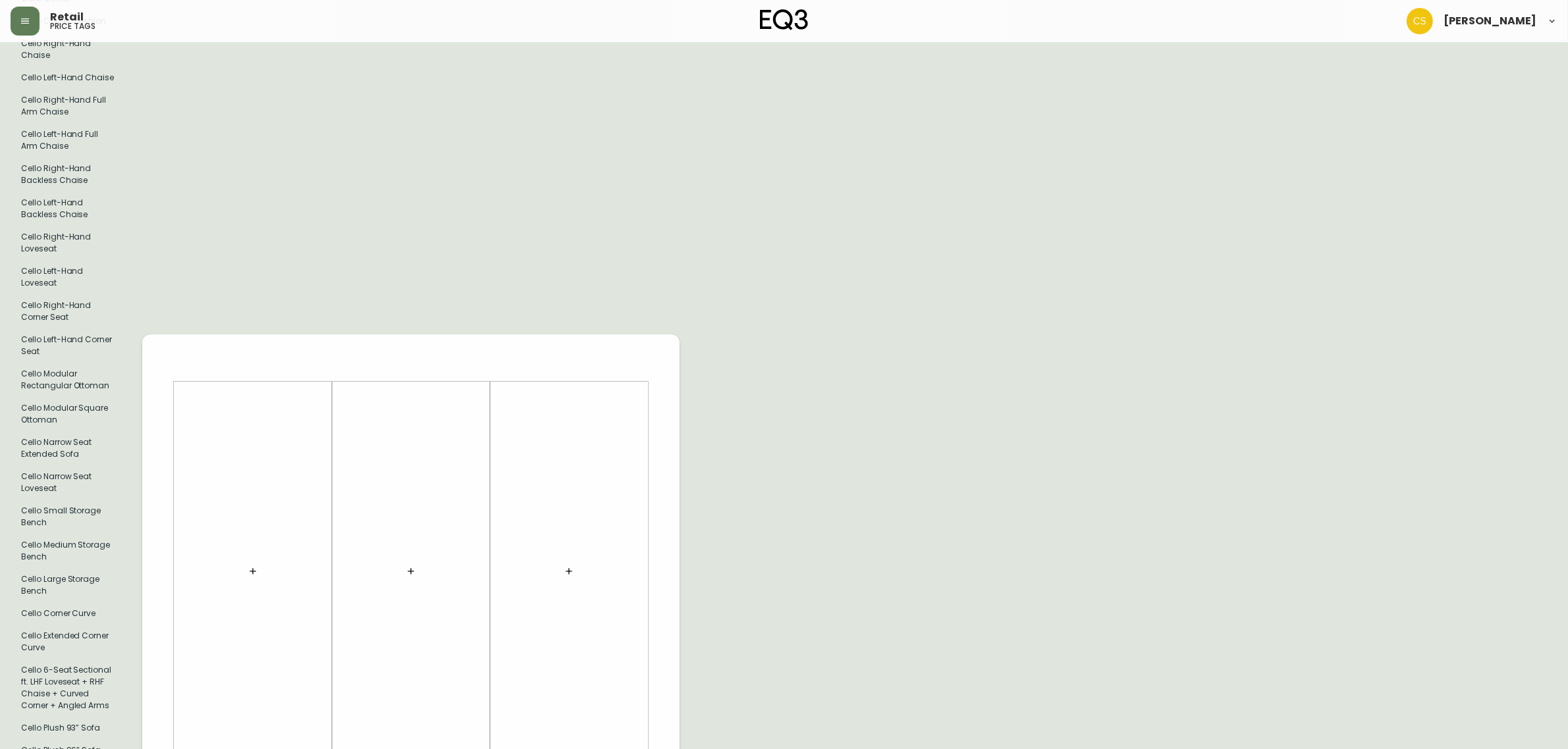
scroll to position [494, 0]
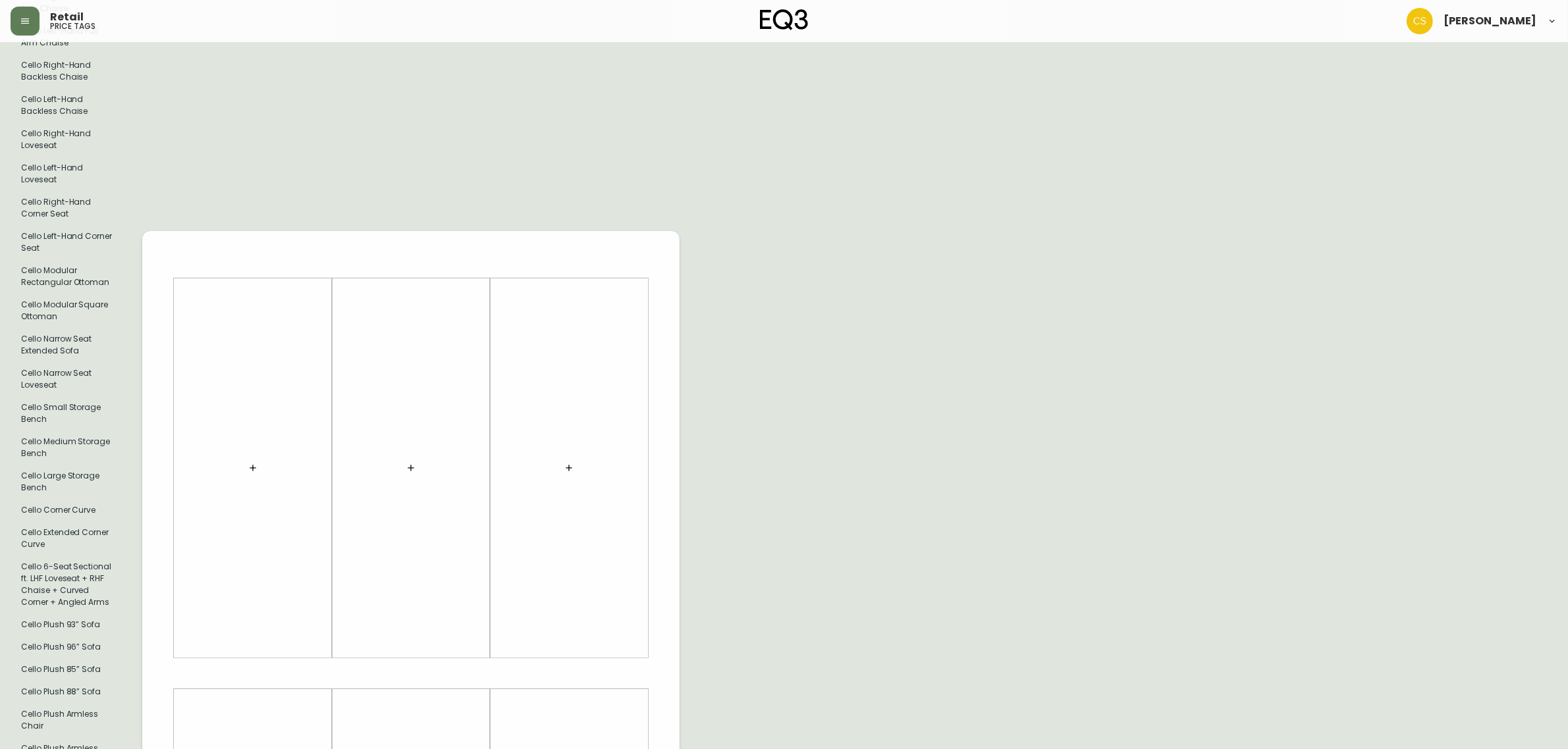
type input "cello"
click at [242, 459] on button "button" at bounding box center [253, 468] width 27 height 27
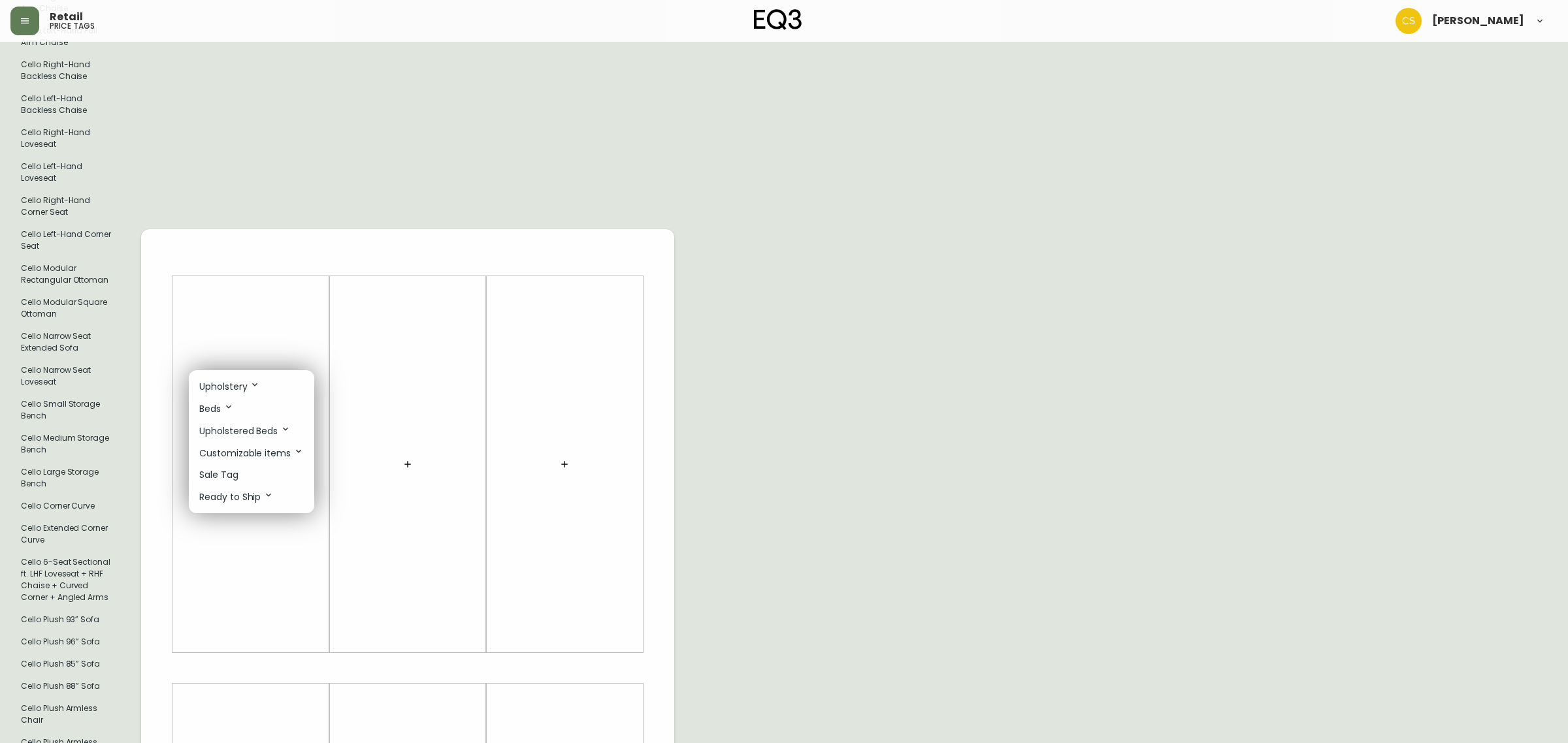
click at [243, 383] on p "Upholstery" at bounding box center [230, 386] width 61 height 14
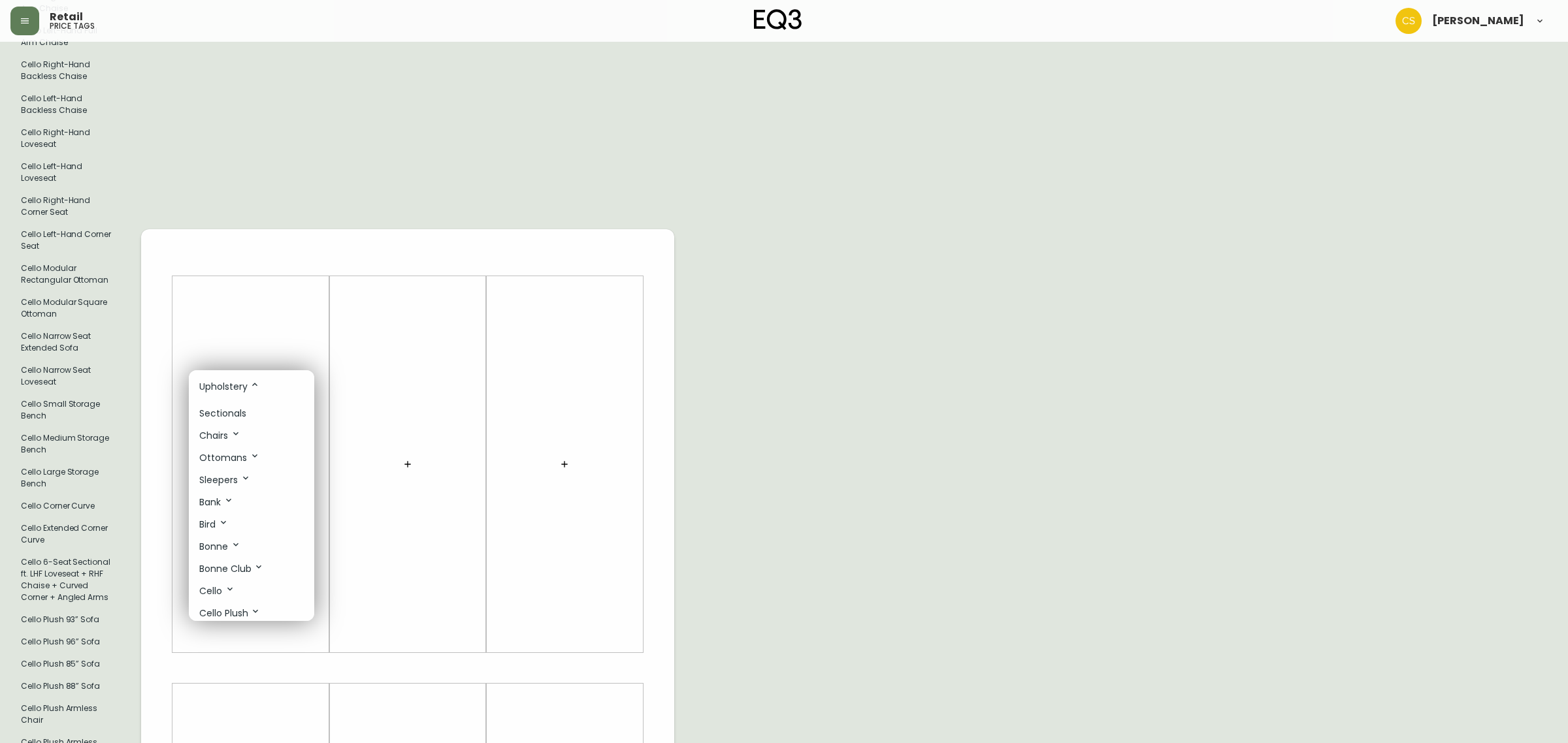
click at [242, 411] on p "Sectionals" at bounding box center [222, 414] width 47 height 14
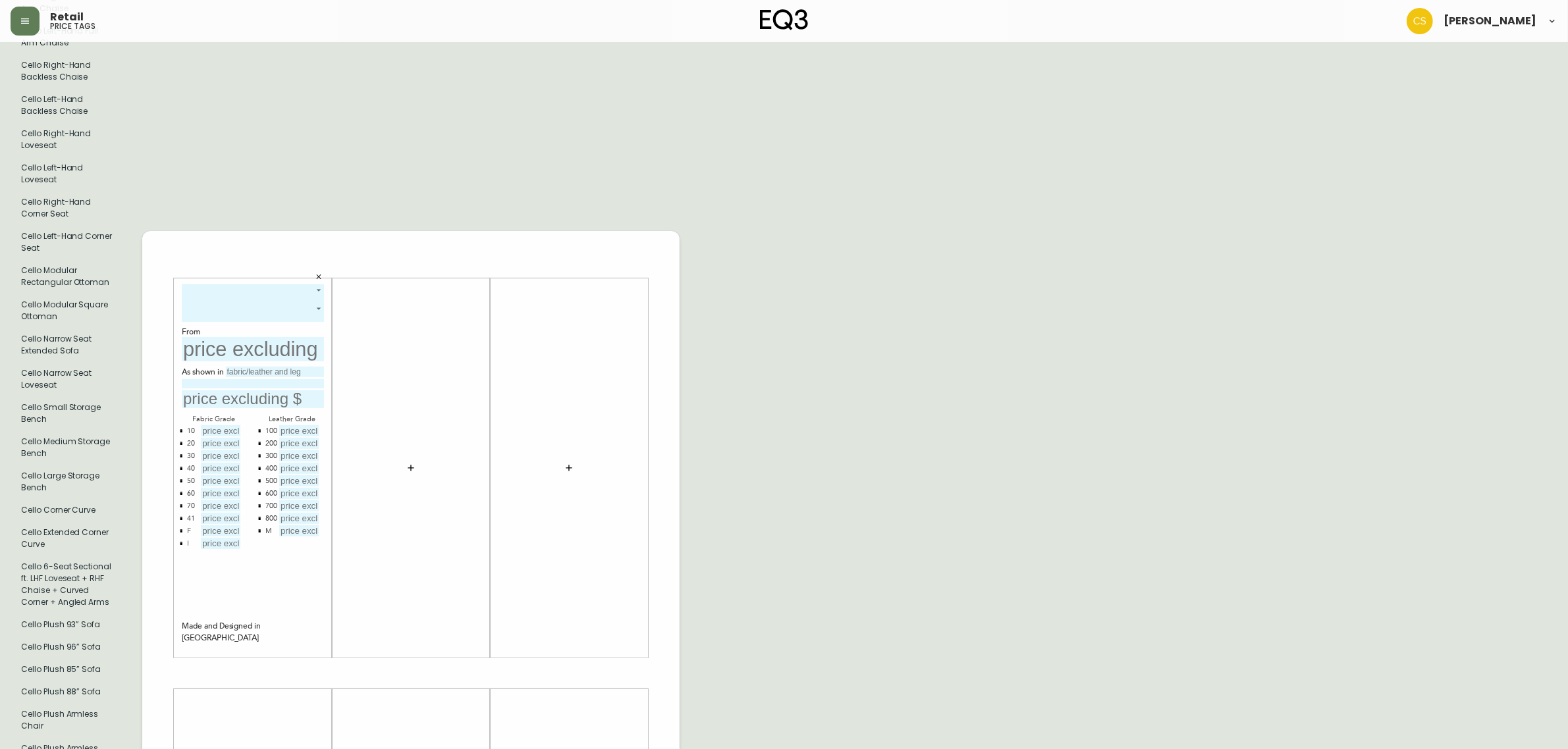
click at [260, 281] on body "Retail price tags [PERSON_NAME] English Canada en_CA EQ3 font EQ3 Large Hang Ta…" at bounding box center [784, 647] width 1568 height 2282
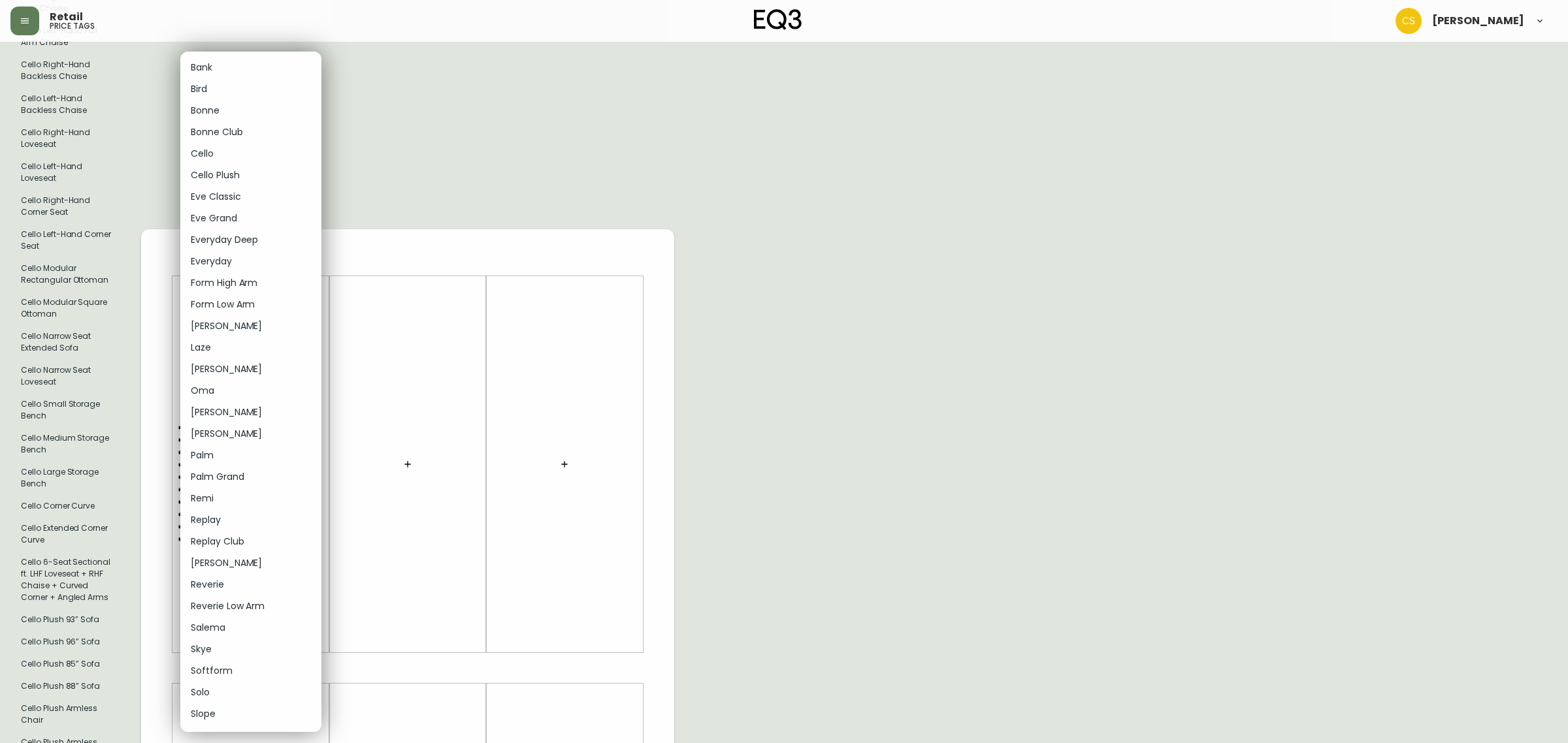
click at [203, 155] on li "Cello" at bounding box center [251, 154] width 141 height 22
type input "4"
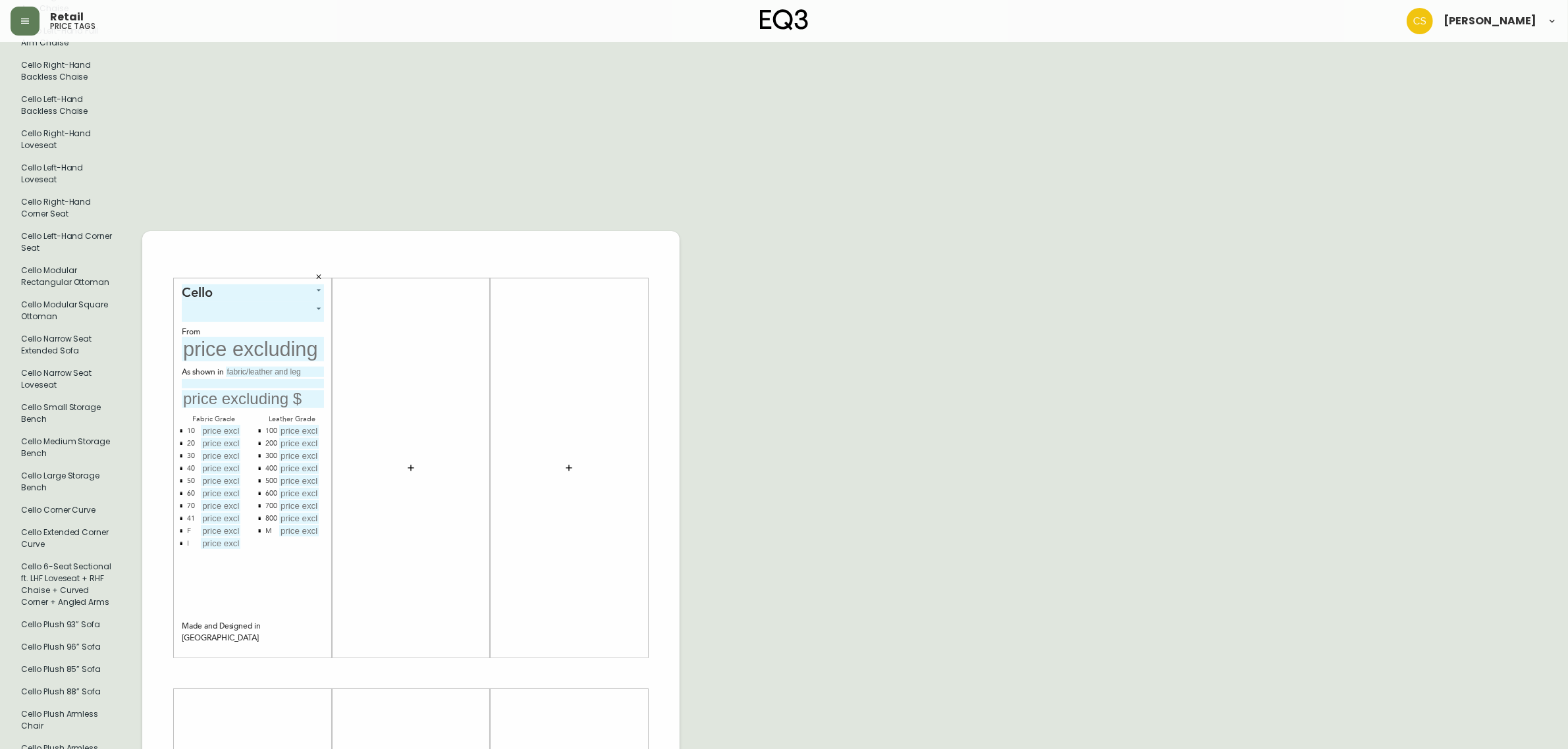
click at [219, 303] on body "Retail price tags [PERSON_NAME] English Canada en_CA EQ3 font EQ3 Large Hang Ta…" at bounding box center [784, 647] width 1568 height 2282
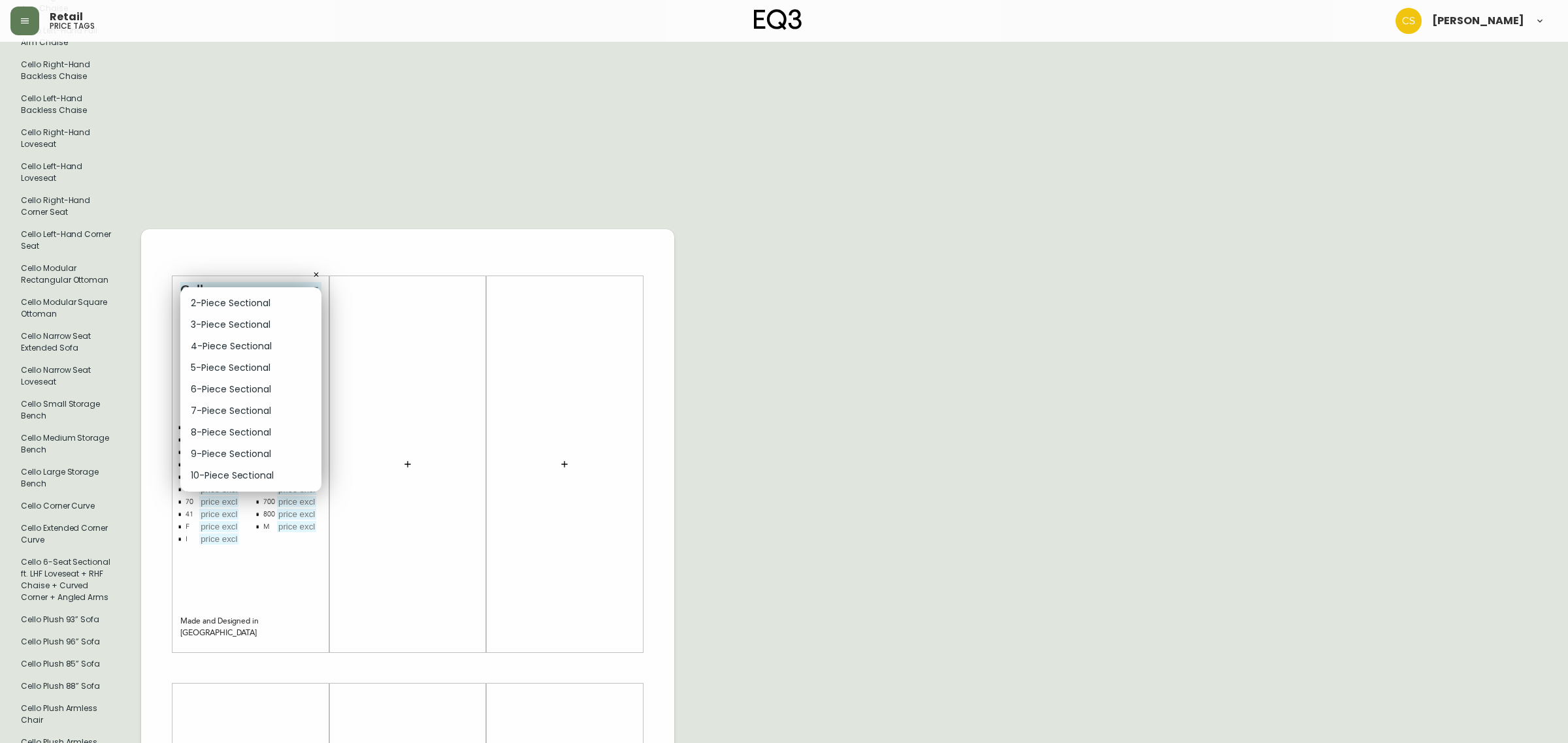
click at [216, 299] on li "2-Piece Sectional" at bounding box center [251, 303] width 141 height 22
type input "0"
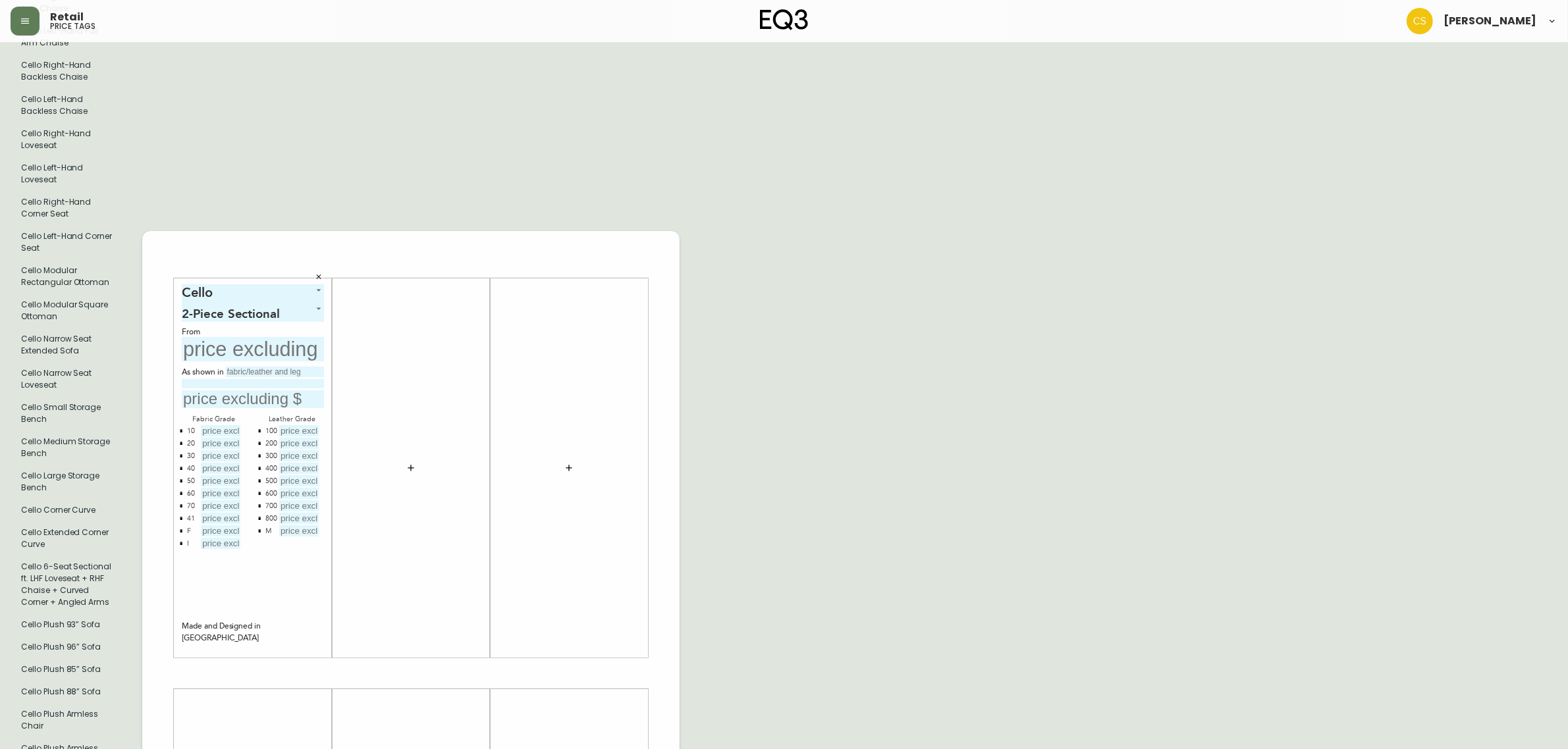
click at [211, 339] on input "text" at bounding box center [253, 350] width 142 height 25
type input "$4899"
click at [248, 367] on input "text" at bounding box center [275, 371] width 98 height 10
type input "grade 50, [GEOGRAPHIC_DATA]"
click at [241, 379] on input "with 1.5" legs" at bounding box center [253, 383] width 142 height 9
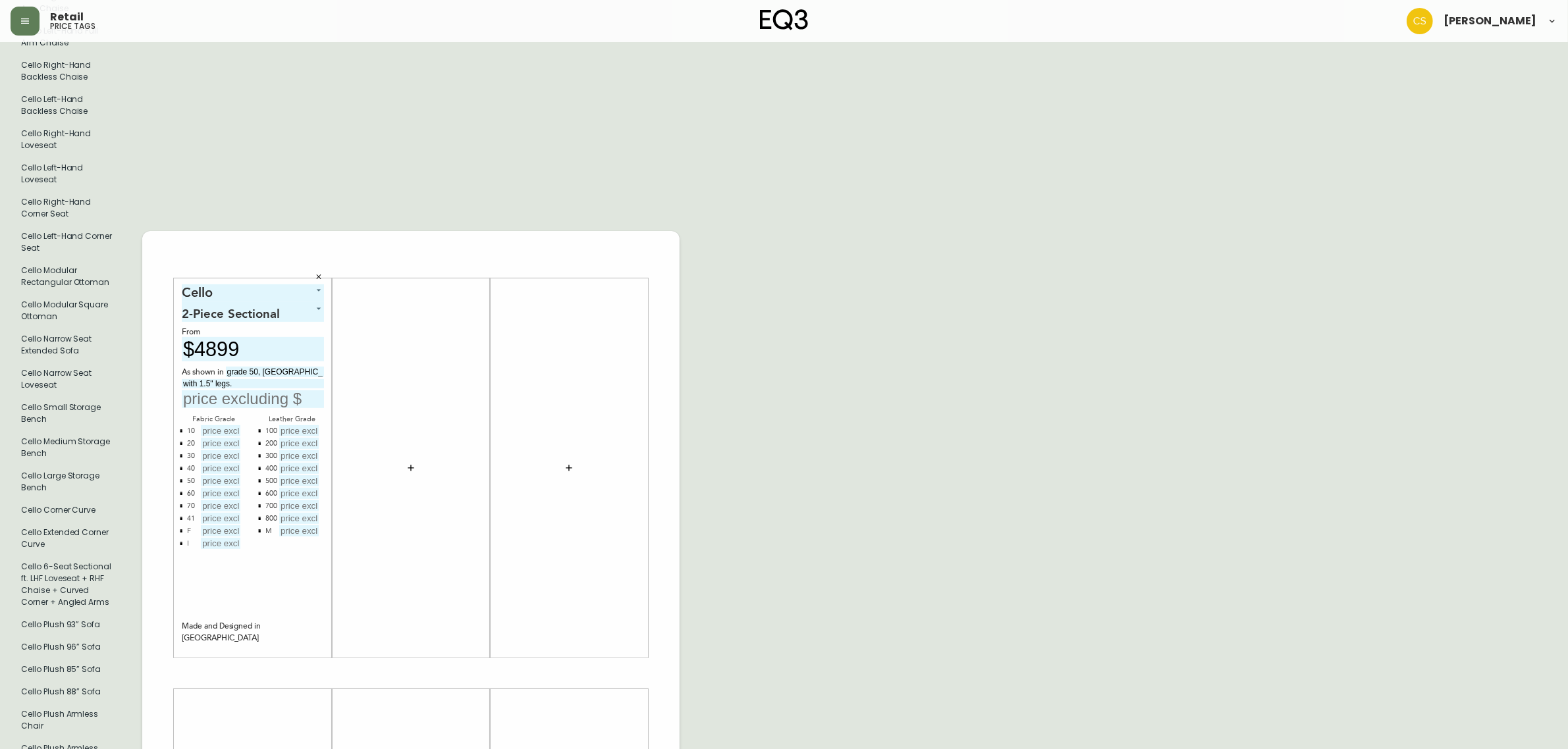
type input "with 1.5" legs."
click at [222, 394] on input "text" at bounding box center [253, 399] width 142 height 18
click at [264, 397] on input "text" at bounding box center [253, 399] width 142 height 18
type input "$4899"
drag, startPoint x: 242, startPoint y: 390, endPoint x: 193, endPoint y: 393, distance: 49.1
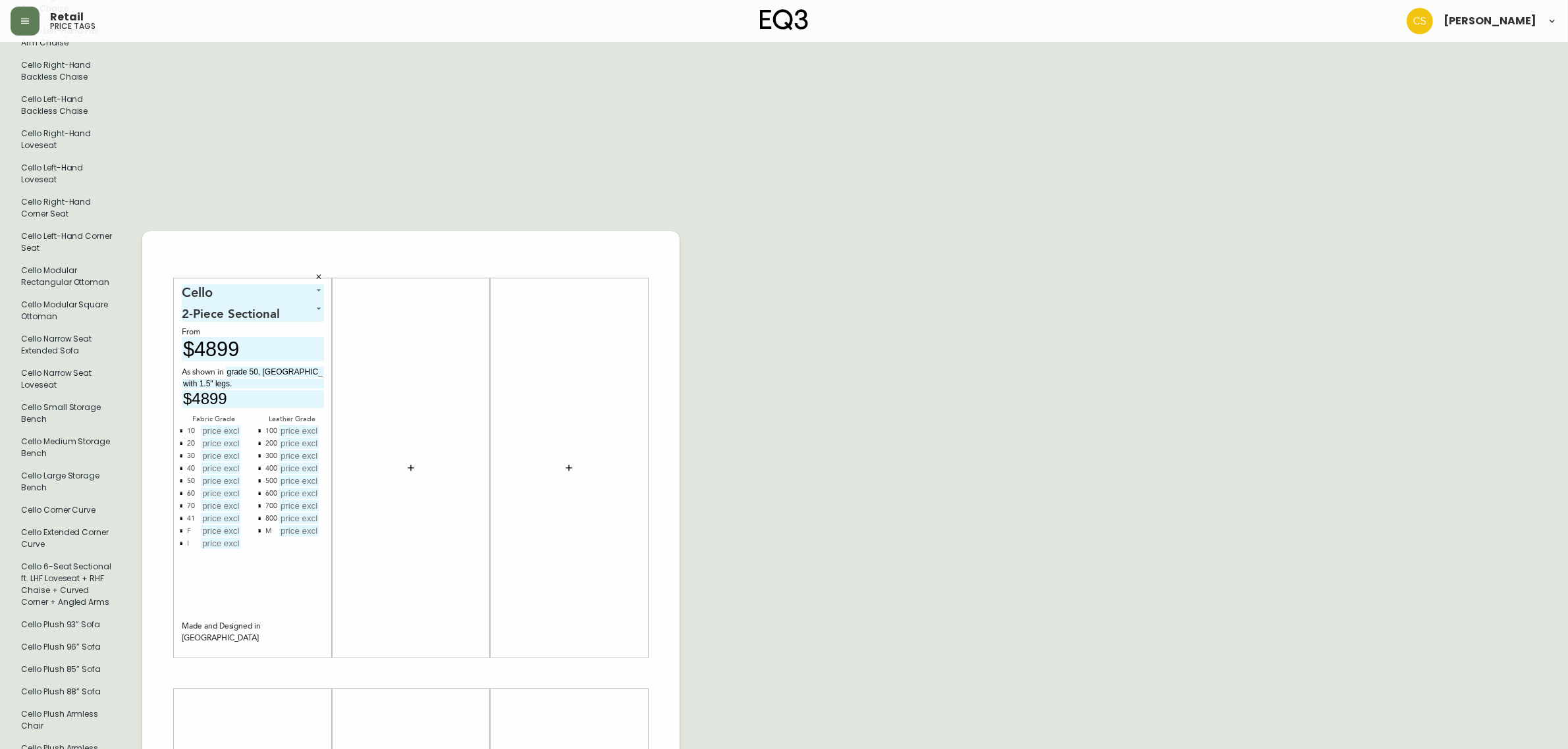
click at [193, 393] on input "$4899" at bounding box center [253, 399] width 142 height 18
type input "$6499"
click at [225, 426] on input "text" at bounding box center [221, 431] width 40 height 11
type input "$4899"
type input "$5299"
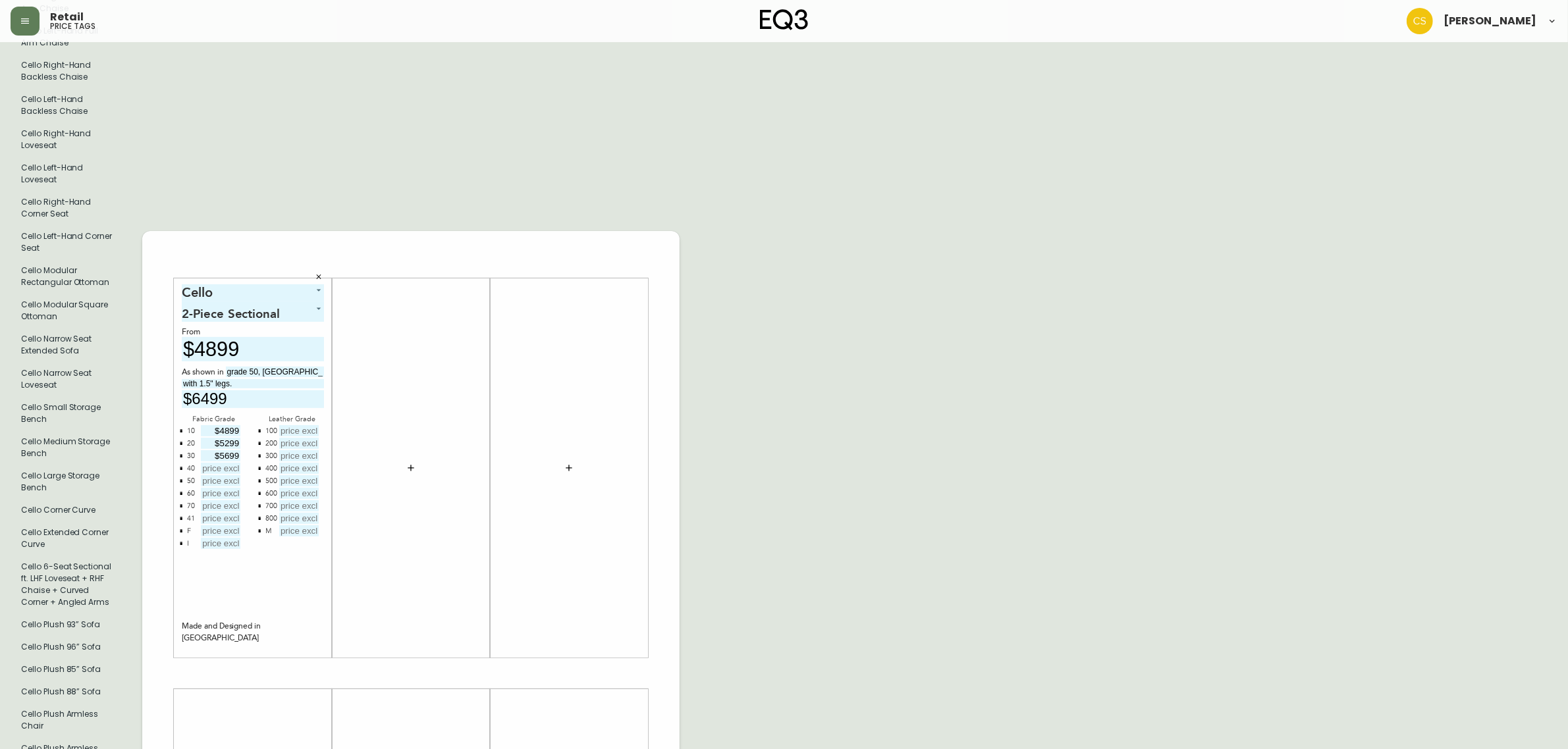
type input "$5699"
type input "$6099"
type input "$6499"
type input "$6899"
type input "$72"
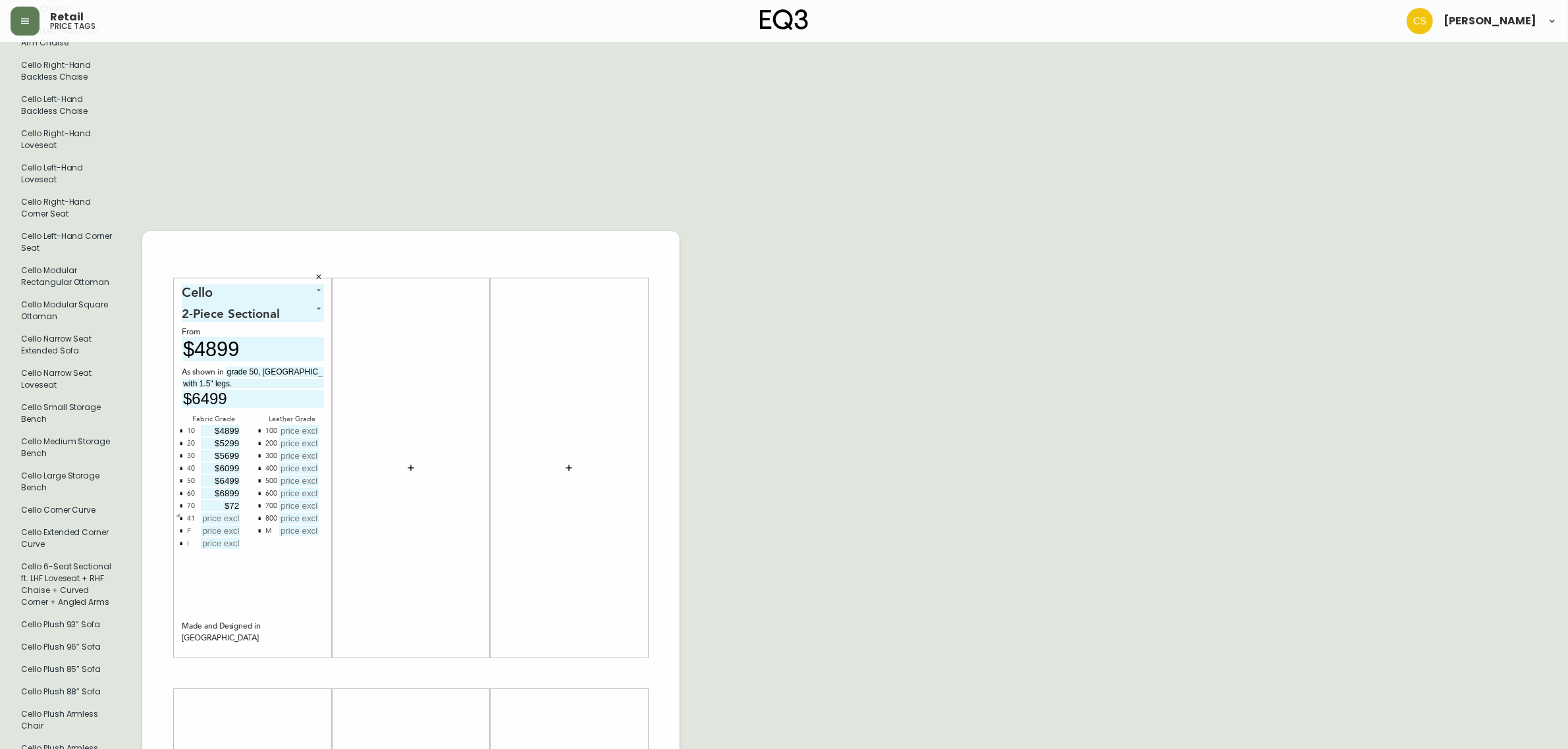
click at [179, 517] on icon "button" at bounding box center [181, 519] width 4 height 4
click at [182, 517] on icon "button" at bounding box center [181, 519] width 4 height 4
click at [215, 513] on input "text" at bounding box center [221, 518] width 40 height 11
type input "$13699"
click at [266, 527] on div "M" at bounding box center [268, 531] width 6 height 12
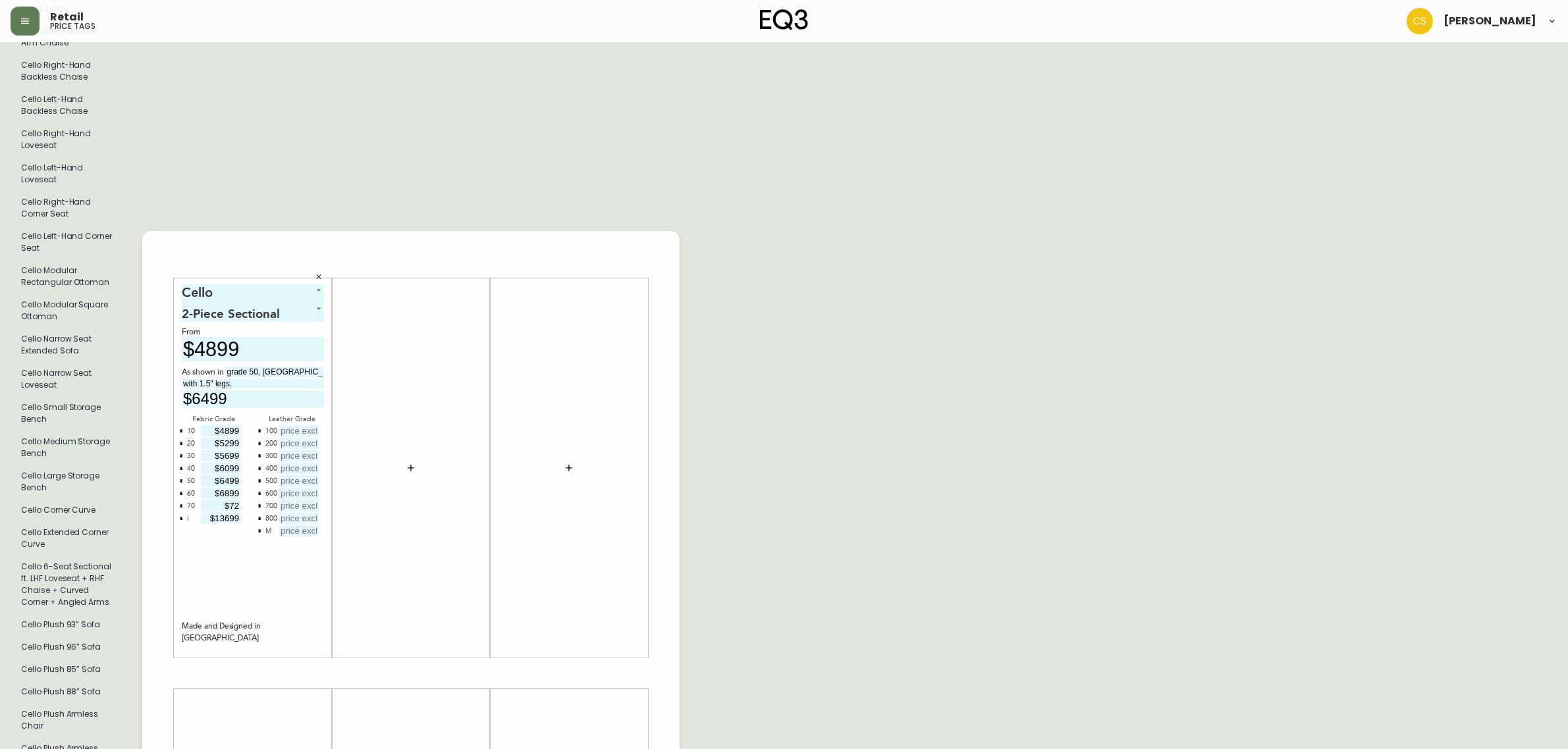
click at [259, 526] on button "button" at bounding box center [259, 531] width 10 height 10
click at [300, 425] on input "text" at bounding box center [299, 431] width 40 height 11
type input "$7949"
type input "$8349"
type input "$8749"
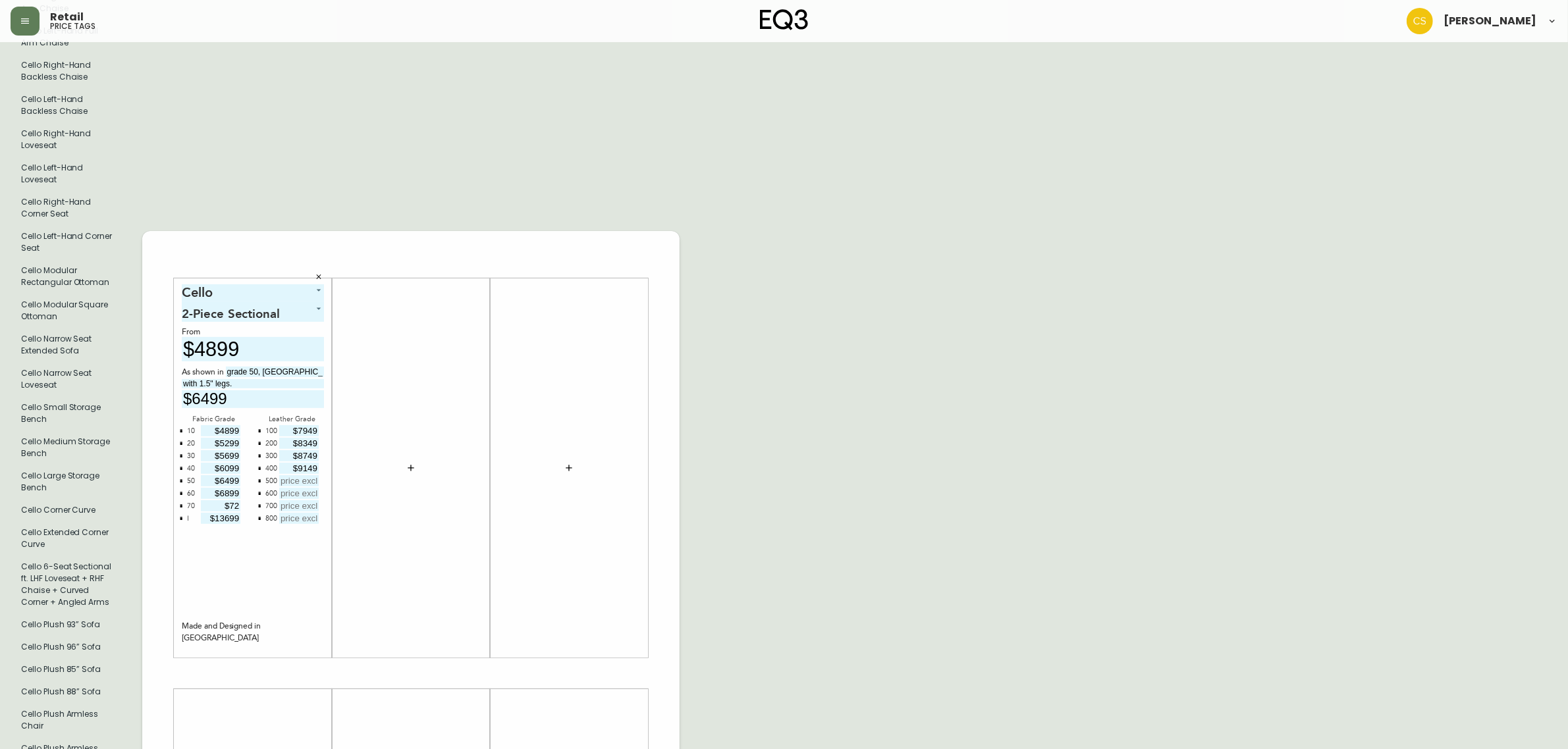
type input "$9149"
type input "$9549"
type input "$9949"
type input "$10349"
type input "$10749"
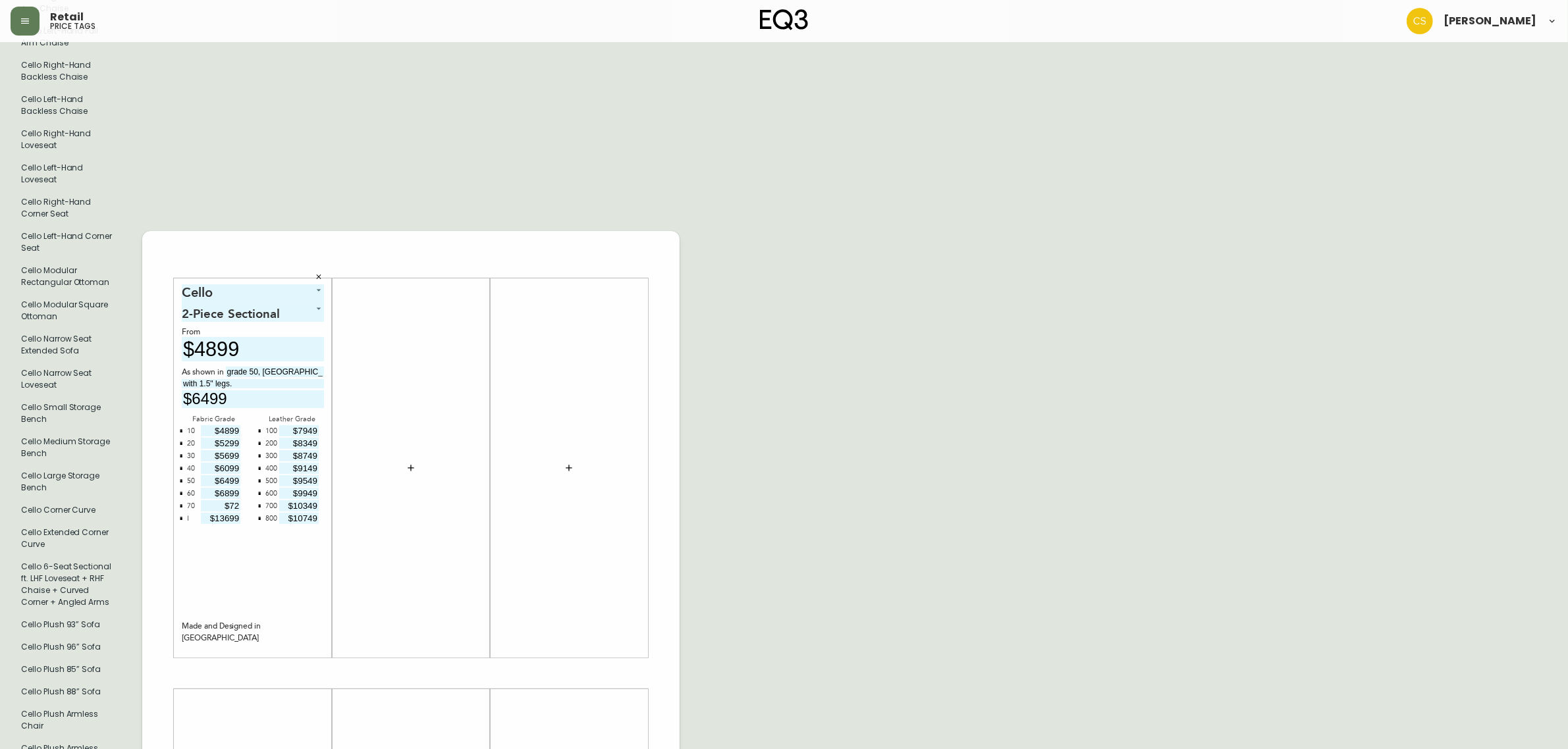
click at [765, 330] on div "English Canada en_CA EQ3 font EQ3 Large Hang Tag large 8.5 in × 14 in – Portrai…" at bounding box center [783, 673] width 1547 height 2229
click at [406, 469] on button "button" at bounding box center [410, 468] width 27 height 27
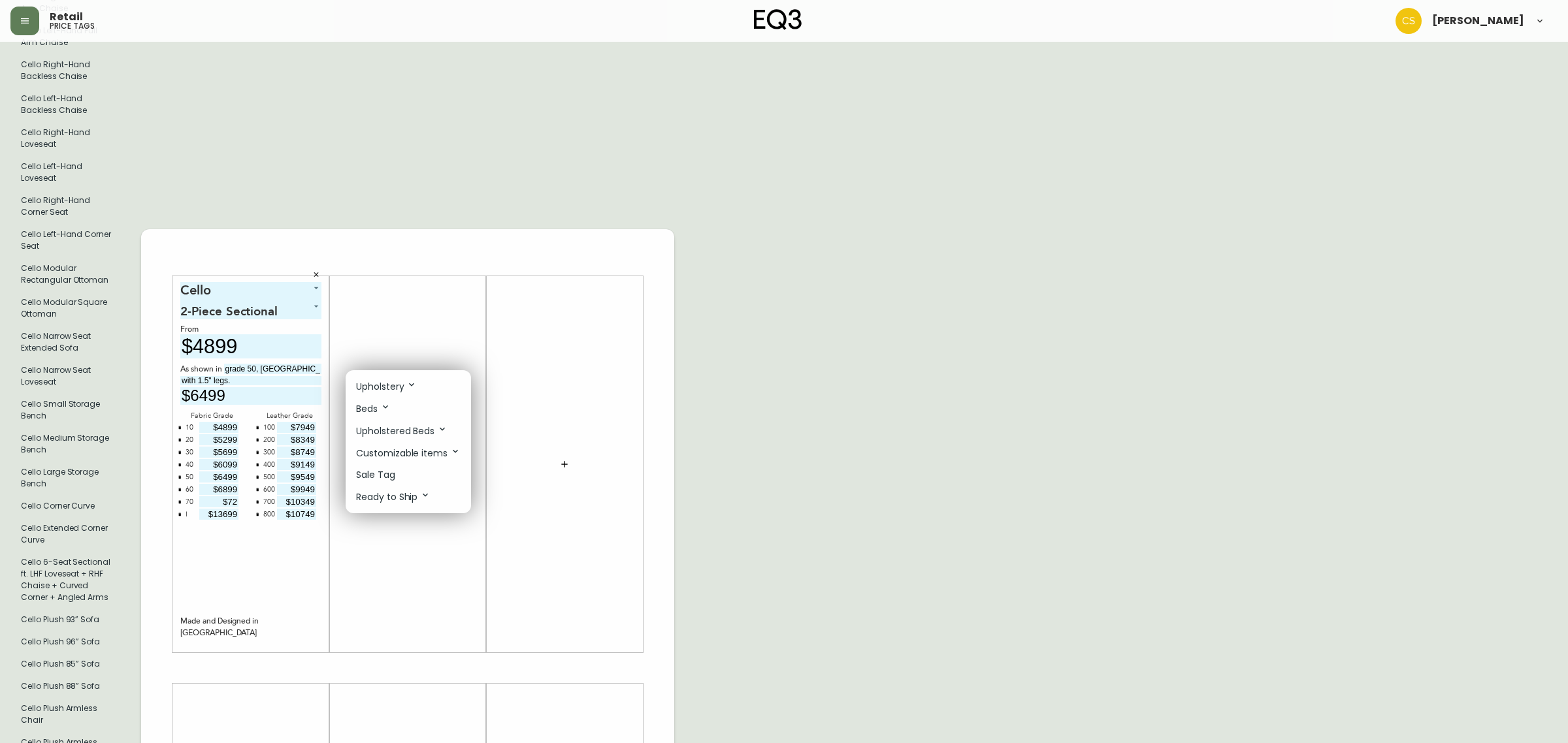
click at [379, 475] on p "Sale Tag" at bounding box center [375, 475] width 39 height 14
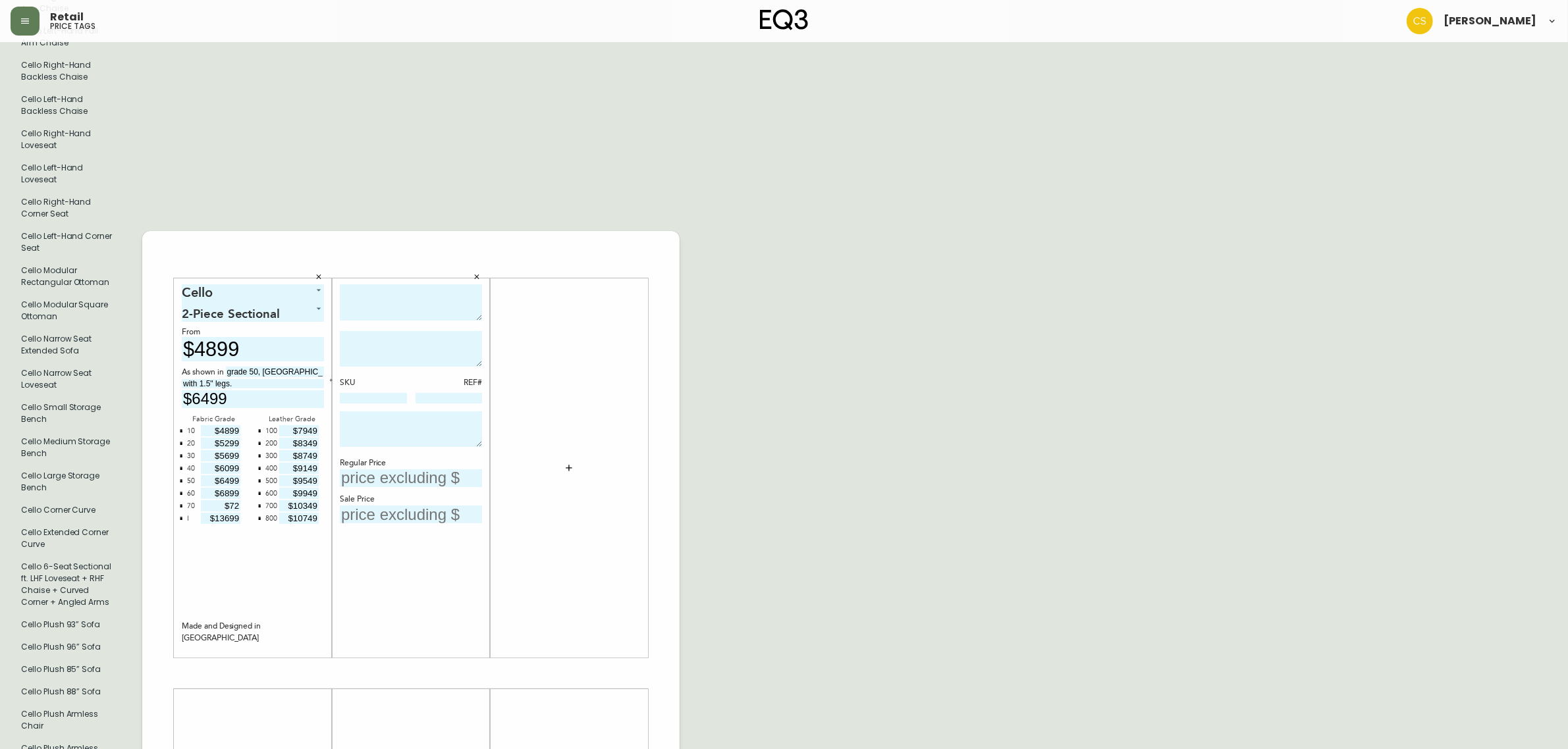
click at [374, 290] on textarea at bounding box center [410, 302] width 142 height 36
click at [479, 272] on icon "button" at bounding box center [477, 277] width 8 height 8
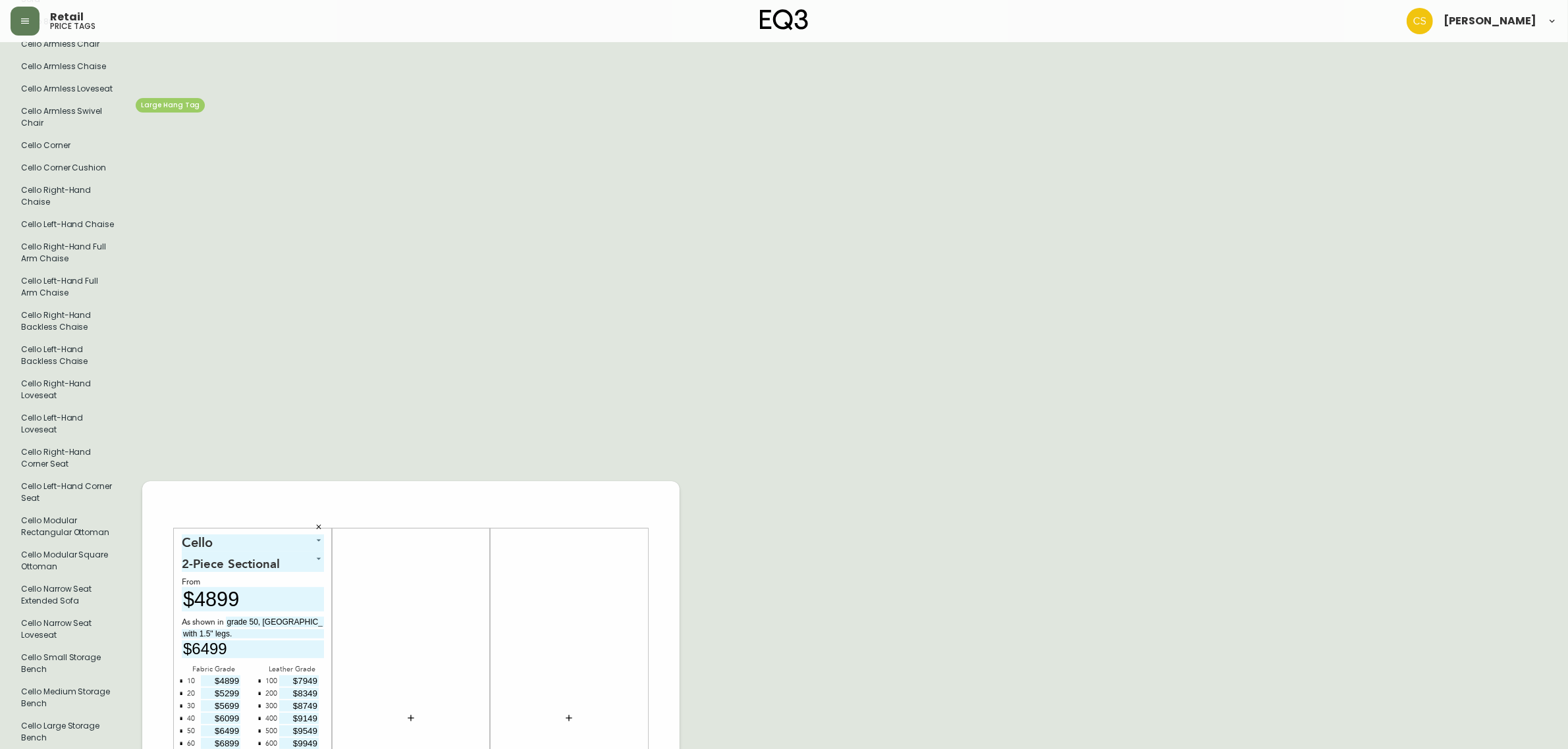
scroll to position [0, 0]
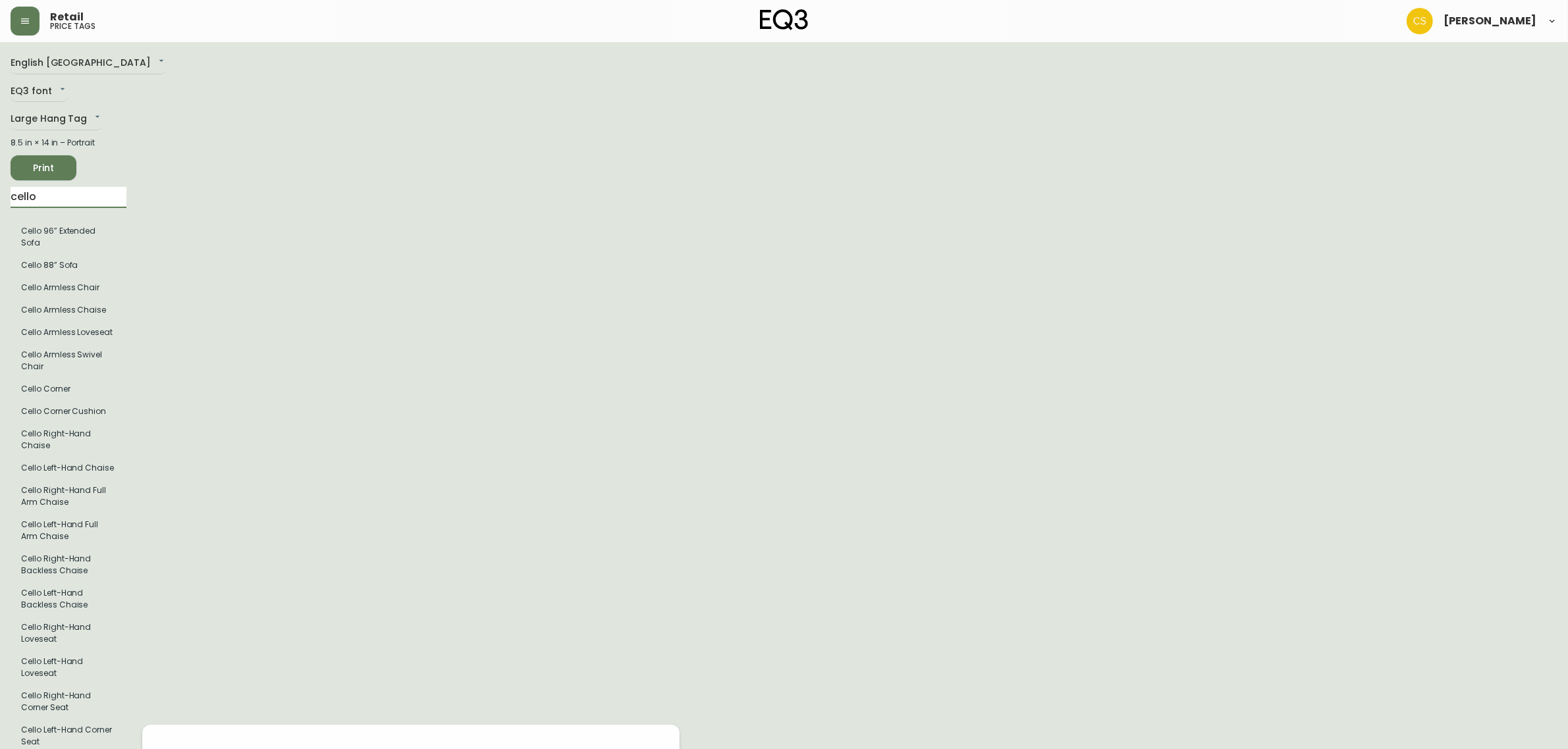
drag, startPoint x: 50, startPoint y: 203, endPoint x: 5, endPoint y: 199, distance: 45.2
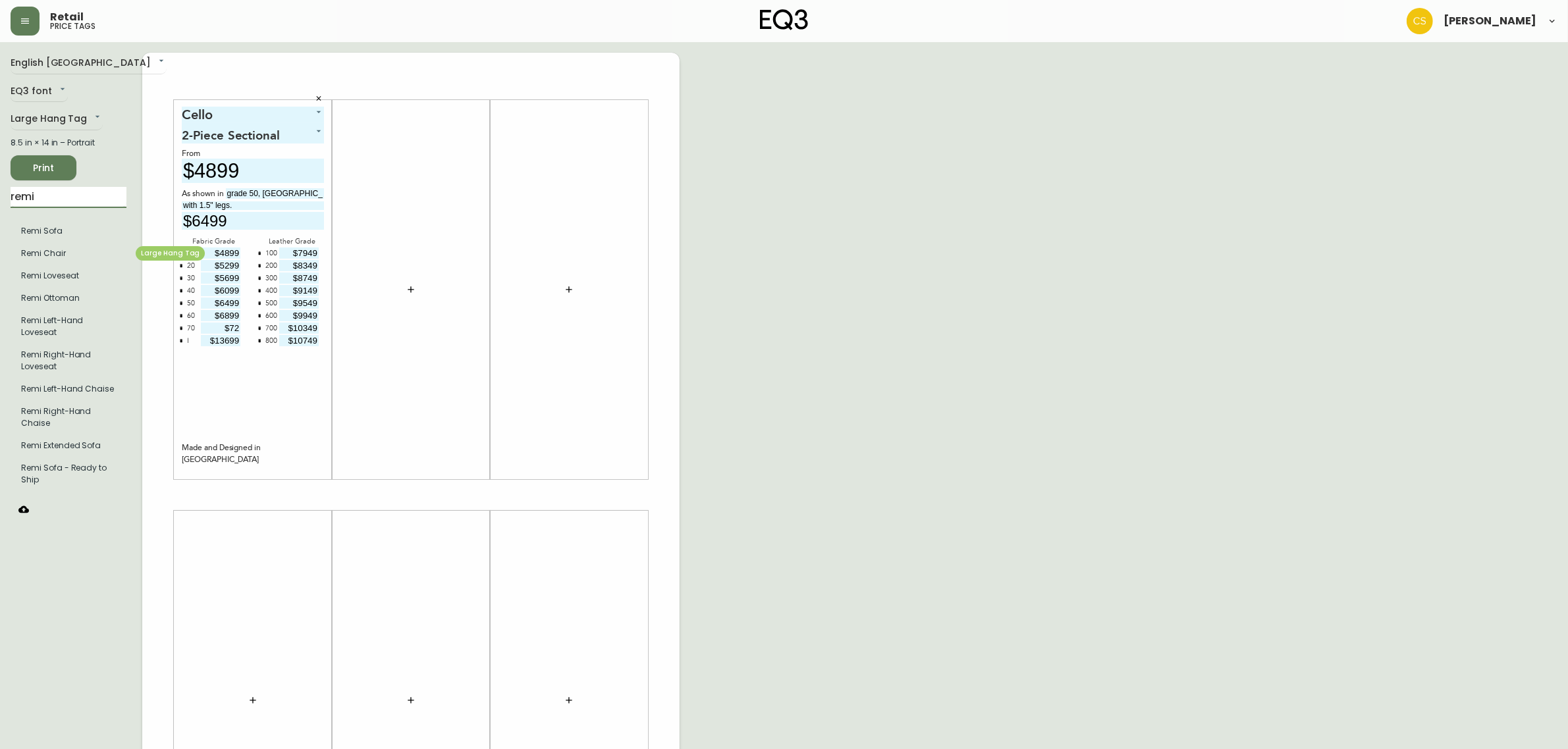
type input "remi"
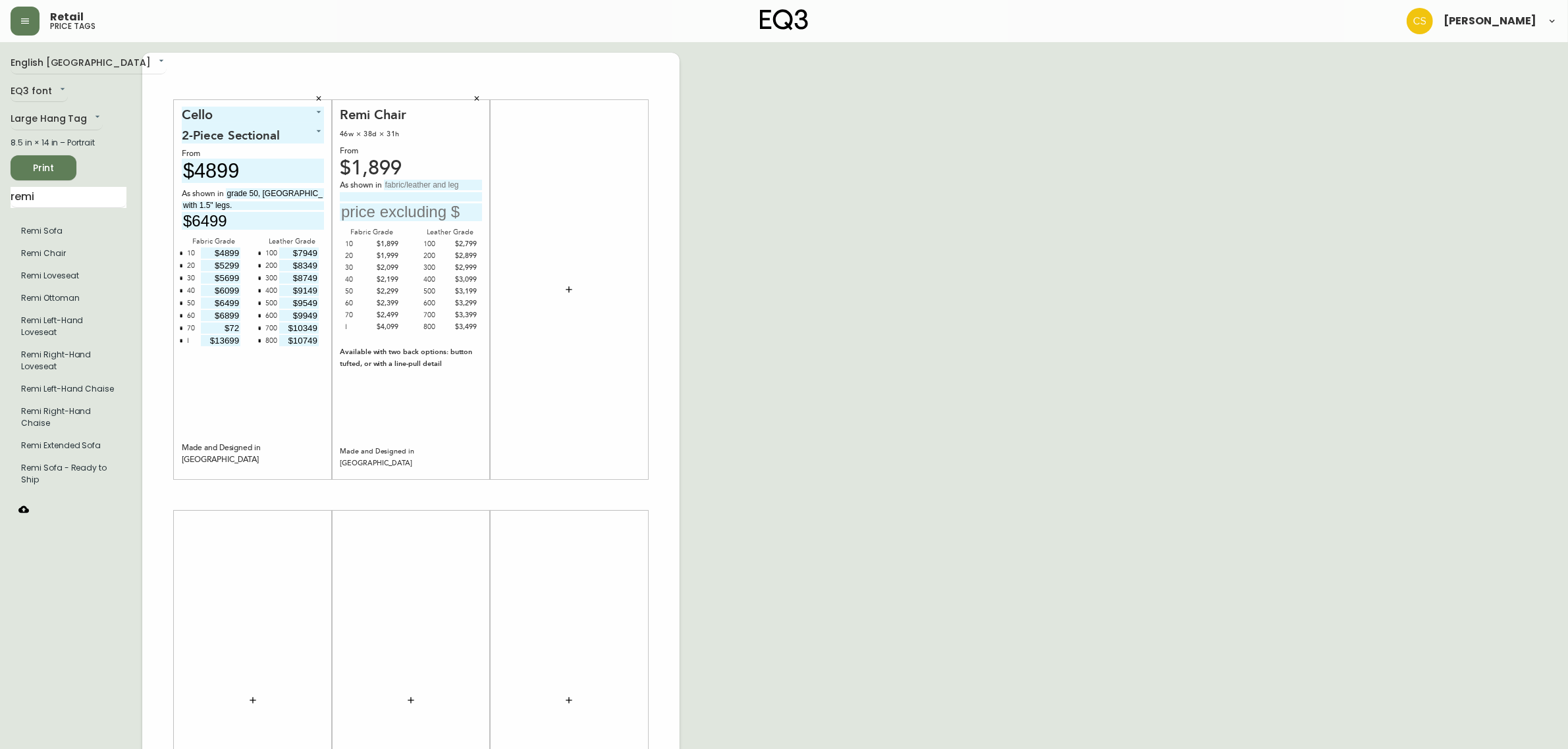
click at [403, 182] on input "text" at bounding box center [433, 184] width 98 height 10
type input "grade 600, [PERSON_NAME][GEOGRAPHIC_DATA]"
click at [383, 198] on input at bounding box center [410, 197] width 142 height 9
type input "with black legs."
click at [357, 206] on input "text" at bounding box center [410, 212] width 142 height 18
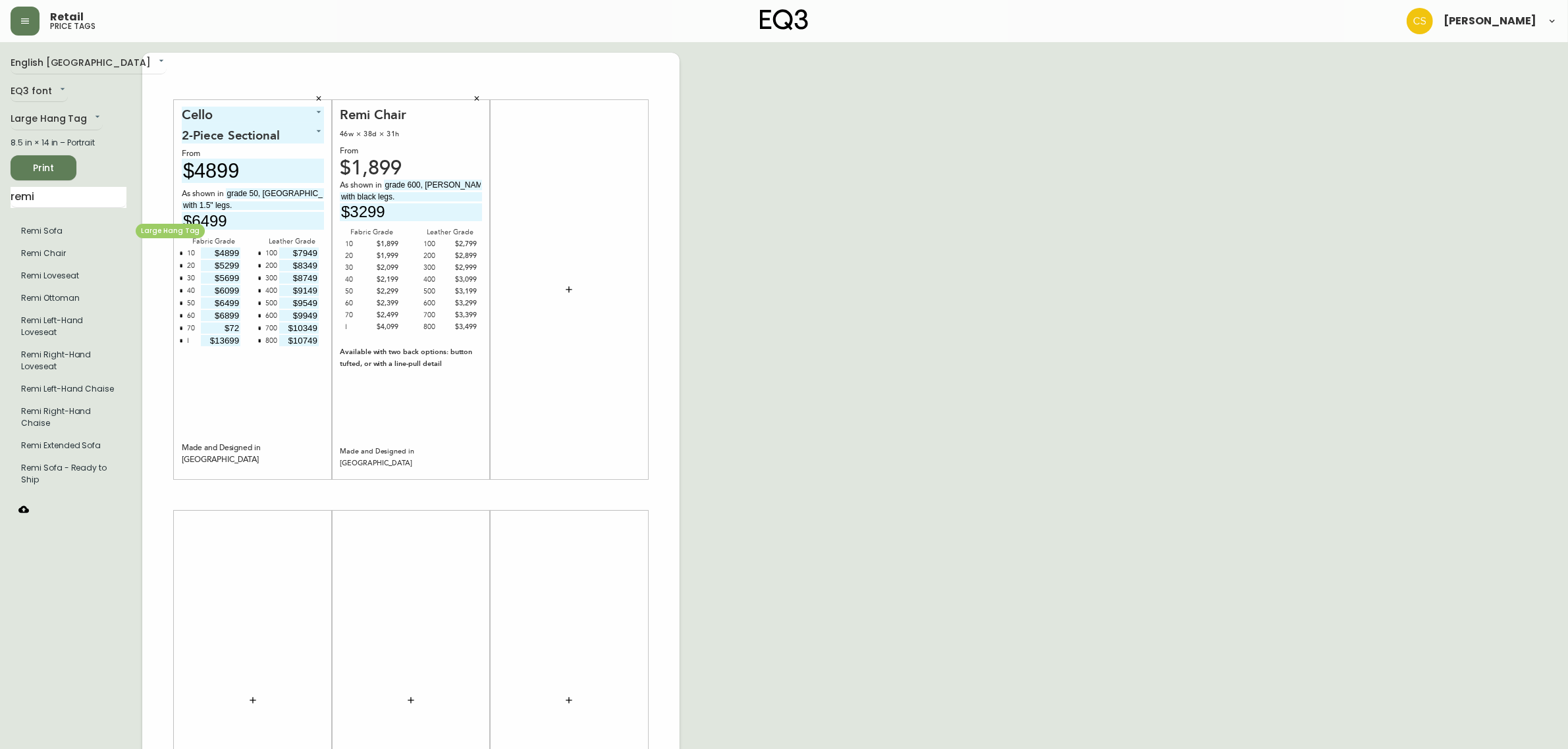
type input "$3299"
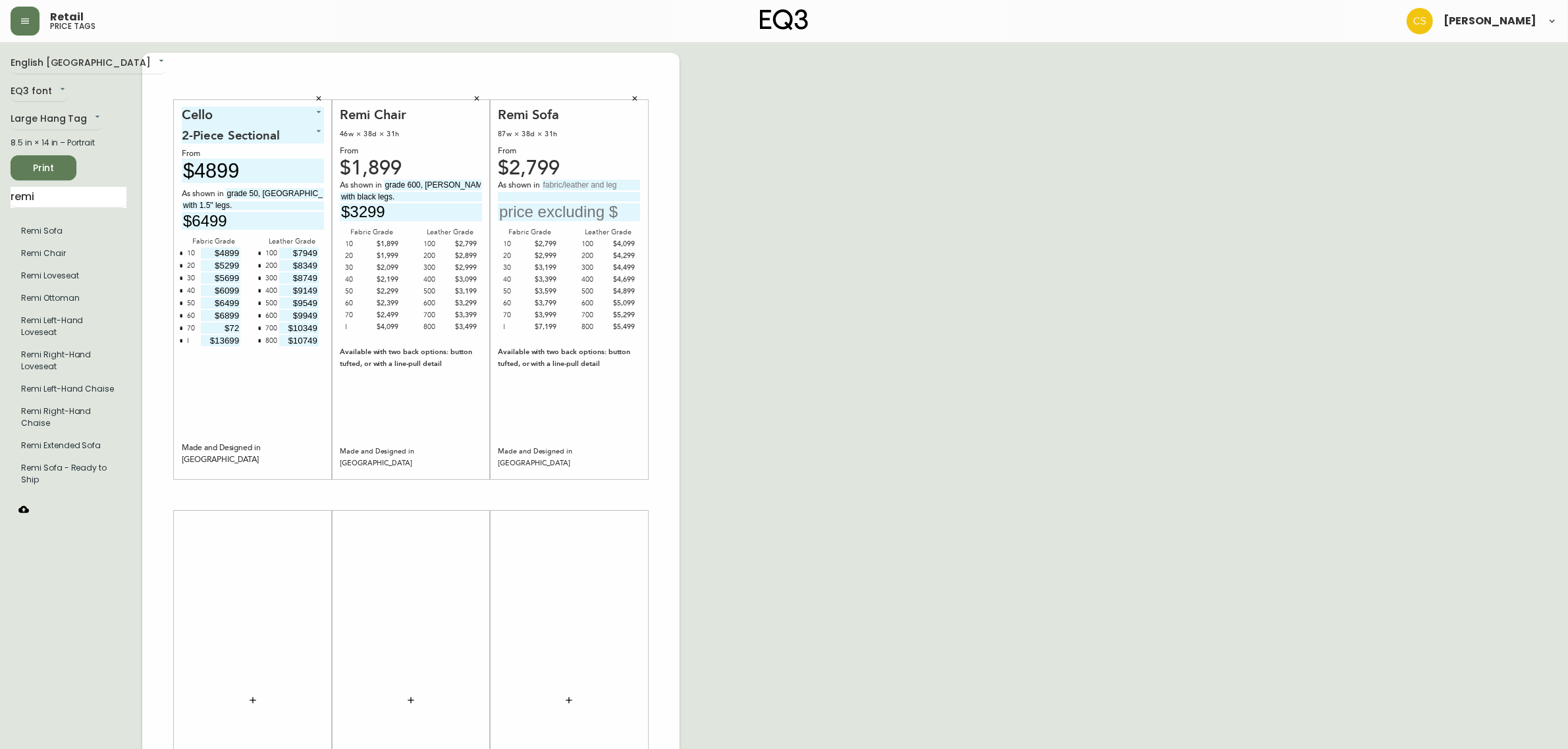
click at [552, 183] on input "text" at bounding box center [591, 184] width 98 height 10
type input "grade 30, Valley Cream"
click at [531, 201] on input "with walnut legs." at bounding box center [569, 197] width 142 height 9
type input "with walnut legs."
click at [531, 209] on input "text" at bounding box center [569, 212] width 142 height 18
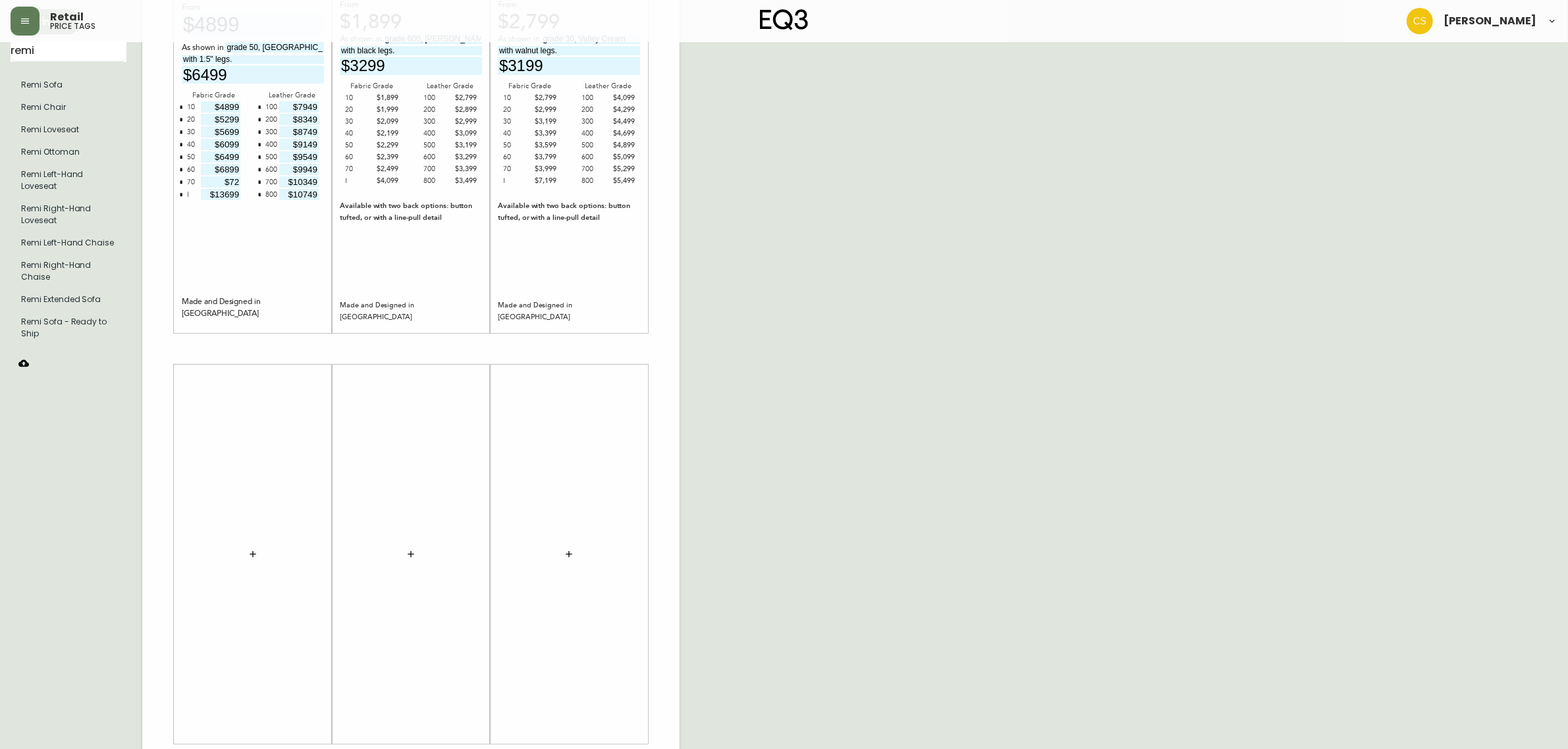
scroll to position [188, 0]
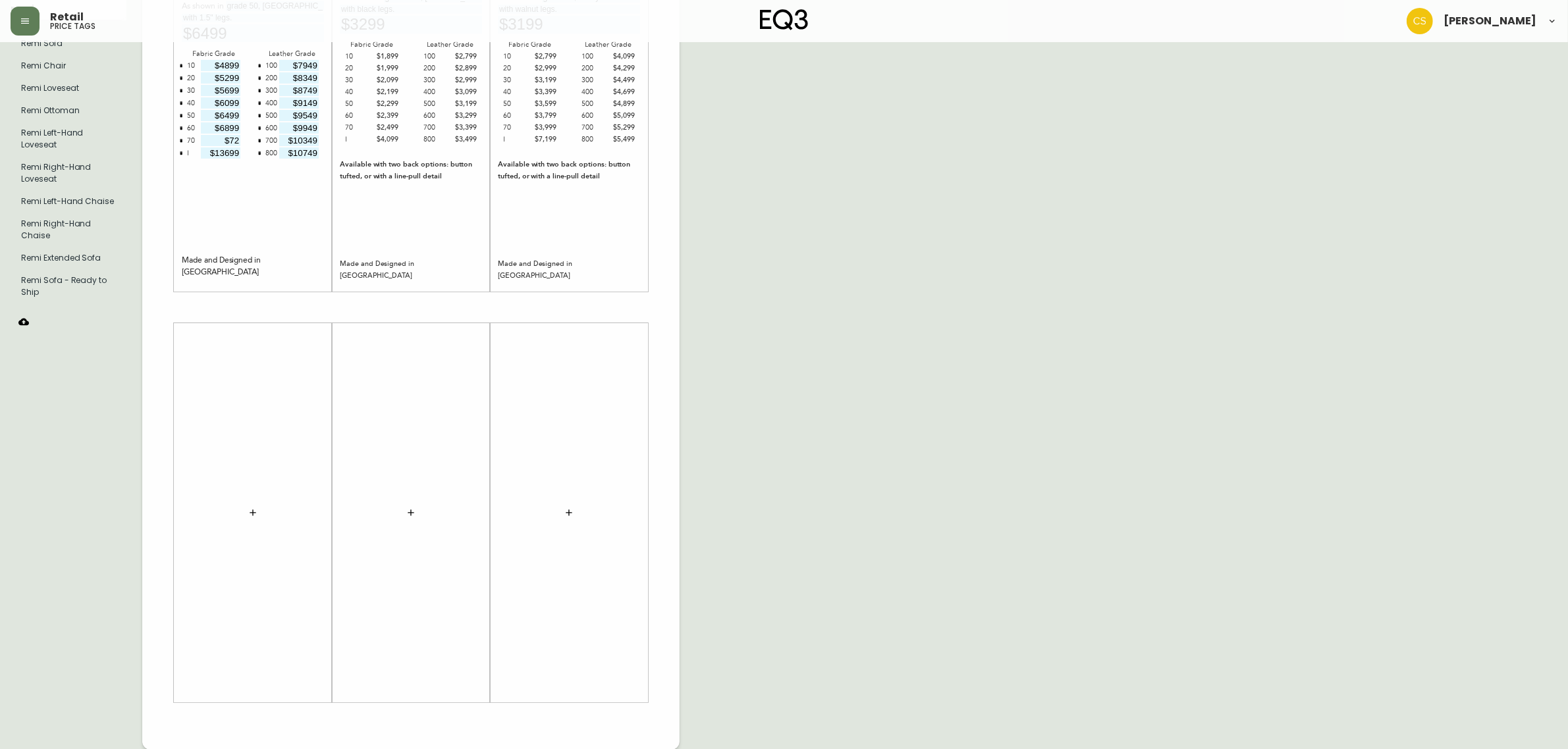
type input "$3199"
click at [260, 520] on button "button" at bounding box center [253, 513] width 27 height 27
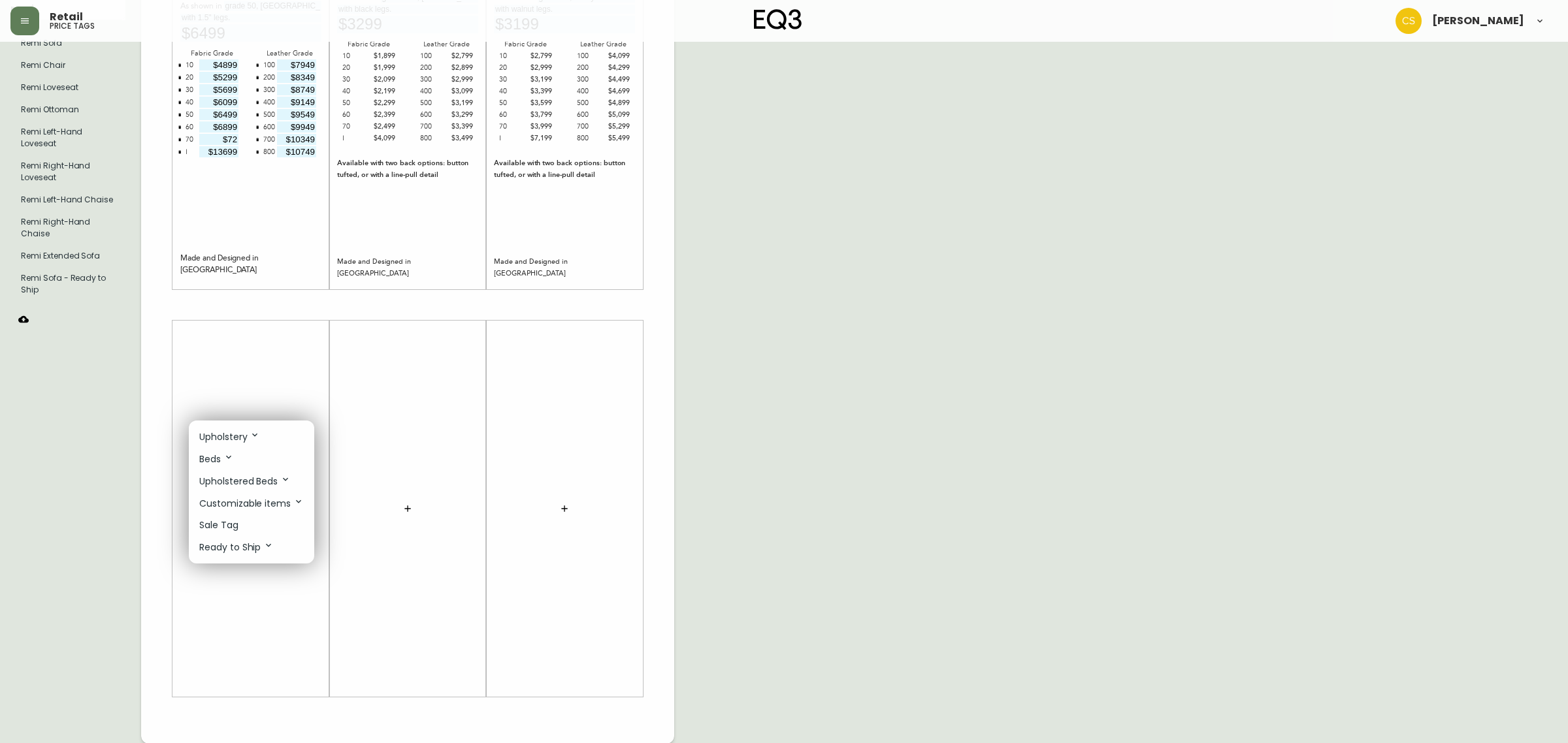
click at [244, 444] on li "Upholstery" at bounding box center [251, 437] width 125 height 22
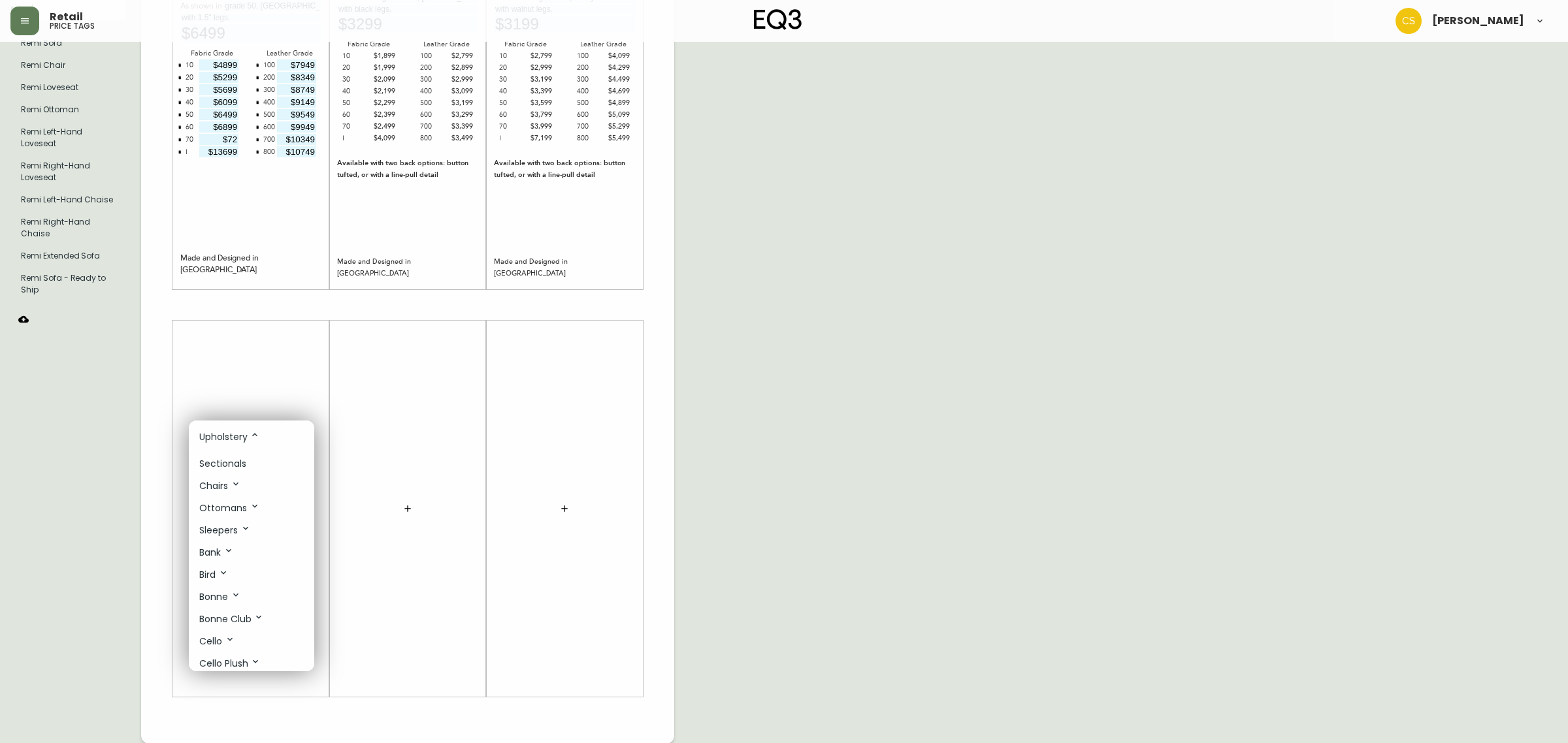
click at [228, 459] on p "Sectionals" at bounding box center [222, 464] width 47 height 14
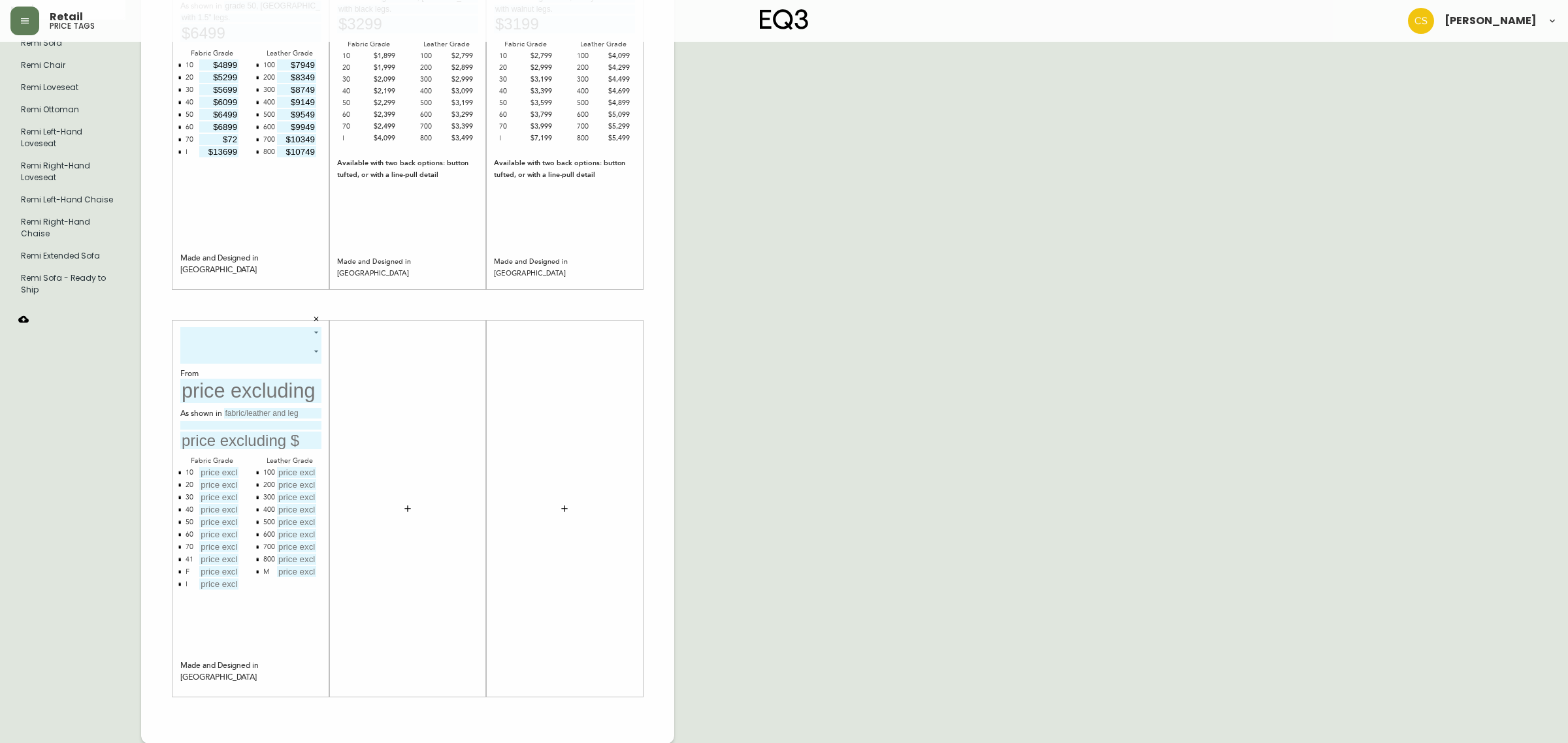
click at [253, 328] on body "Retail price tags [PERSON_NAME] English [GEOGRAPHIC_DATA] en_CA EQ3 font EQ3 La…" at bounding box center [784, 278] width 1568 height 930
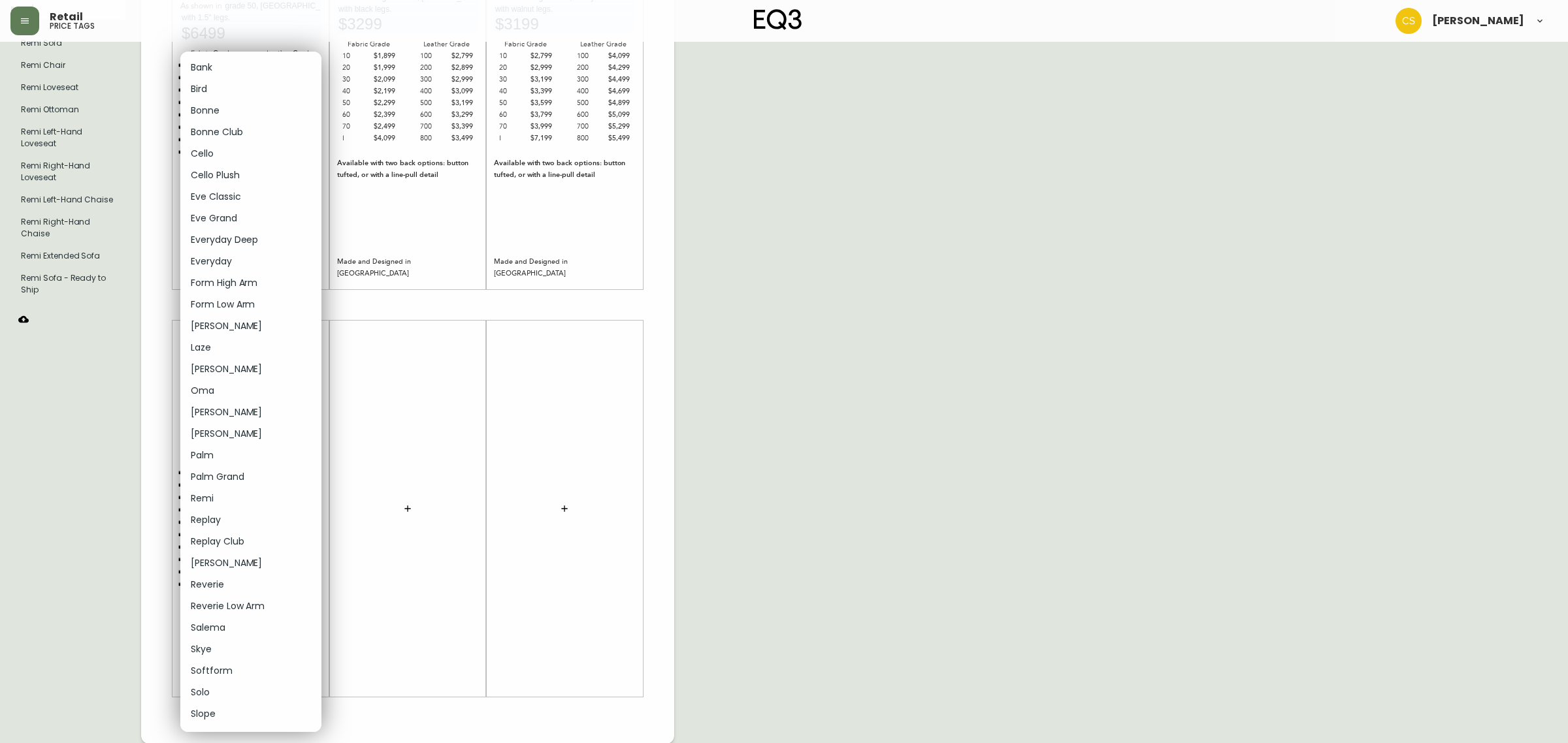
click at [200, 171] on li "Cello Plush" at bounding box center [251, 175] width 141 height 22
type input "5"
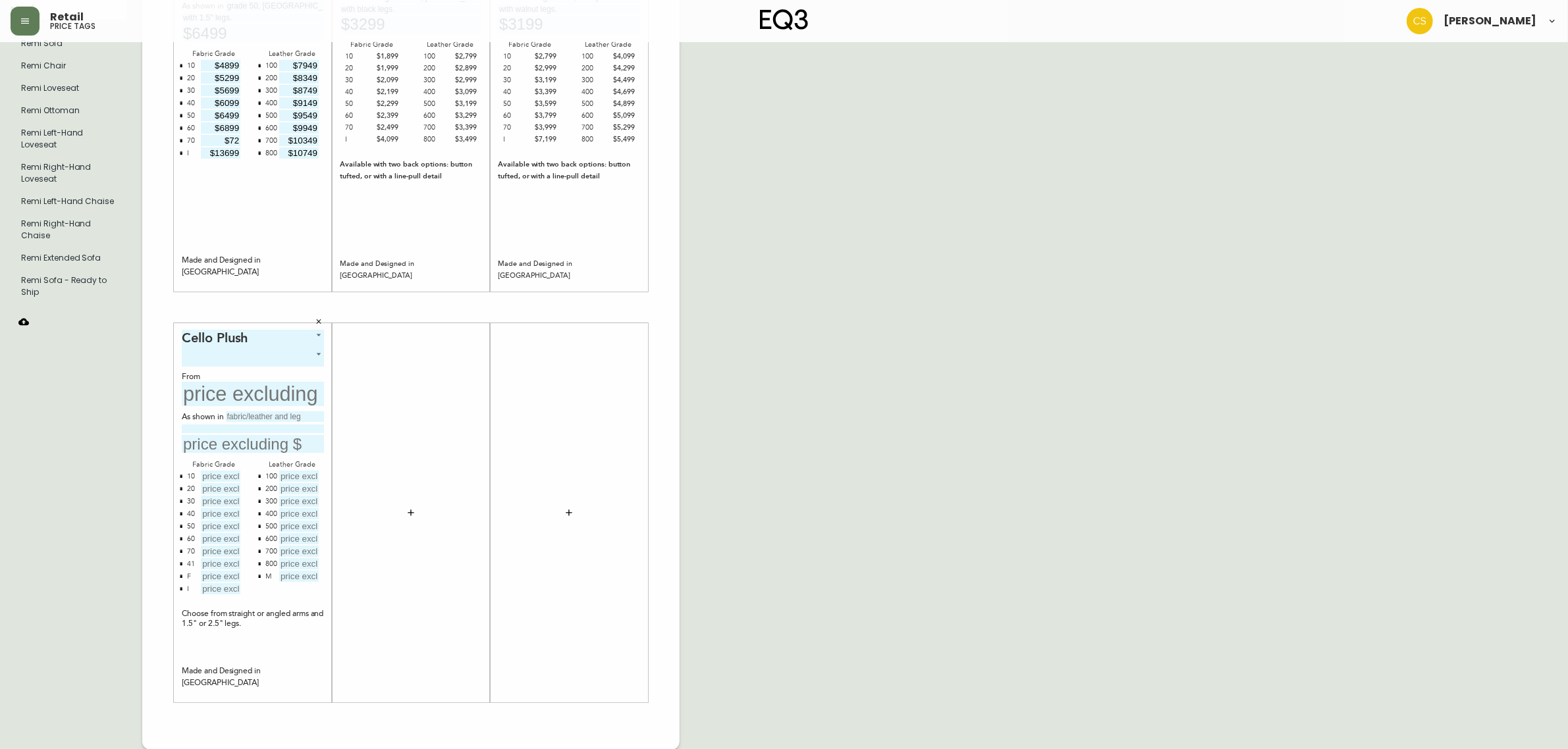
click at [231, 356] on body "Retail price tags [PERSON_NAME] English [GEOGRAPHIC_DATA] en_CA EQ3 font EQ3 La…" at bounding box center [784, 281] width 1568 height 937
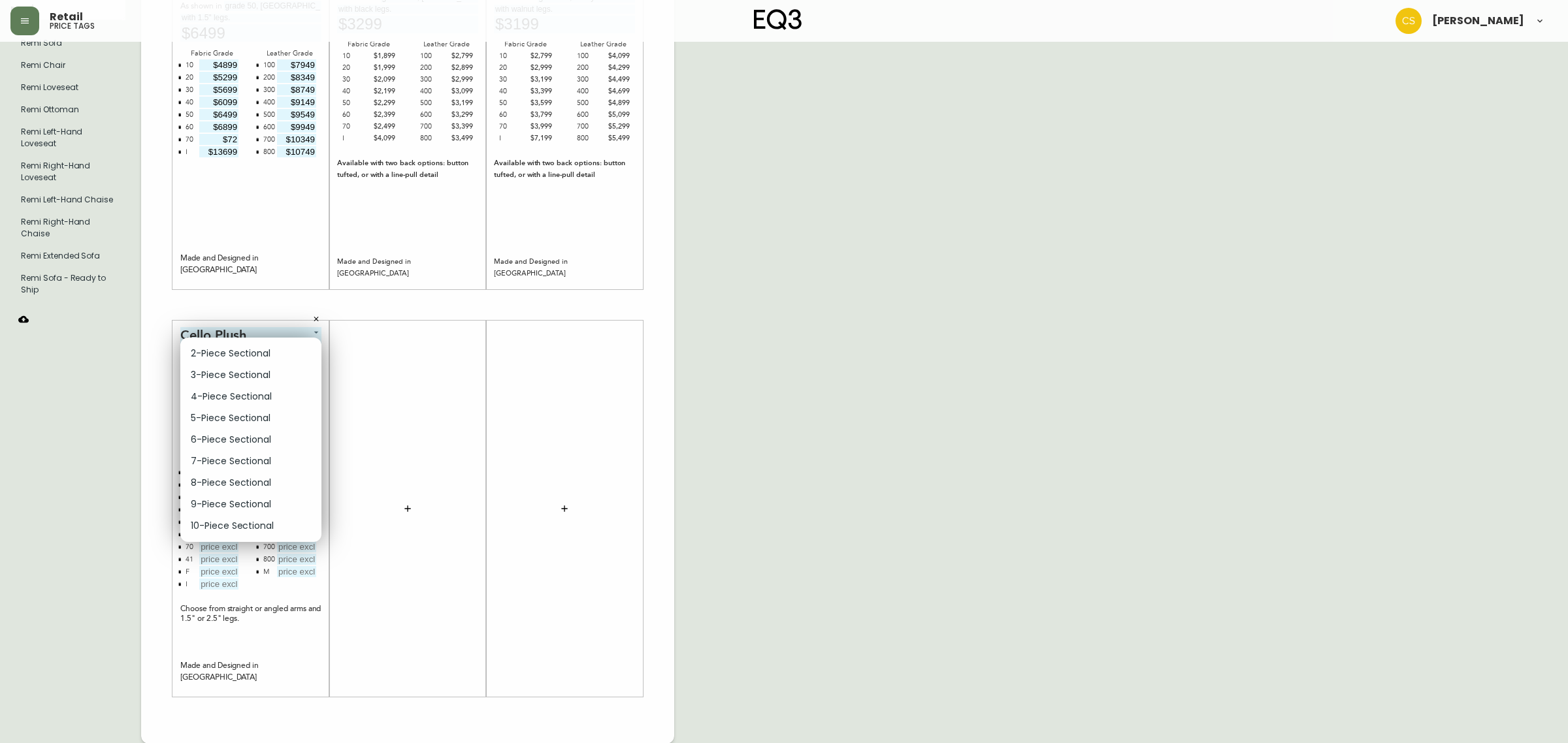
click at [220, 415] on li "5-Piece Sectional" at bounding box center [251, 419] width 141 height 22
type input "3"
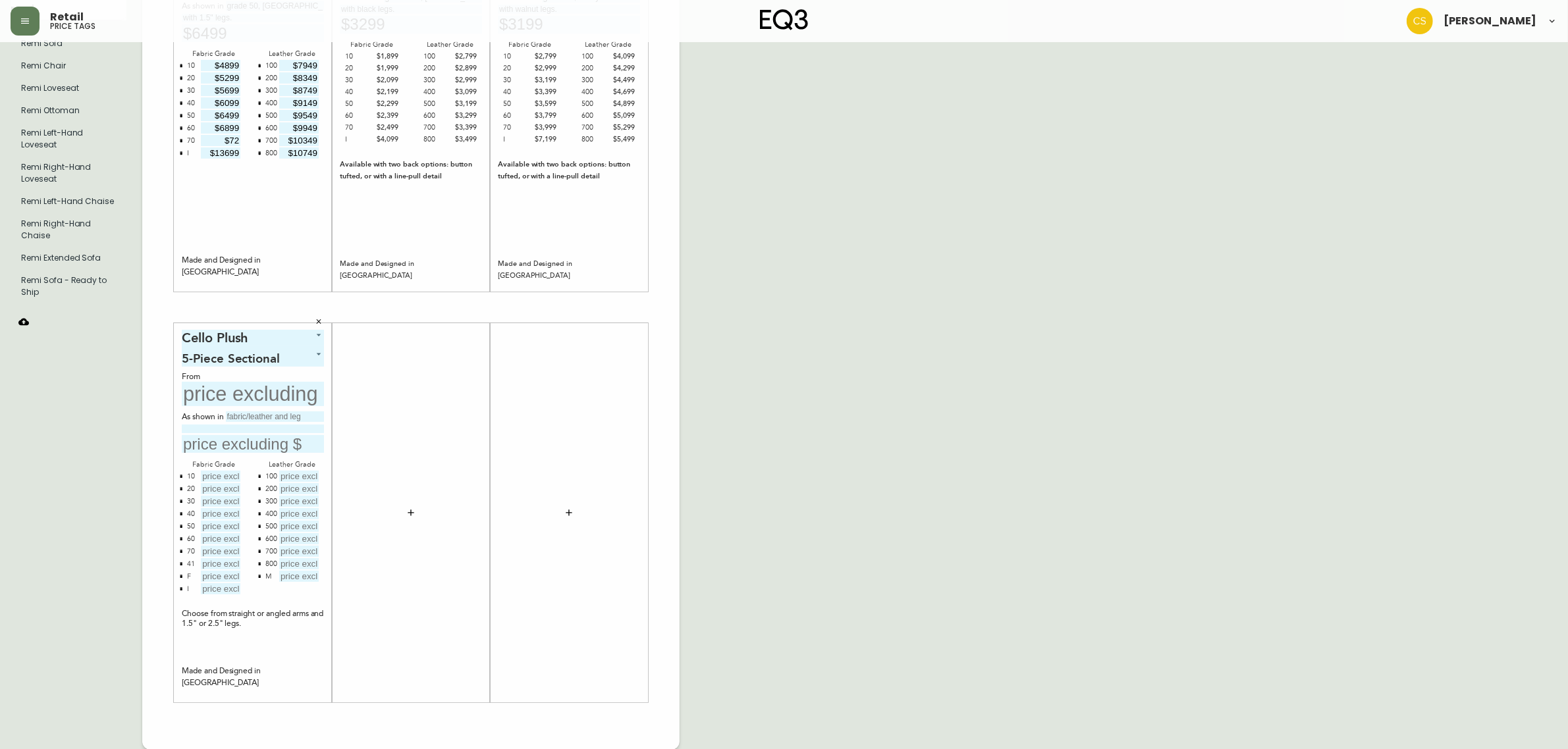
click at [234, 380] on div "From" at bounding box center [253, 377] width 142 height 10
click at [232, 387] on input "text" at bounding box center [253, 394] width 142 height 25
type input "$9547"
click at [232, 416] on input "text" at bounding box center [275, 416] width 98 height 10
type input "grade 50, aspen pebble"
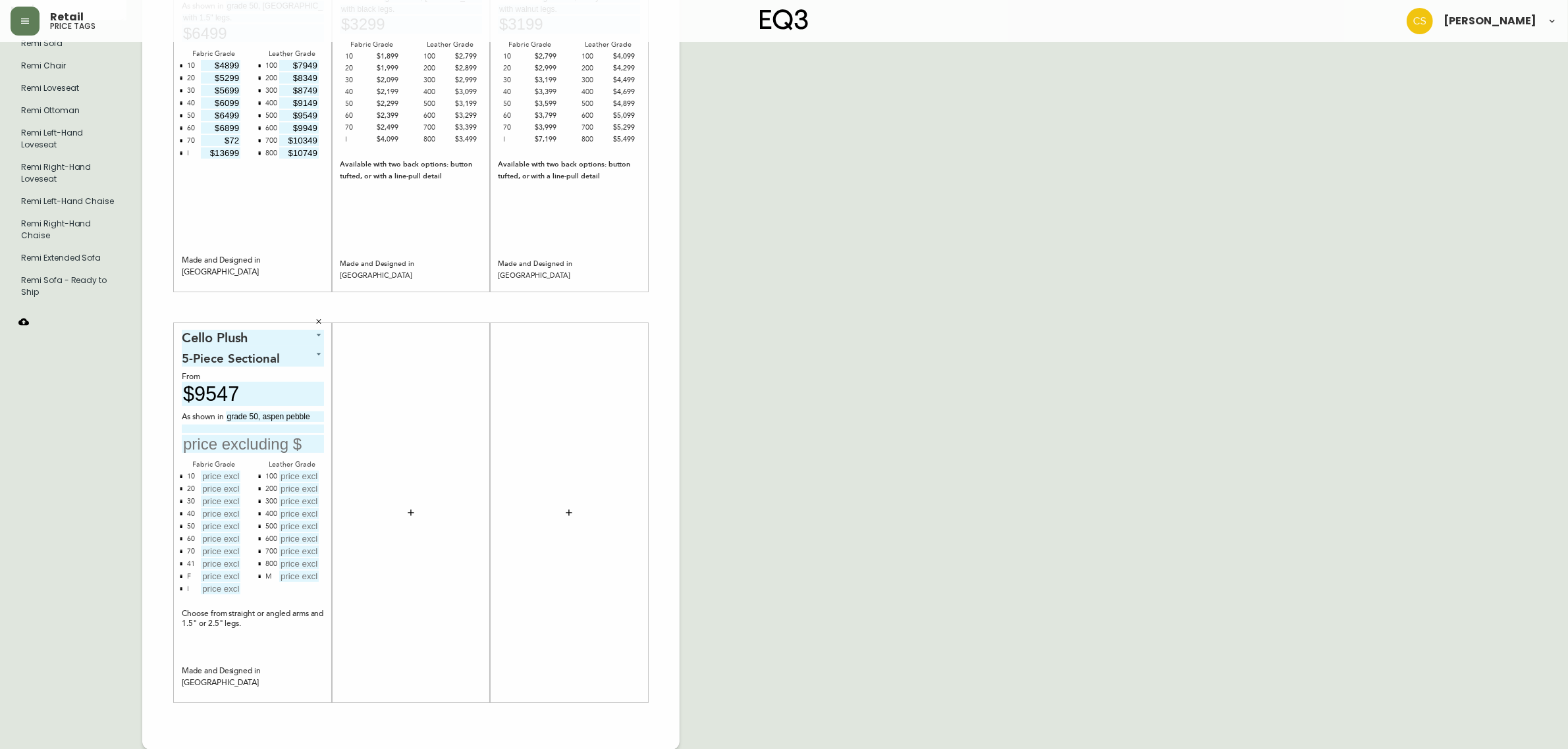
click at [242, 429] on input at bounding box center [253, 429] width 142 height 9
type input "with 1.5 " legs."
click at [248, 442] on input "text" at bounding box center [253, 444] width 142 height 18
type input "$11747"
click at [214, 477] on input "text" at bounding box center [221, 476] width 40 height 11
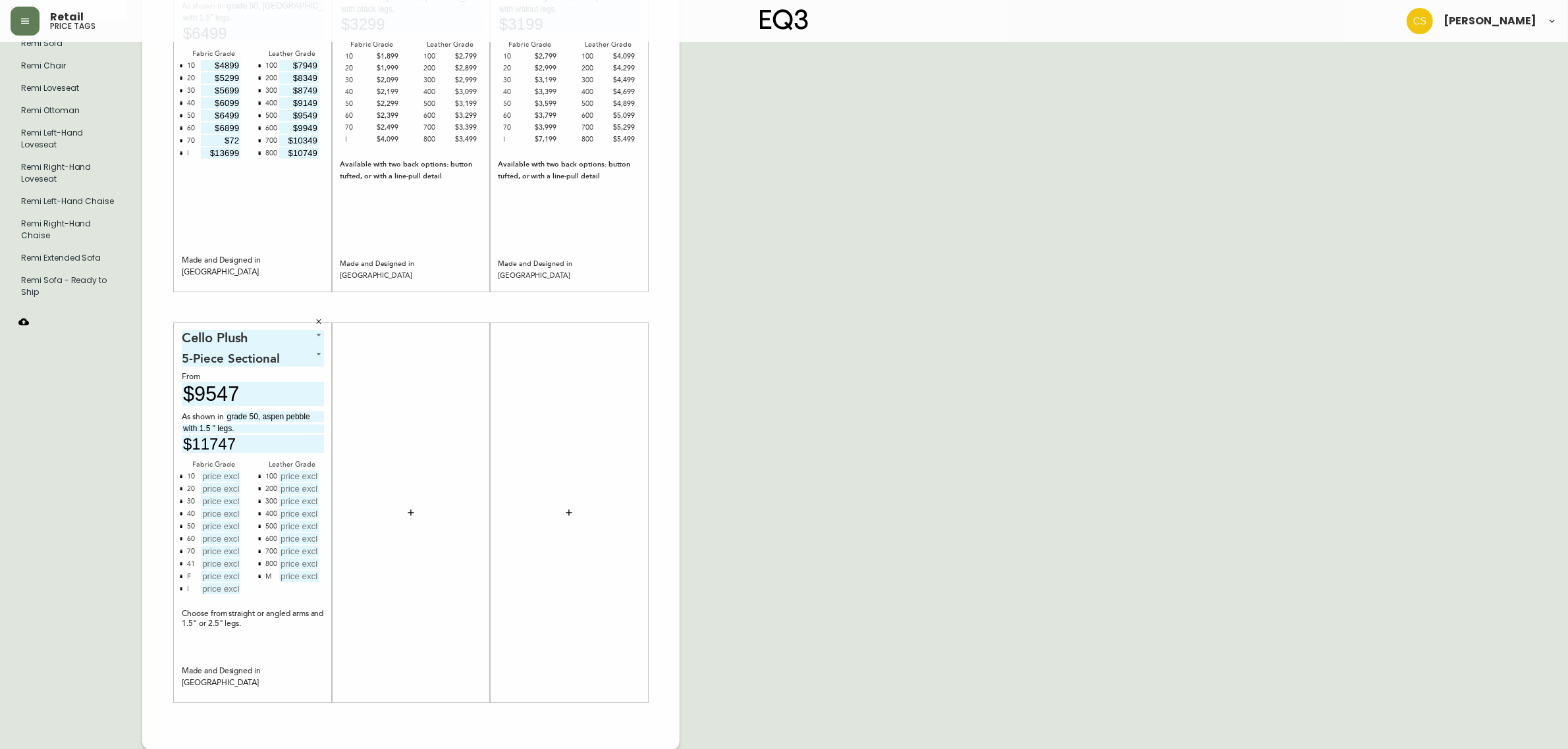
click at [182, 565] on icon "button" at bounding box center [181, 563] width 4 height 4
click at [182, 563] on icon "button" at bounding box center [181, 563] width 3 height 3
click at [257, 578] on icon "button" at bounding box center [260, 576] width 4 height 4
click at [210, 468] on div "Fabric Grade" at bounding box center [214, 464] width 64 height 12
click at [211, 474] on input "text" at bounding box center [221, 476] width 40 height 11
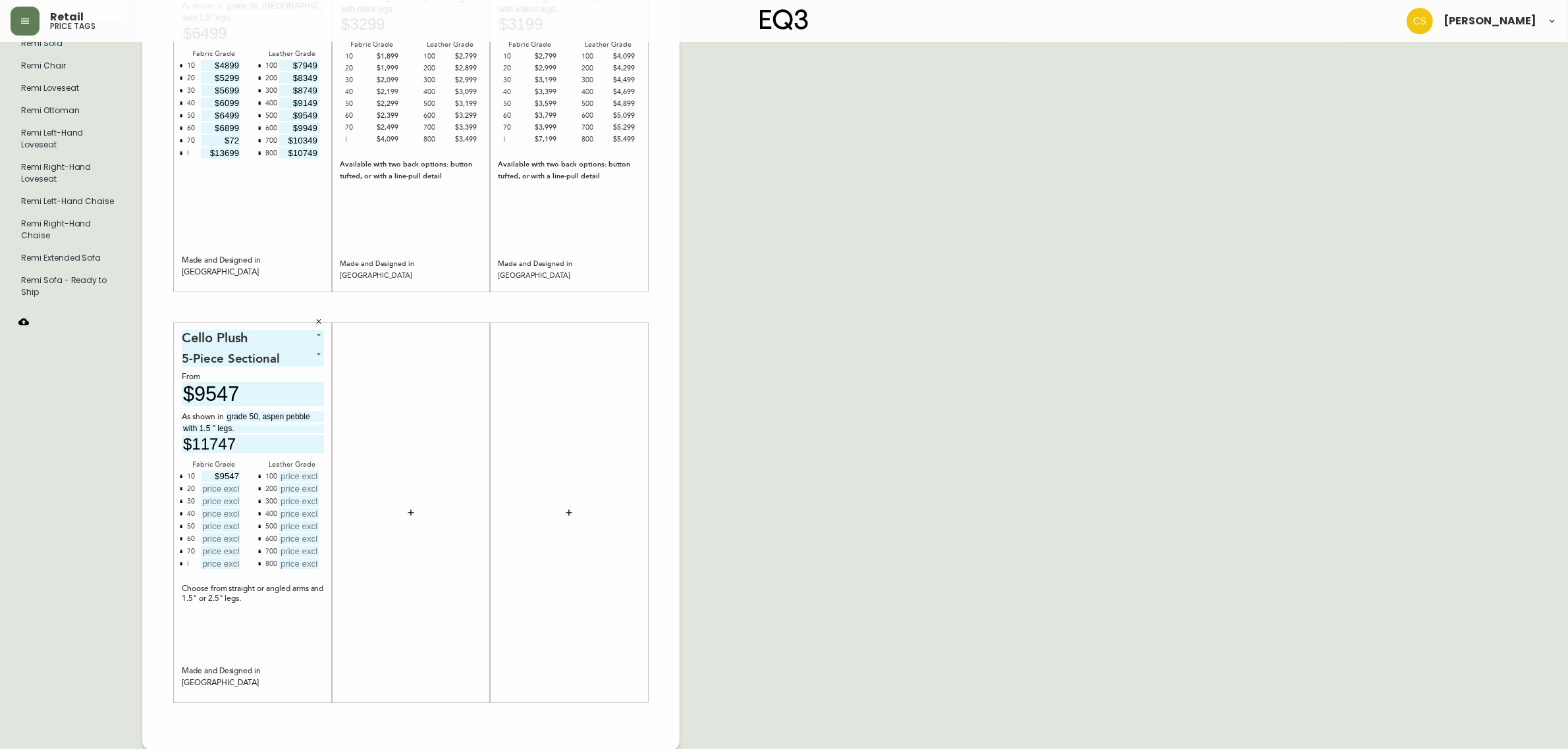
type input "$9547"
click at [210, 486] on input "text" at bounding box center [221, 489] width 40 height 11
type input "$10097"
type input "$10647"
type input "$11197"
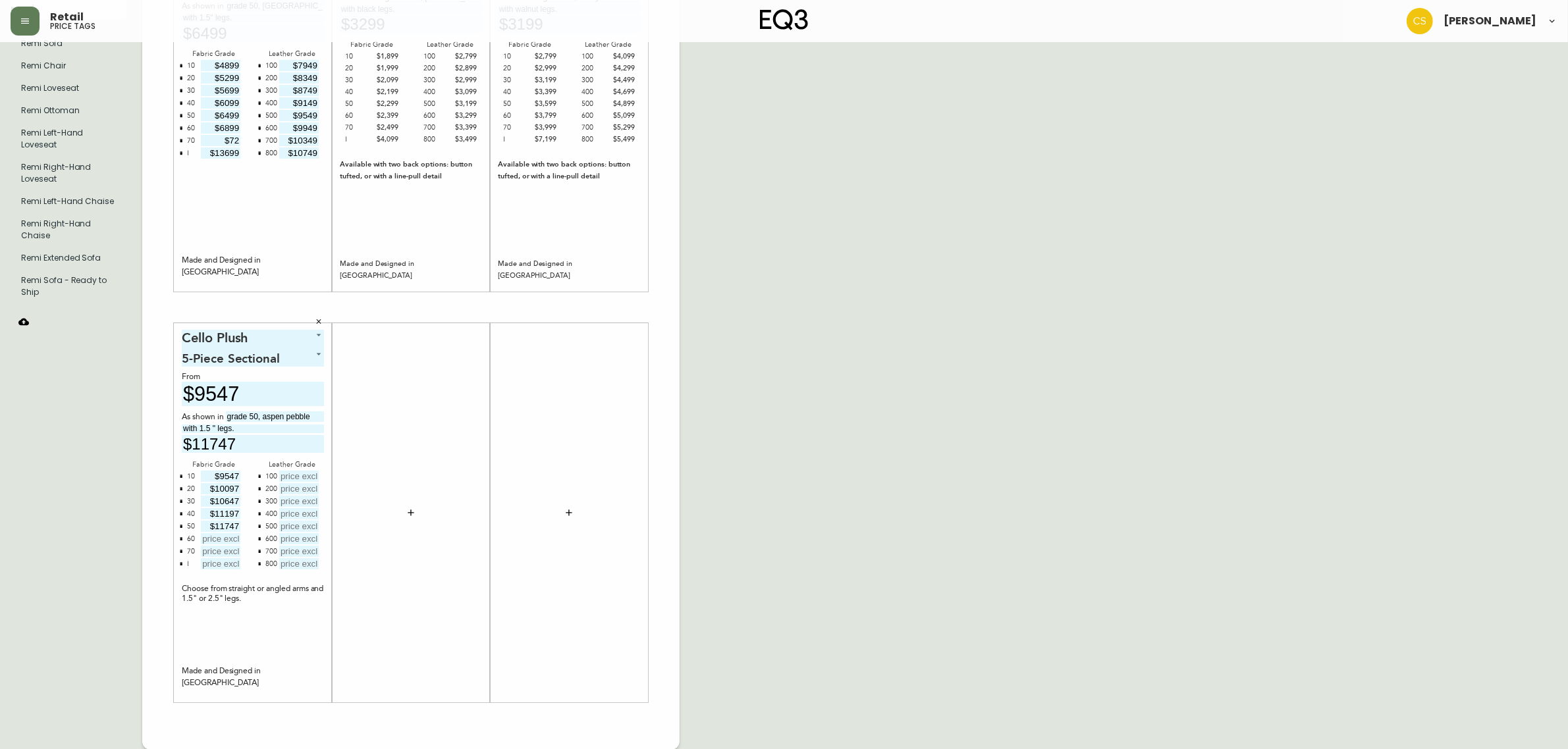
type input "$11747"
type input "$12297"
type input "$12847"
type input "$21647"
click at [303, 478] on input "text" at bounding box center [299, 476] width 40 height 11
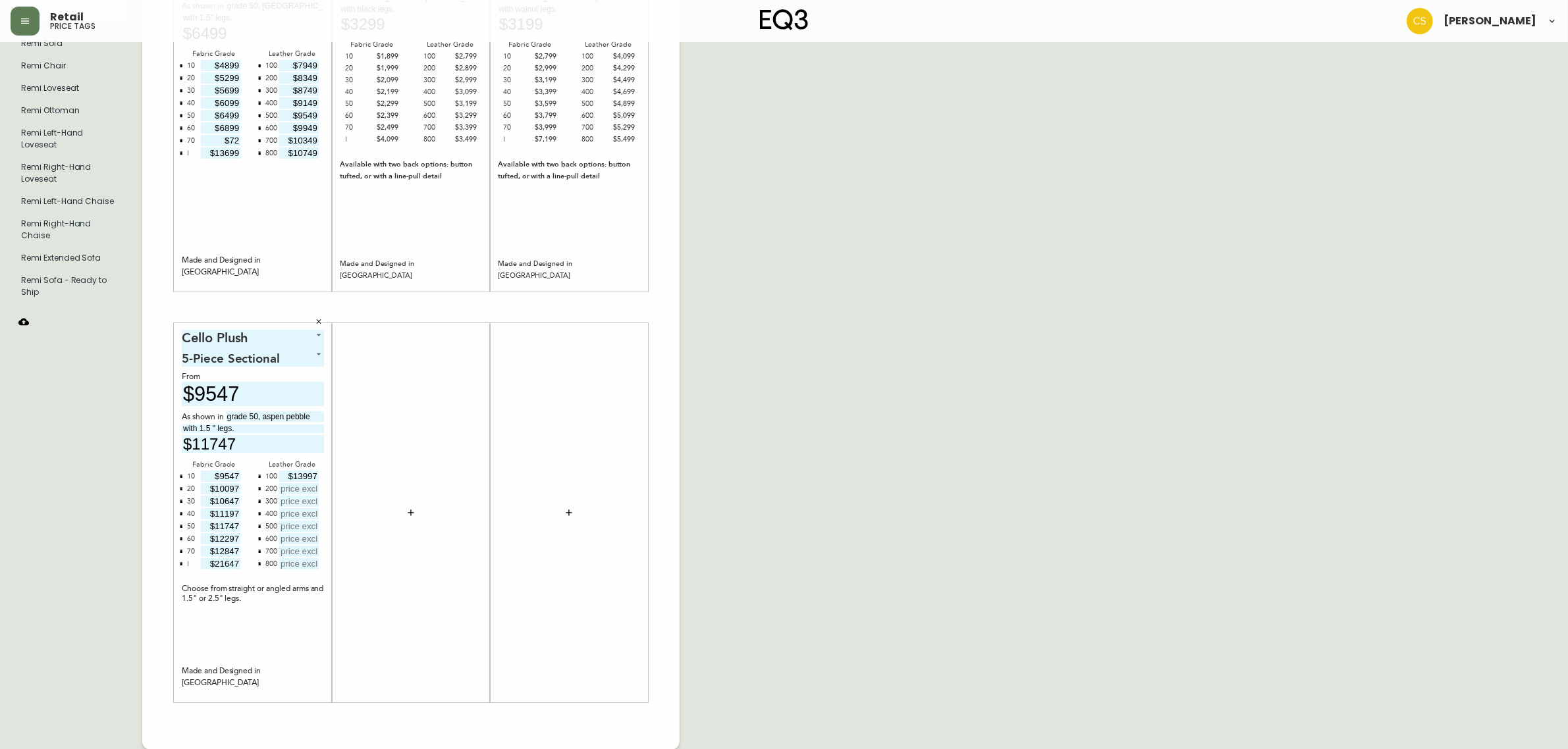
type input "$13997"
type input "$14547"
type input "$15097"
type input "$15647"
type input "$16197"
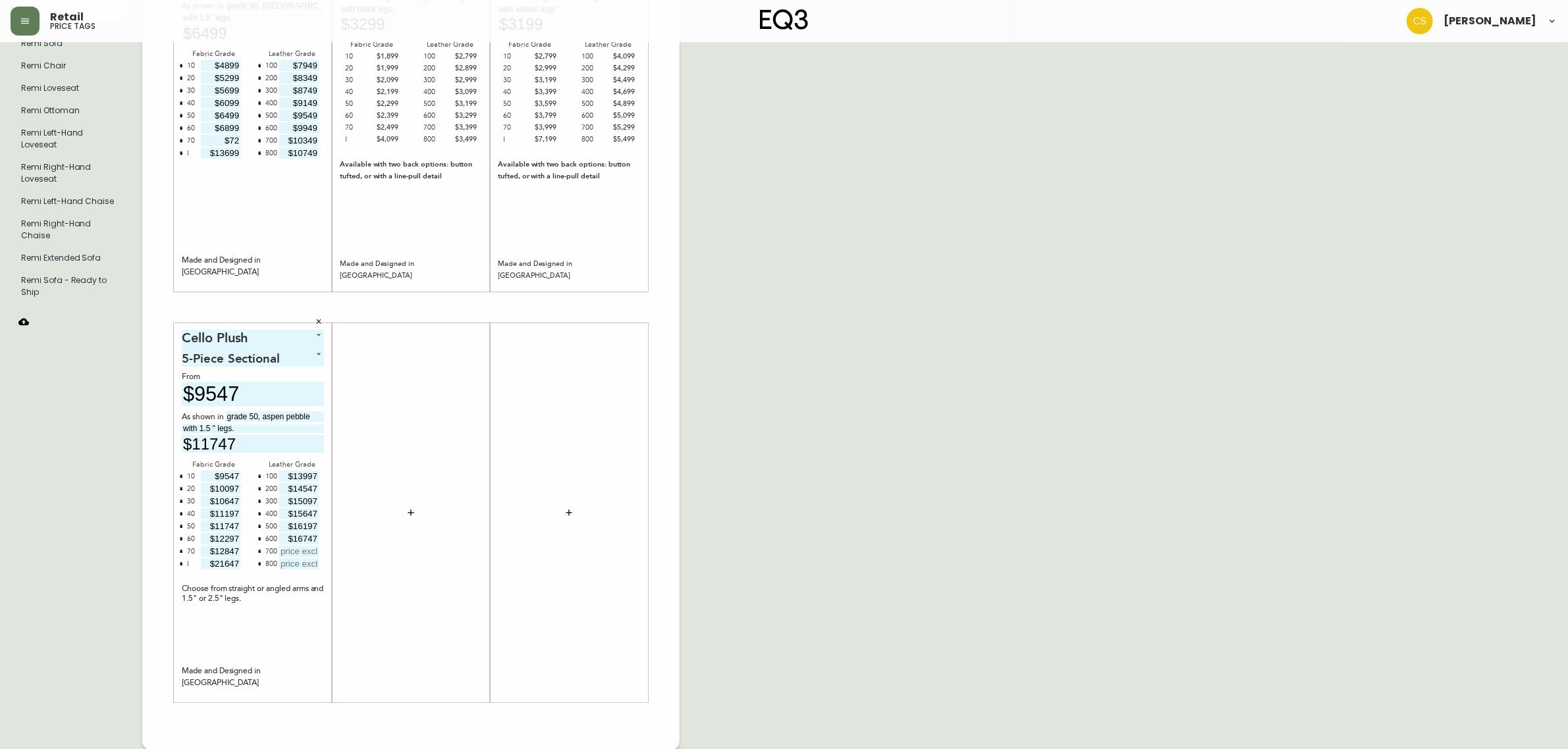
type input "$16747"
type input "$17297"
type input "$17847"
click at [795, 382] on div "English Canada en_CA EQ3 font EQ3 Large Hang Tag large 8.5 in × 14 in – Portrai…" at bounding box center [783, 307] width 1547 height 885
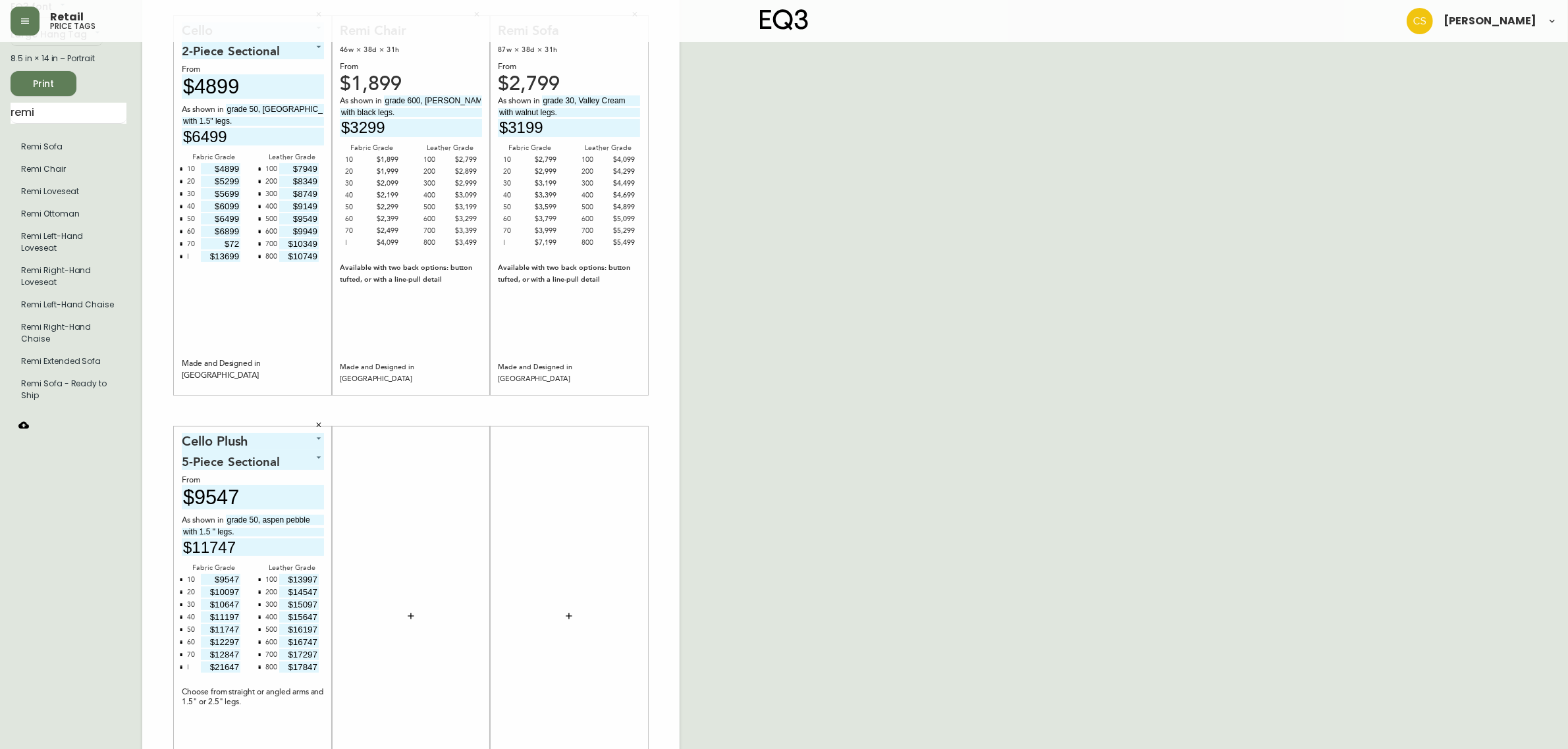
scroll to position [0, 0]
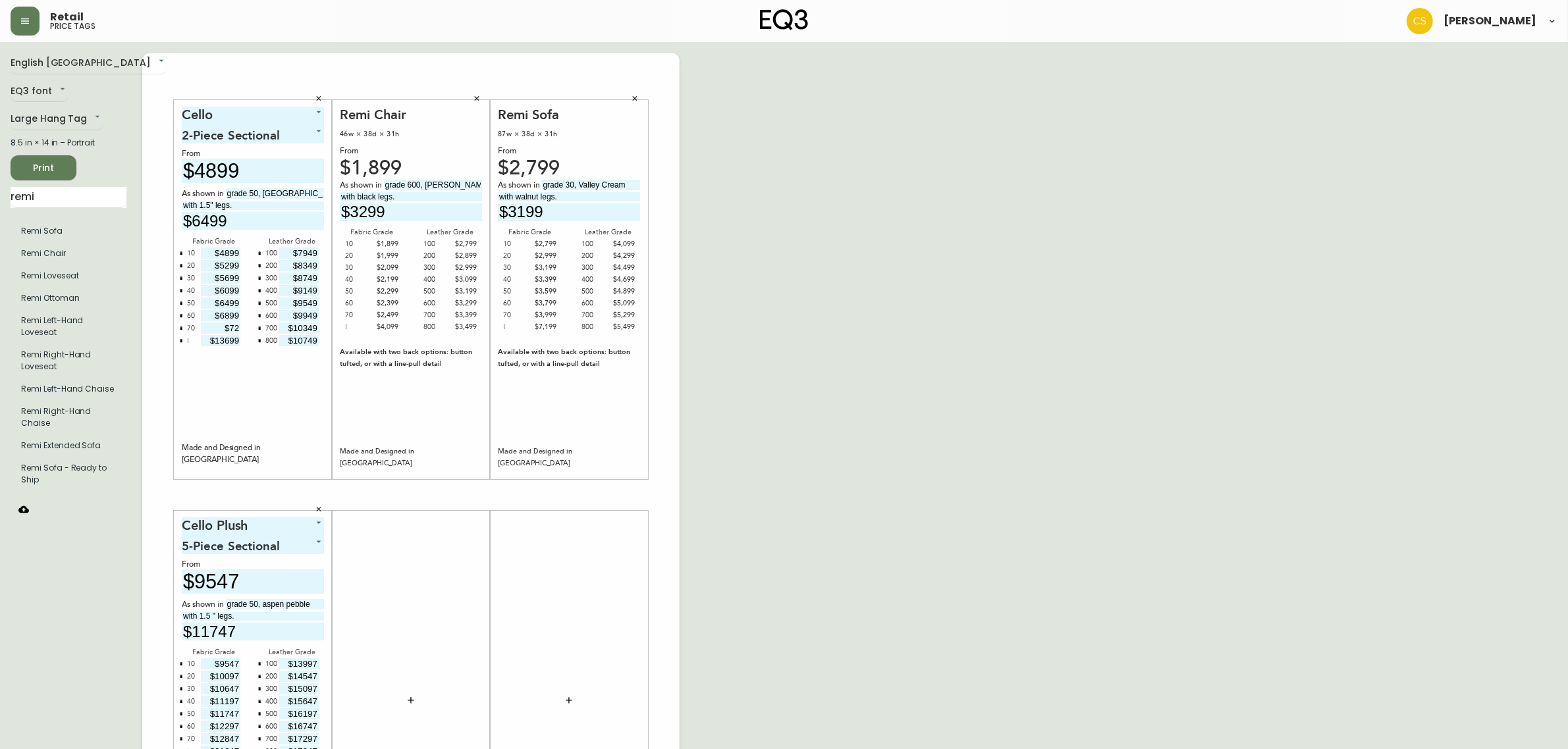
click at [55, 166] on span "Print" at bounding box center [44, 168] width 45 height 16
